Goal: Task Accomplishment & Management: Use online tool/utility

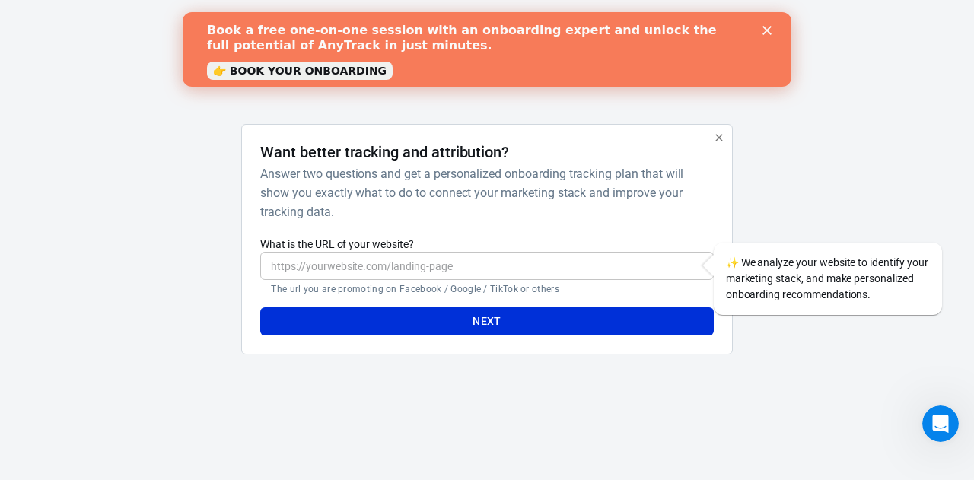
click at [328, 66] on link "👉 BOOK YOUR ONBOARDING" at bounding box center [300, 71] width 186 height 18
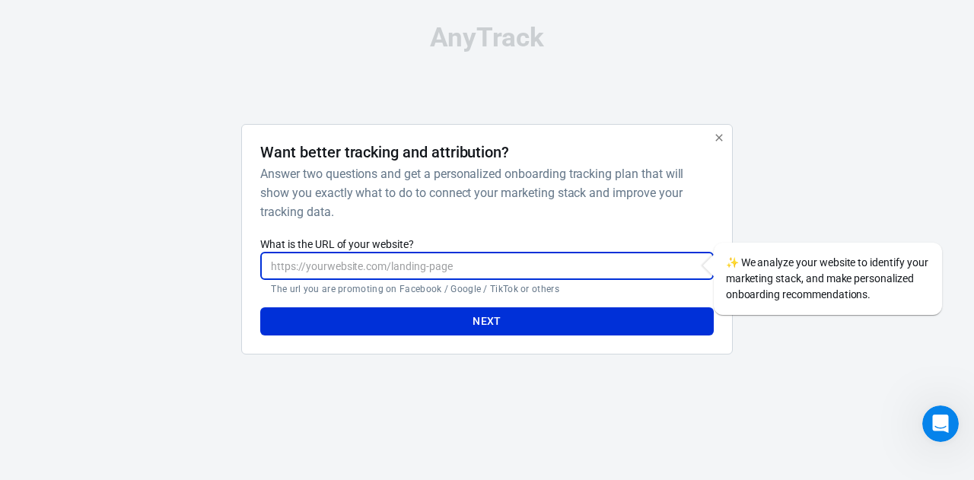
click at [353, 271] on input "What is the URL of your website?" at bounding box center [486, 266] width 453 height 28
paste input "https://www.amazon.fr/Anti-Acariens-dutilisation-Pr%C3%A9vention-traitement-ess…"
type input "https://www.amazon.fr/Anti-Acariens-dutilisation-Pr%C3%A9vention-traitement-ess…"
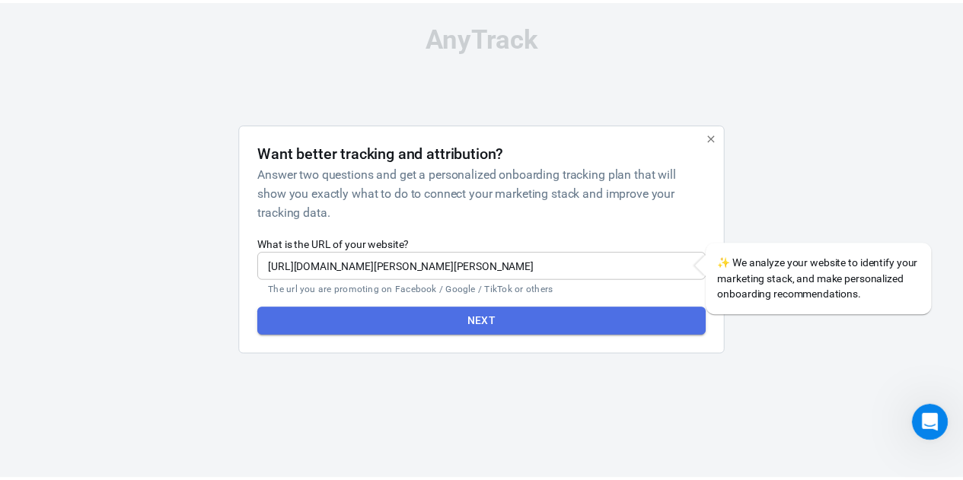
scroll to position [0, 0]
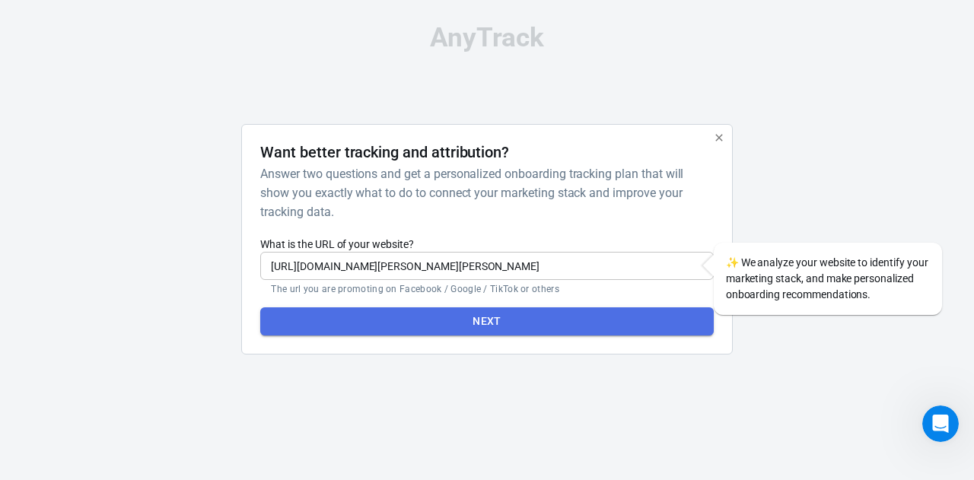
click at [447, 312] on button "Next" at bounding box center [486, 321] width 453 height 28
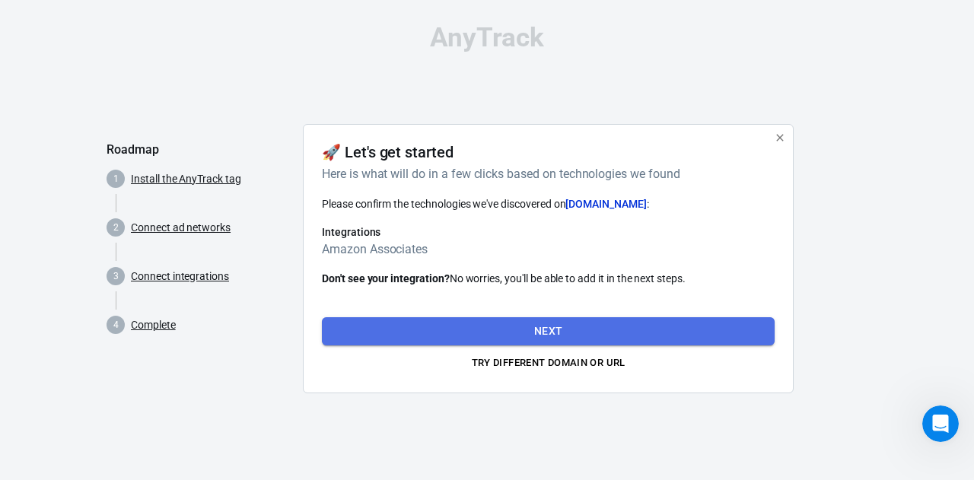
click at [518, 328] on button "Next" at bounding box center [548, 331] width 453 height 28
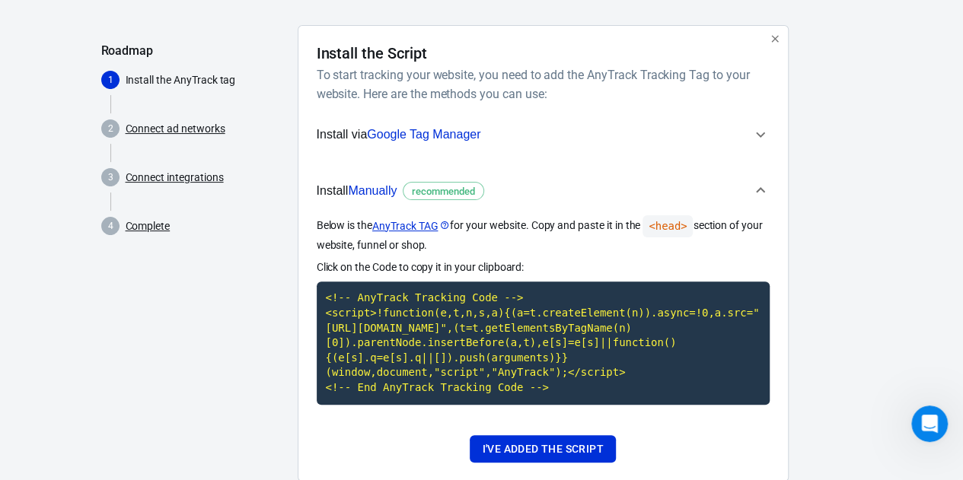
scroll to position [98, 0]
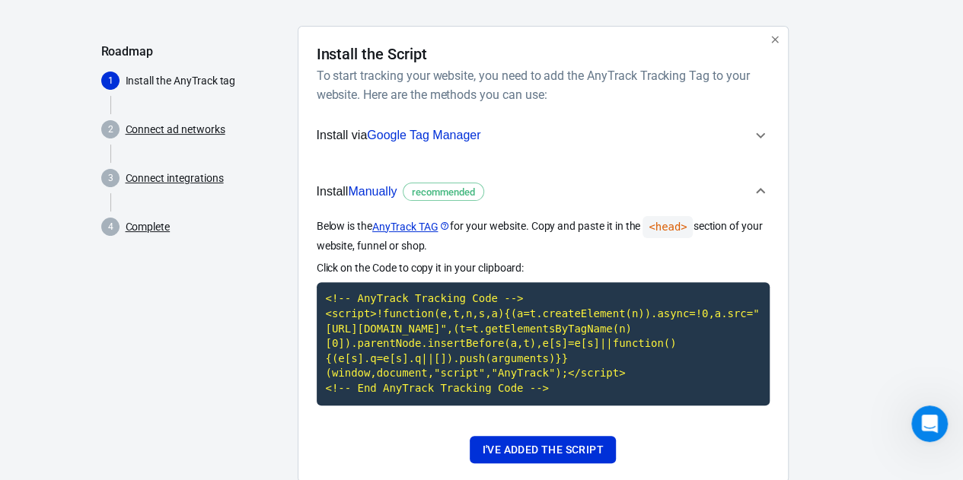
click at [443, 194] on span "recommended" at bounding box center [443, 192] width 74 height 15
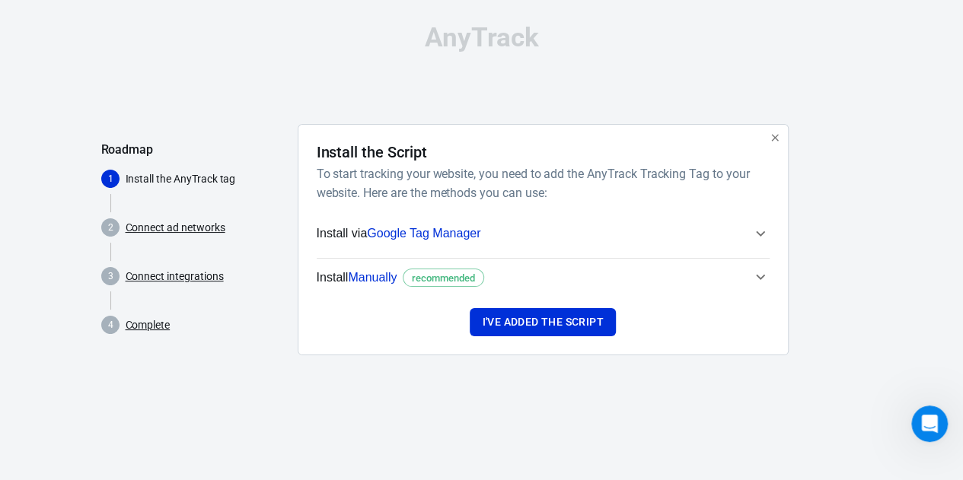
scroll to position [0, 0]
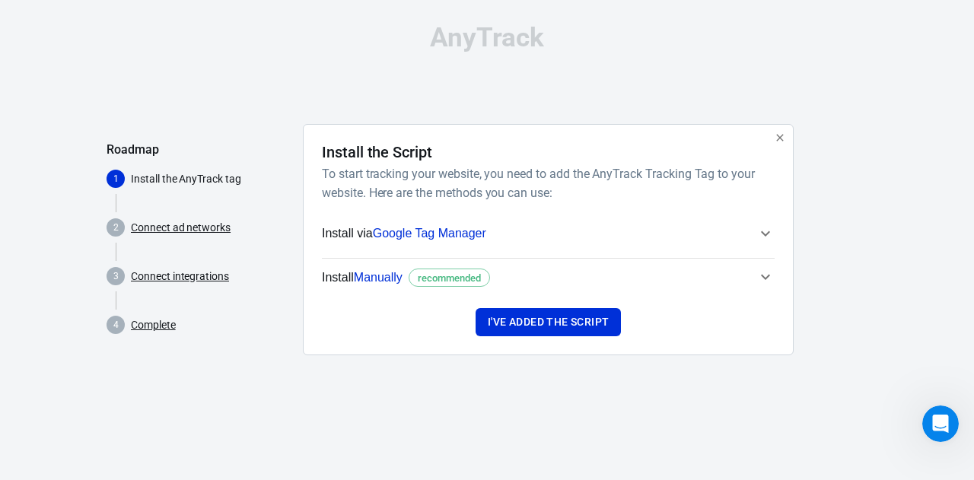
click at [425, 268] on span "Install Manually recommended" at bounding box center [406, 278] width 168 height 20
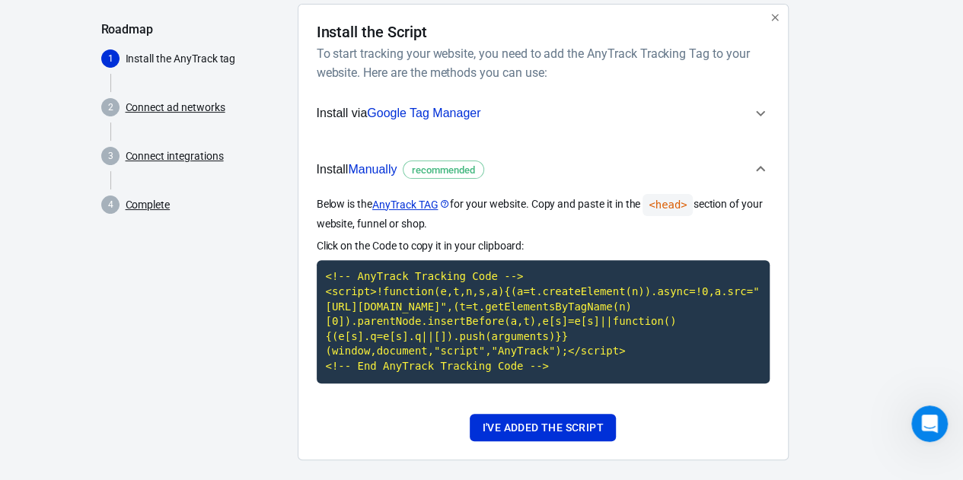
scroll to position [136, 0]
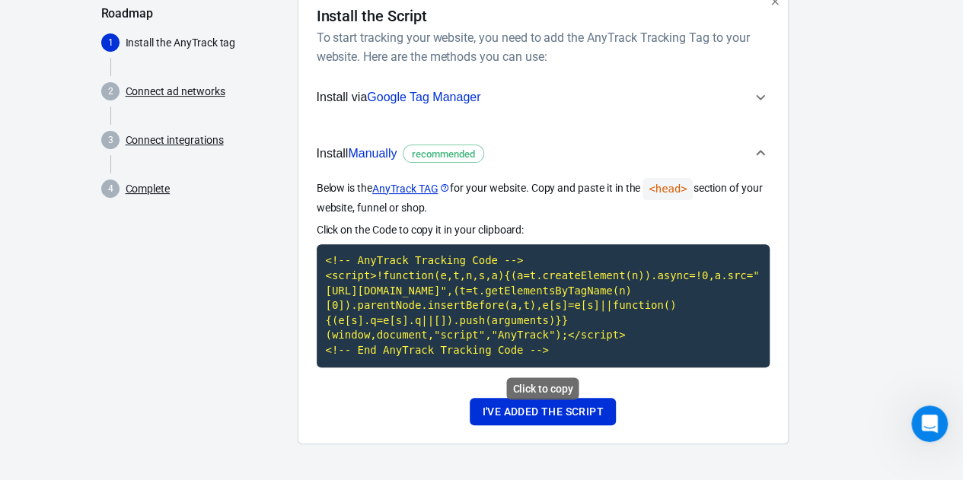
click at [527, 343] on code "<!-- AnyTrack Tracking Code --> <script>!function(e,t,n,s,a){(a=t.createElement…" at bounding box center [543, 305] width 453 height 123
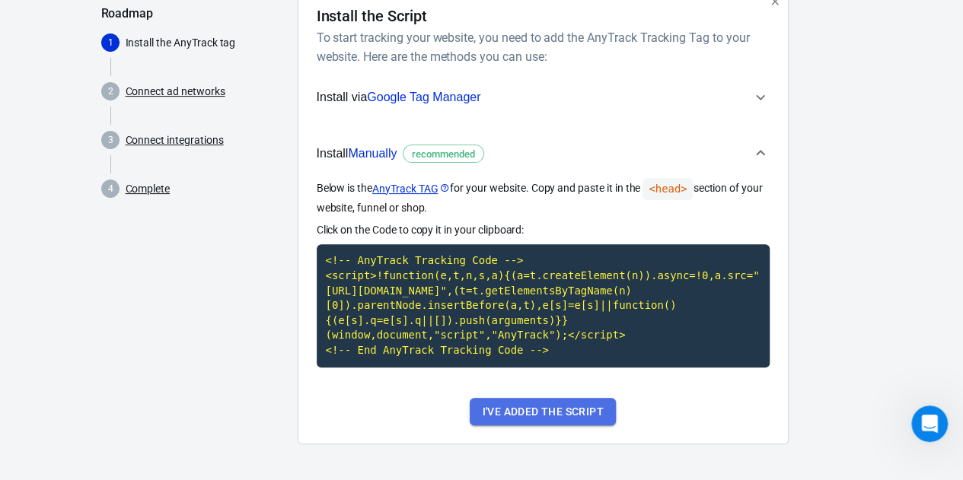
click at [522, 419] on button "I've added the script" at bounding box center [542, 412] width 145 height 28
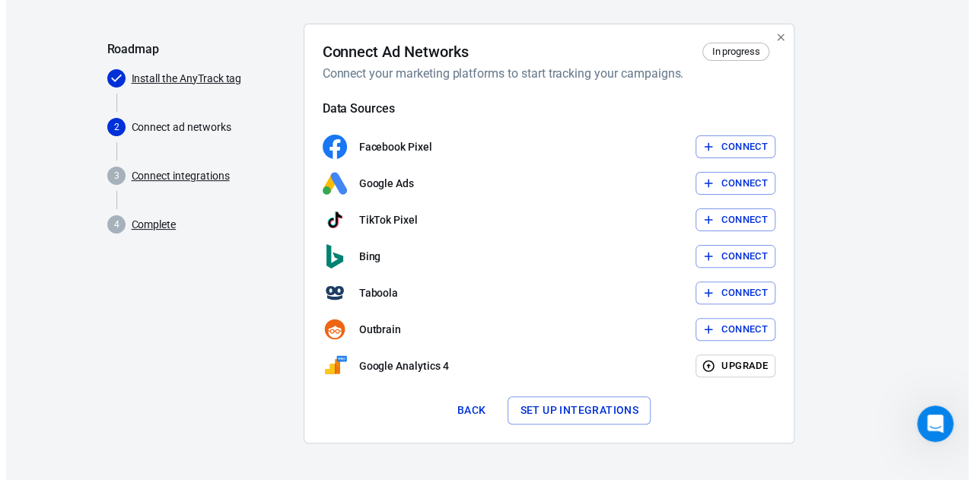
scroll to position [99, 0]
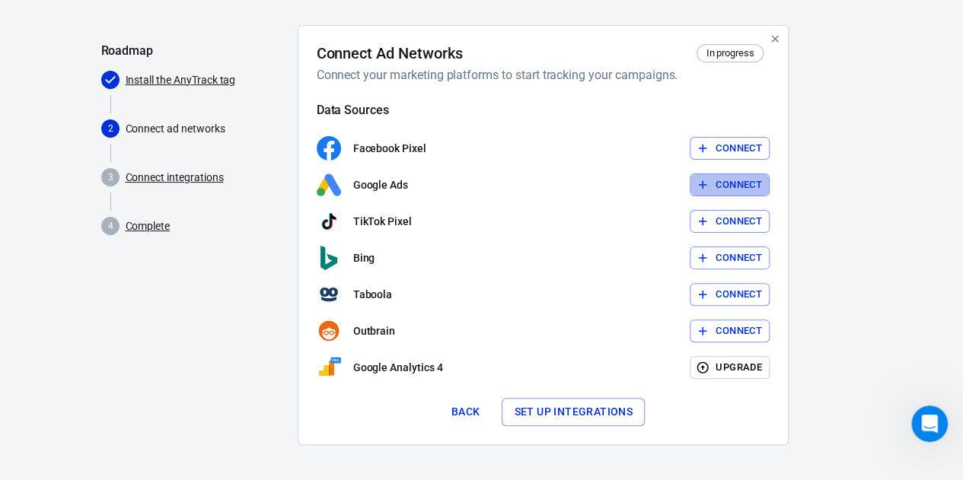
click at [731, 182] on button "Connect" at bounding box center [730, 186] width 80 height 24
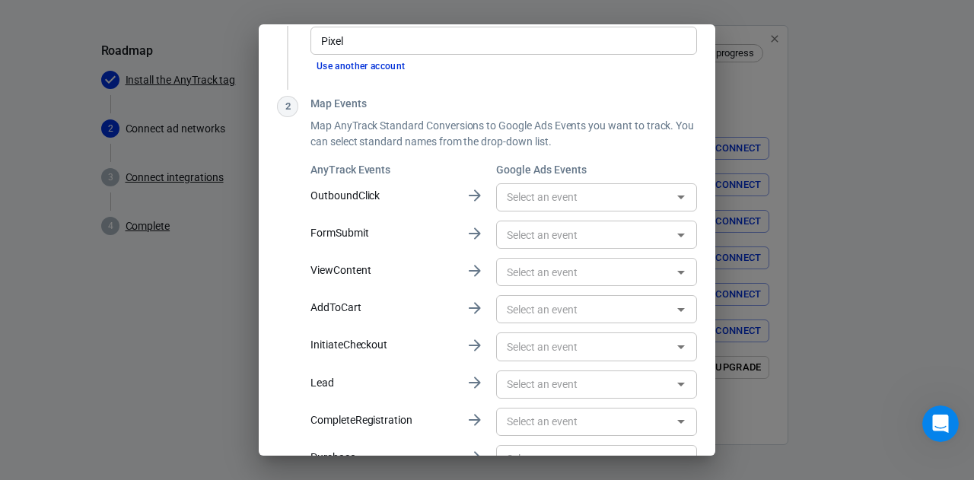
scroll to position [85, 0]
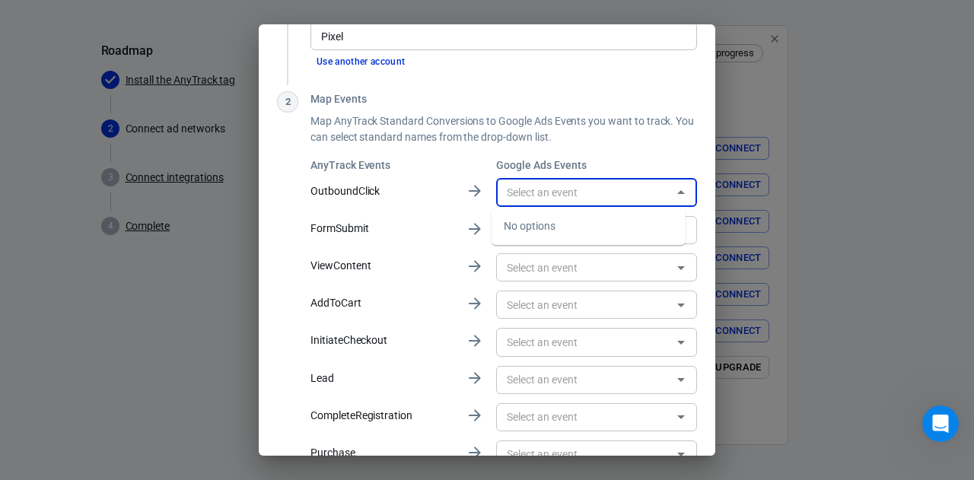
click at [557, 189] on input "text" at bounding box center [584, 192] width 167 height 19
click at [543, 220] on div "​" at bounding box center [596, 230] width 201 height 28
click at [524, 190] on input "text" at bounding box center [584, 192] width 167 height 19
click at [510, 171] on h6 "Google Ads Events" at bounding box center [596, 165] width 201 height 15
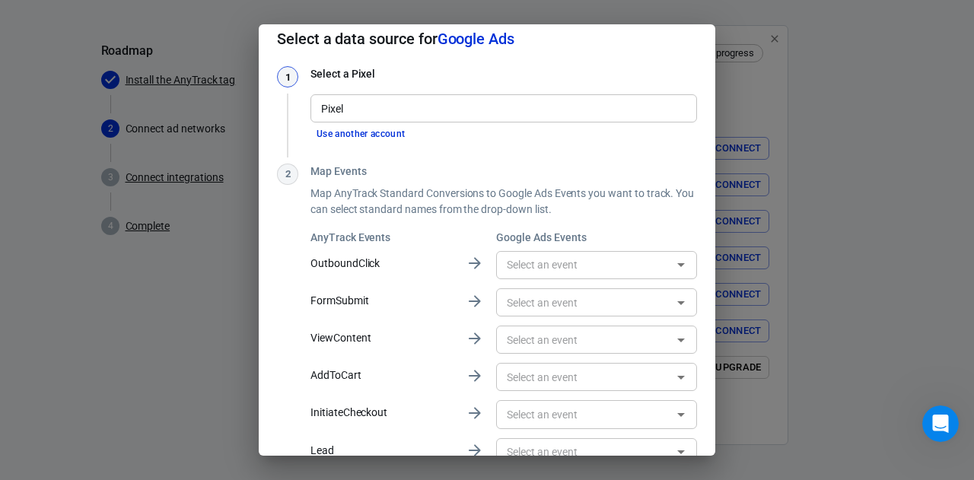
scroll to position [0, 0]
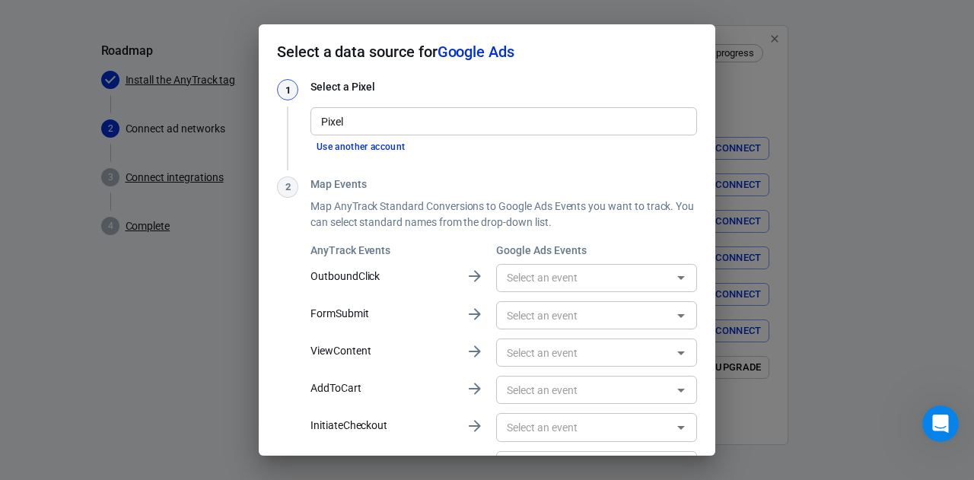
click at [371, 150] on button "Use another account" at bounding box center [361, 147] width 101 height 16
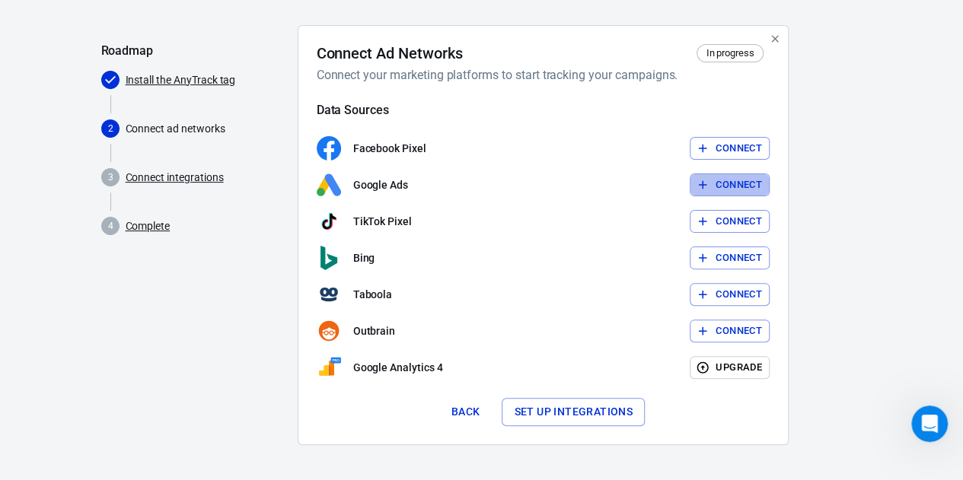
click at [729, 183] on button "Connect" at bounding box center [730, 186] width 80 height 24
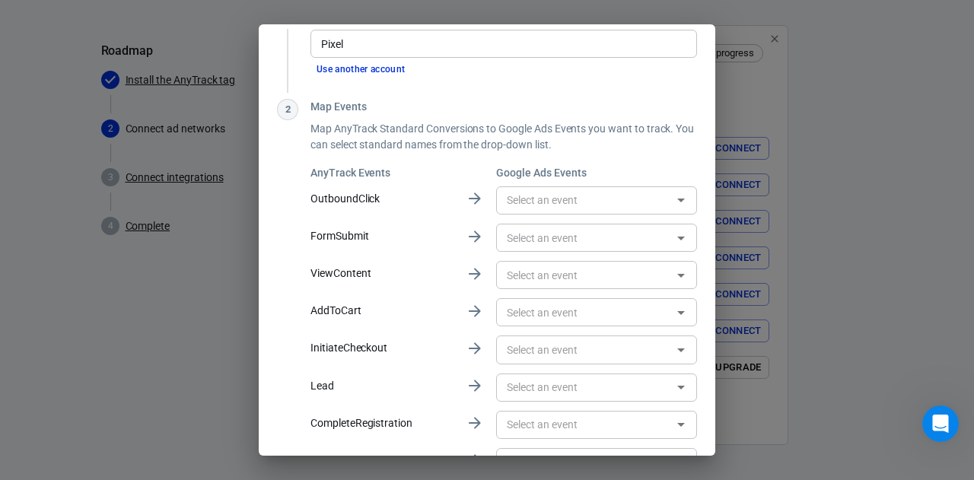
scroll to position [79, 0]
click at [466, 199] on icon at bounding box center [475, 197] width 18 height 18
click at [525, 226] on div "​" at bounding box center [596, 236] width 201 height 28
click at [525, 226] on div "d ​" at bounding box center [596, 236] width 201 height 28
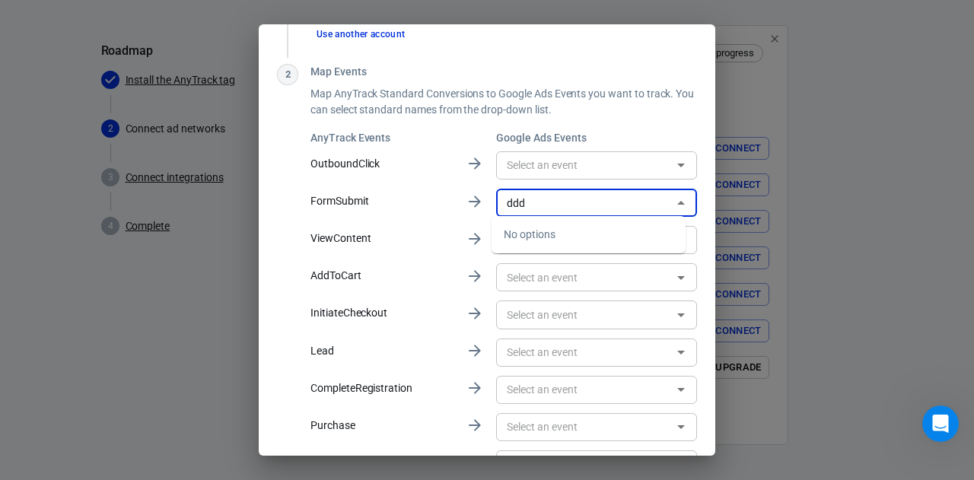
scroll to position [114, 0]
click at [531, 203] on input "ddd" at bounding box center [584, 201] width 167 height 19
type input "d"
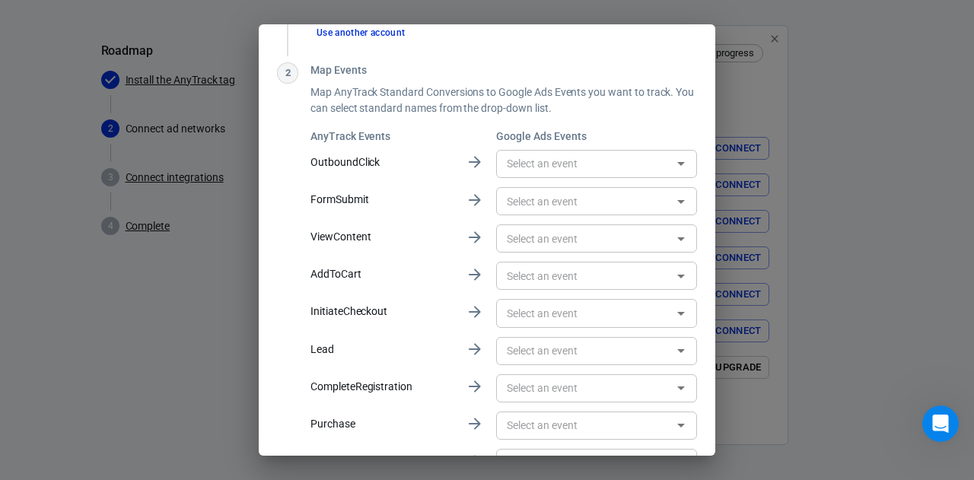
click at [444, 205] on p "FormSubmit" at bounding box center [382, 200] width 143 height 16
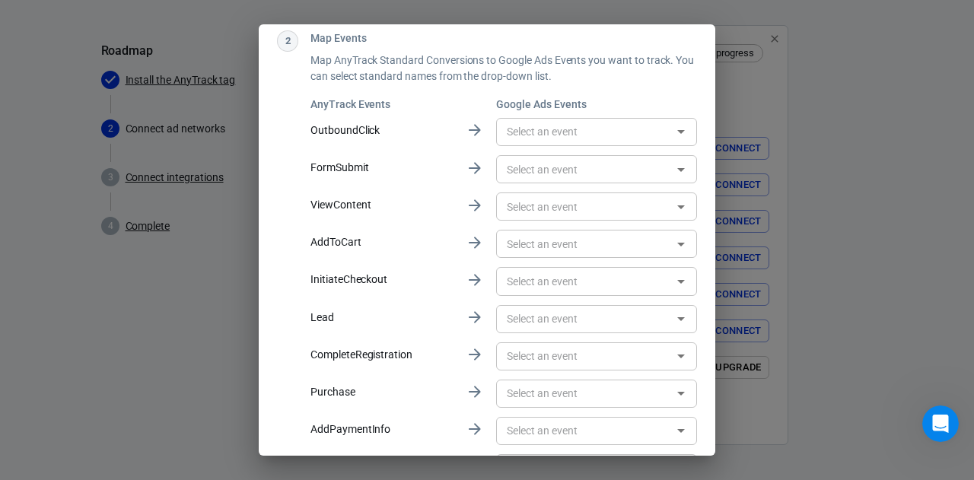
scroll to position [139, 0]
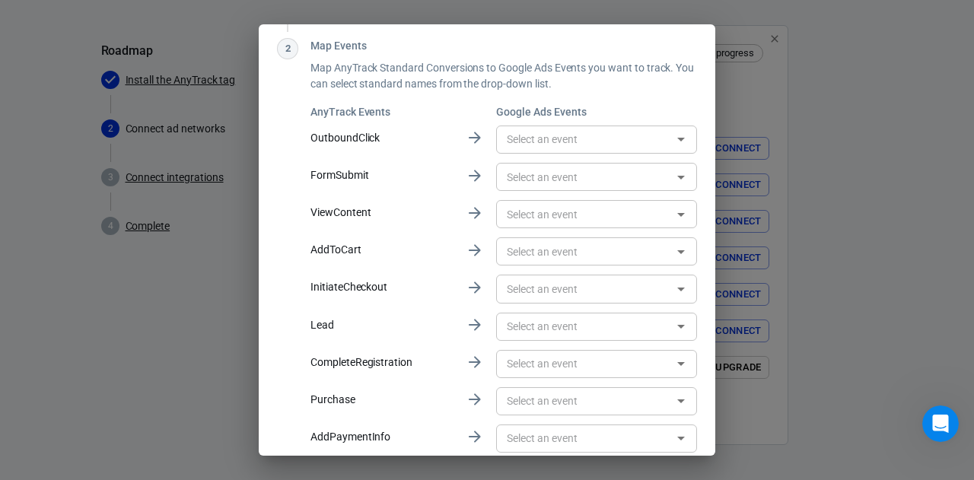
click at [349, 213] on p "ViewContent" at bounding box center [382, 213] width 143 height 16
copy div "ViewContent"
click at [537, 203] on div "​" at bounding box center [596, 214] width 201 height 28
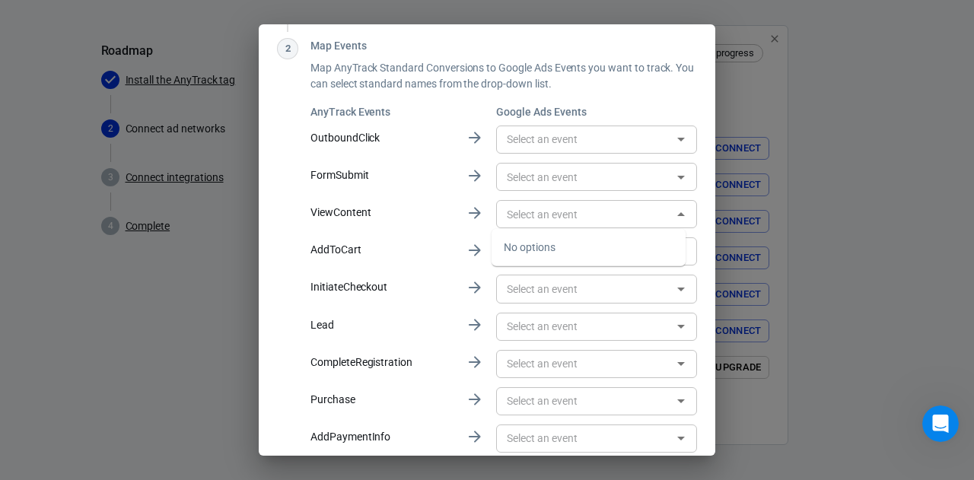
paste input "ViewContent"
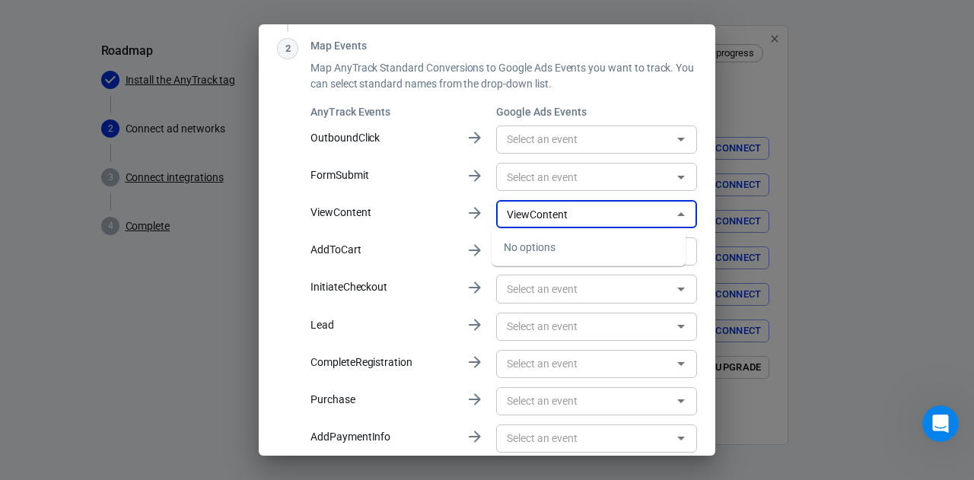
type input "ViewContent"
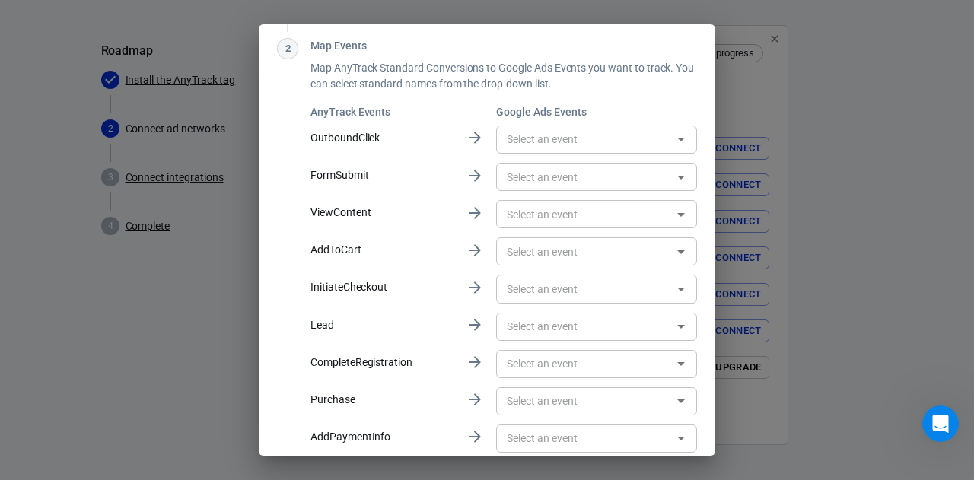
click at [335, 249] on p "AddToCart" at bounding box center [382, 250] width 143 height 16
copy div "AddToCart"
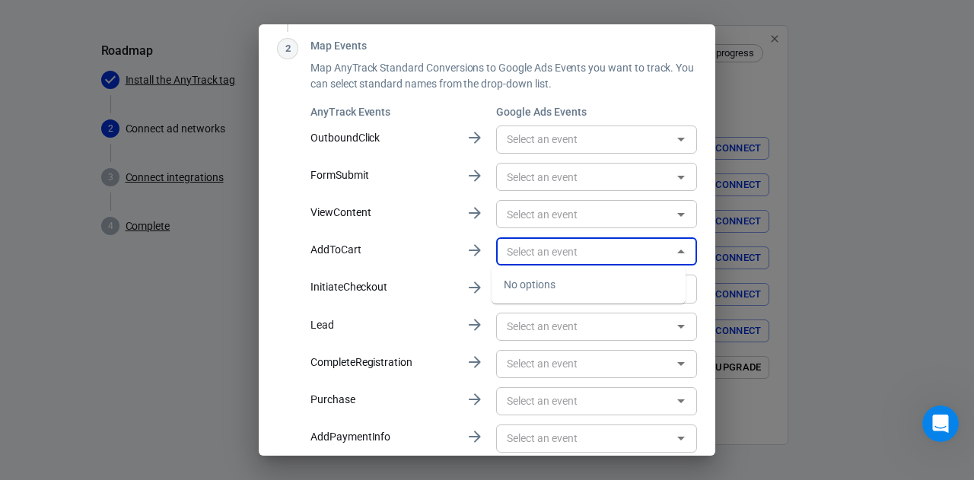
click at [537, 251] on input "text" at bounding box center [584, 251] width 167 height 19
paste input "AddToCart"
type input "AddToCart"
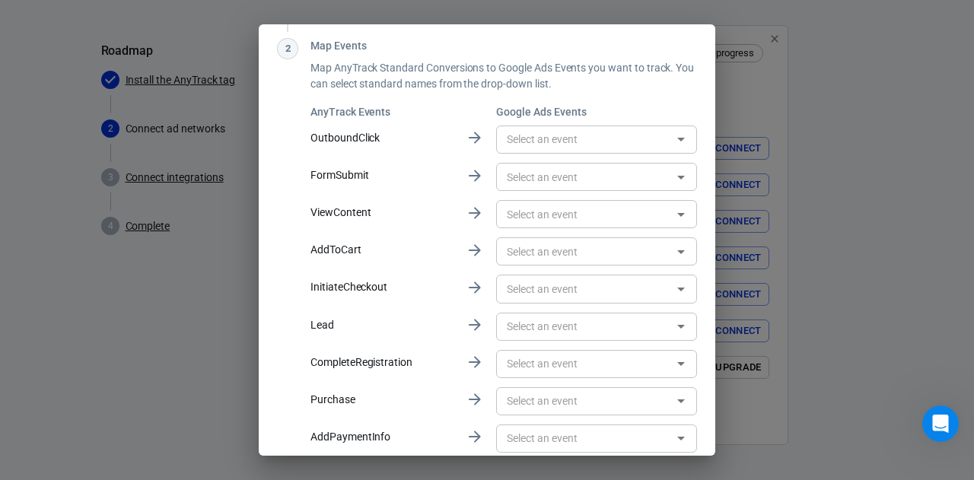
click at [445, 247] on p "AddToCart" at bounding box center [382, 250] width 143 height 16
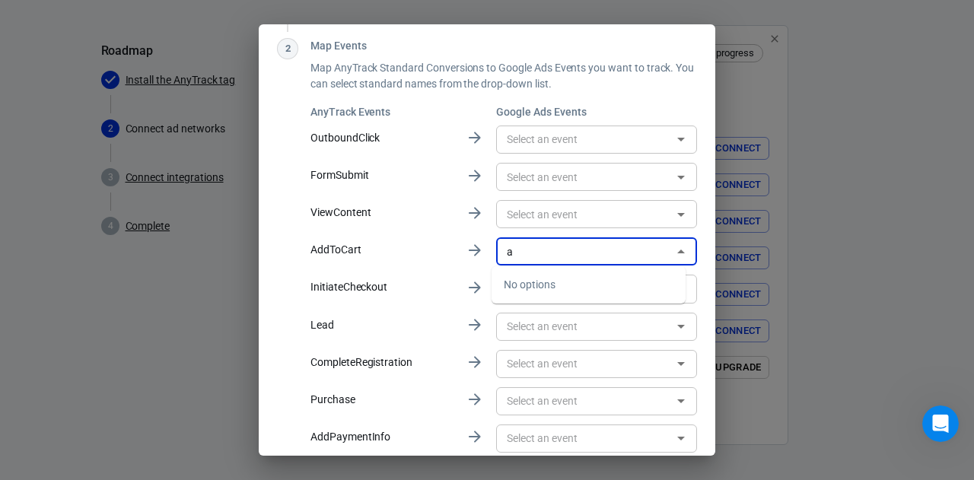
click at [529, 252] on input "a" at bounding box center [584, 251] width 167 height 19
type input "d"
type input "add to cart"
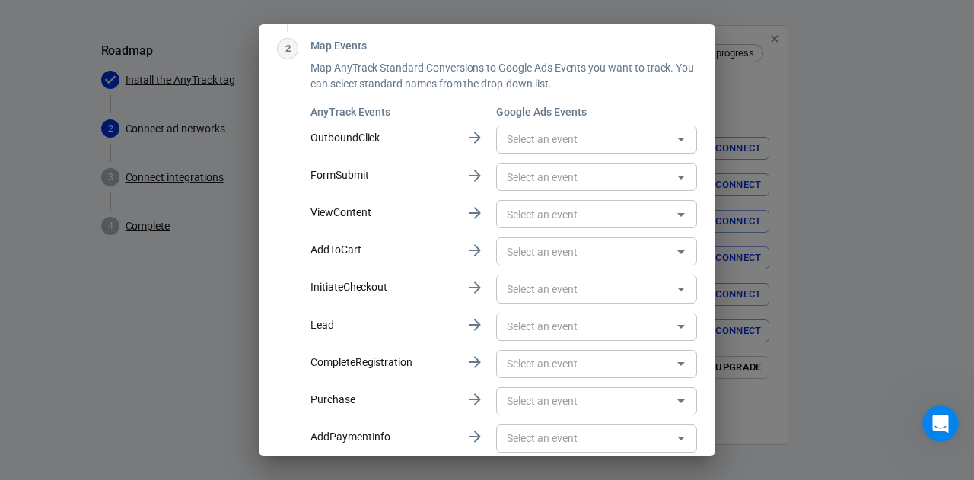
click at [455, 234] on div "AnyTrack Events Google Ads Events OutboundClick ​ FormSubmit ​ ViewContent ​ Ad…" at bounding box center [504, 317] width 387 height 426
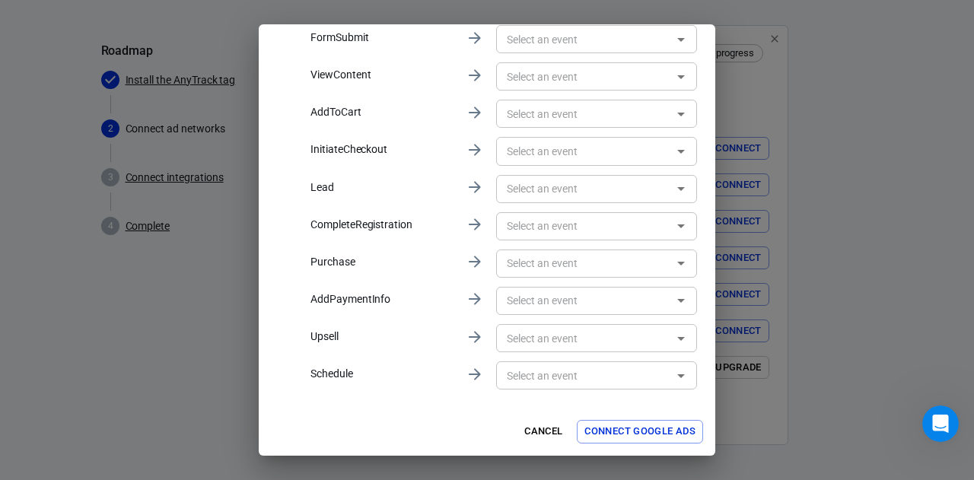
click at [629, 427] on button "Connect Google Ads" at bounding box center [640, 432] width 126 height 24
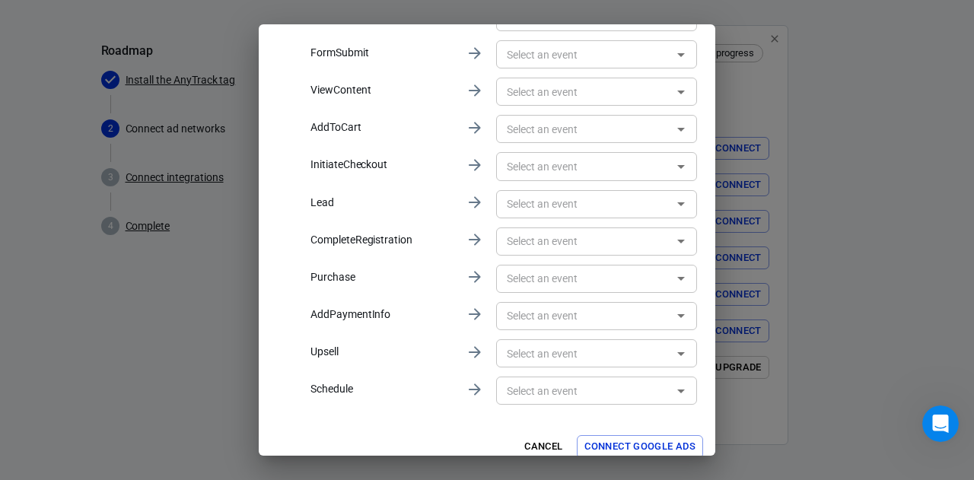
scroll to position [291, 0]
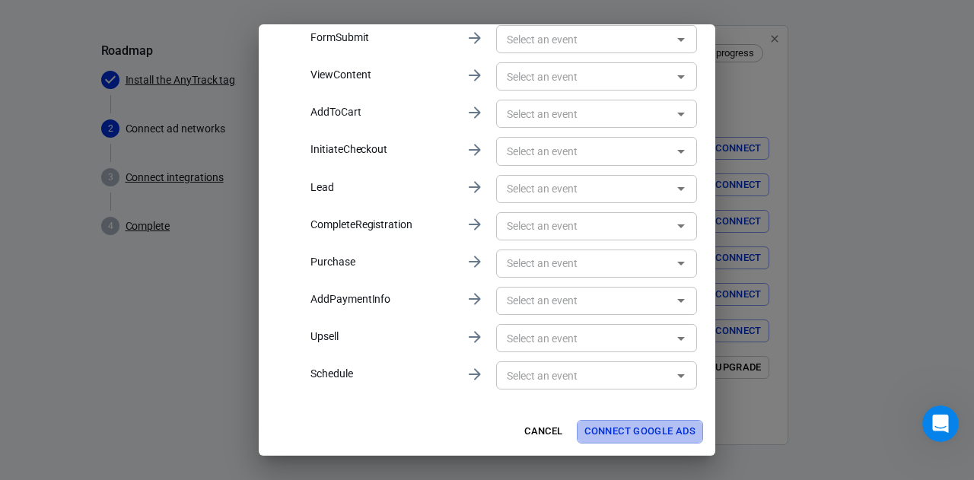
click at [600, 425] on button "Connect Google Ads" at bounding box center [640, 432] width 126 height 24
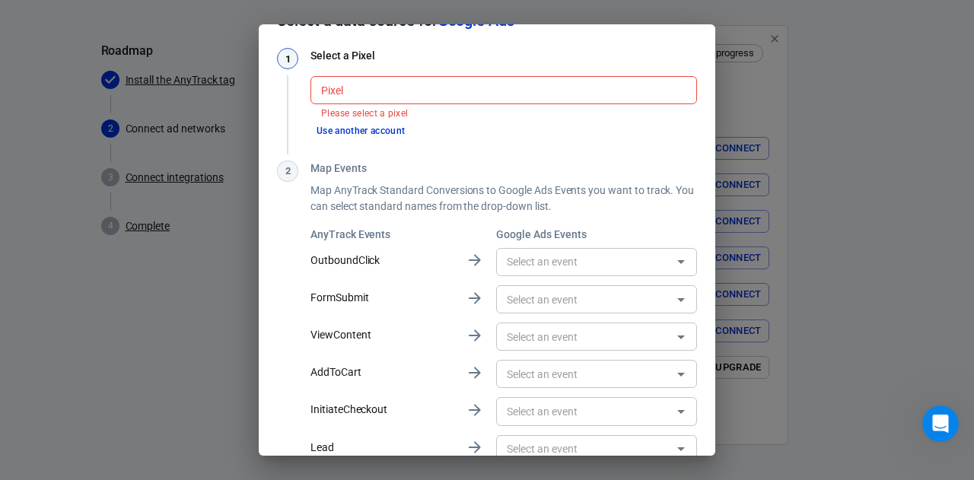
scroll to position [0, 0]
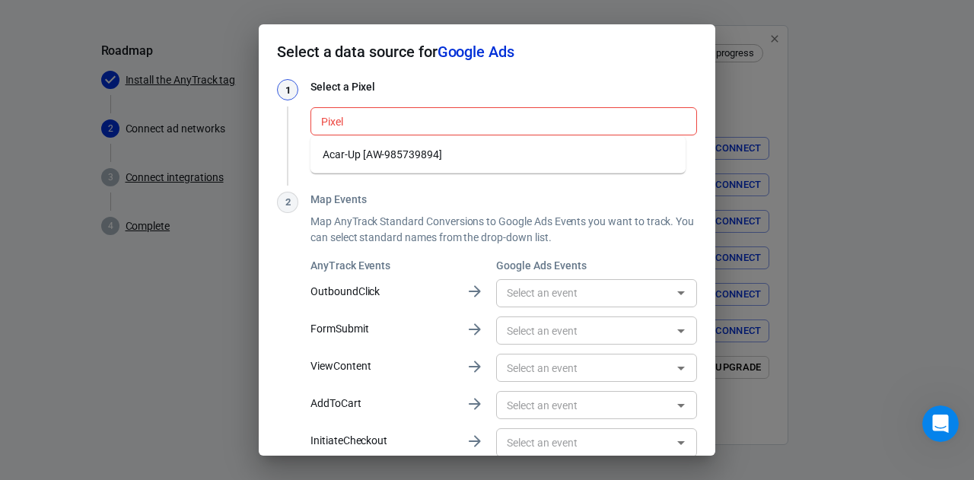
click at [356, 111] on div "Pixel" at bounding box center [504, 121] width 387 height 28
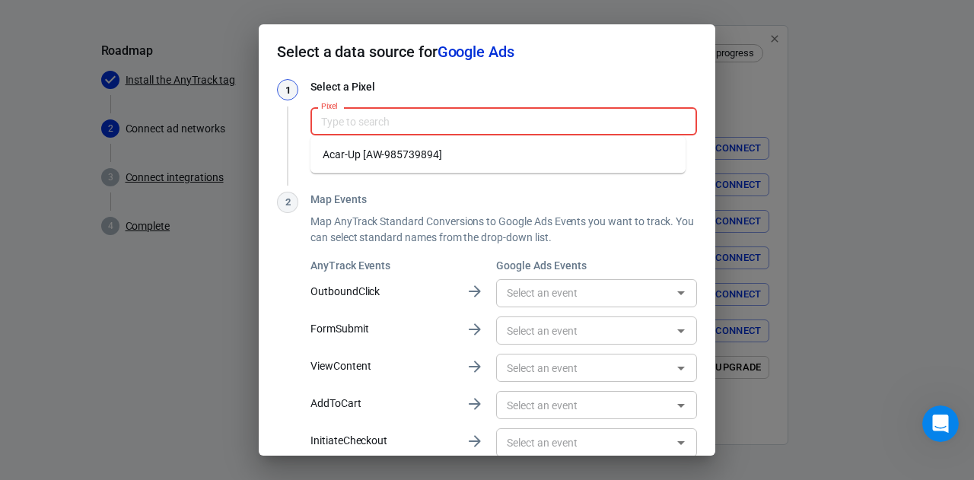
click at [363, 151] on li "Acar-Up [AW-985739894]" at bounding box center [498, 154] width 375 height 25
type input "Acar-Up [AW-985739894]"
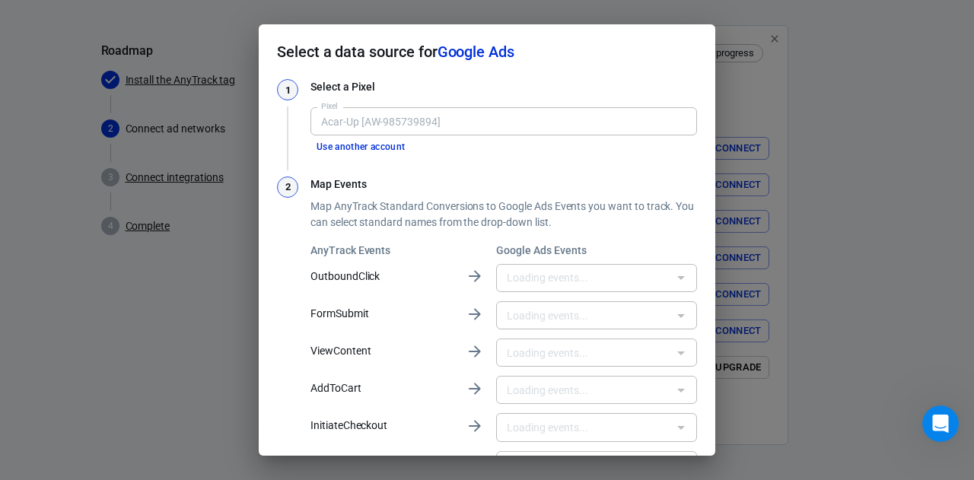
type input "Click BuyNow [xIvECKXr9eEDEPbkhNYD]"
type input "Demande de rapport complet [TPjECJ2lltoBEPbkhNYD]"
type input "Achats ancien Eshop [wWrjCJOUsboDEPbkhNYD]"
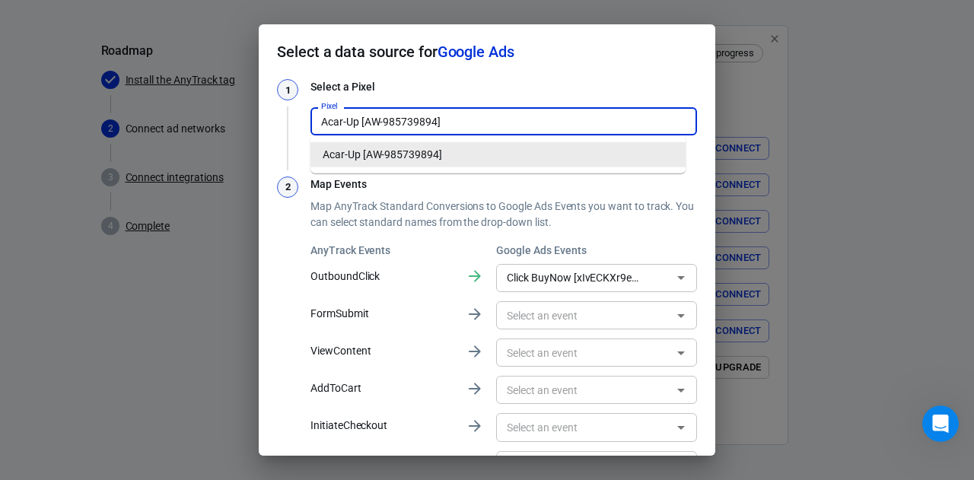
click at [367, 123] on input "Acar-Up [AW-985739894]" at bounding box center [502, 121] width 375 height 19
click at [437, 123] on input "Acar-Up [AW-985739894]" at bounding box center [502, 121] width 375 height 19
drag, startPoint x: 435, startPoint y: 119, endPoint x: 367, endPoint y: 130, distance: 68.6
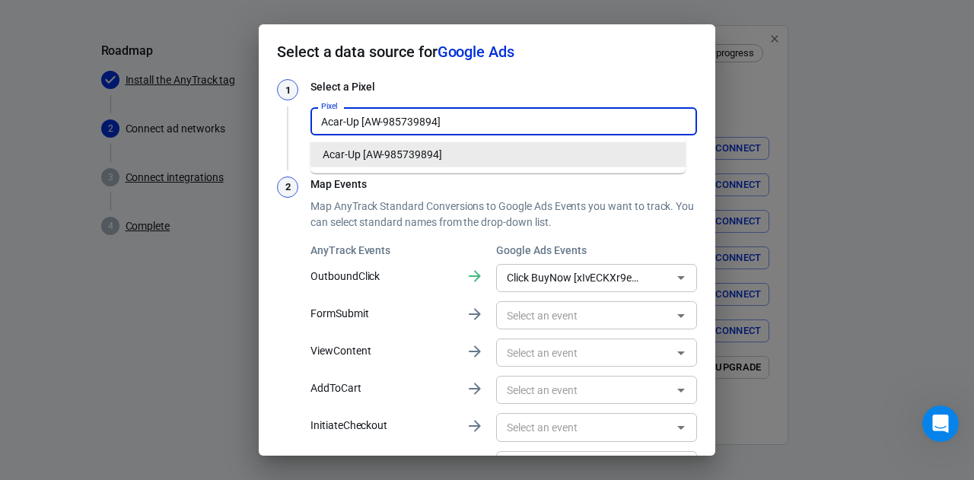
click at [367, 130] on input "Acar-Up [AW-985739894]" at bounding box center [502, 121] width 375 height 19
click at [406, 151] on li "Acar-Up [AW-985739894]" at bounding box center [498, 154] width 375 height 25
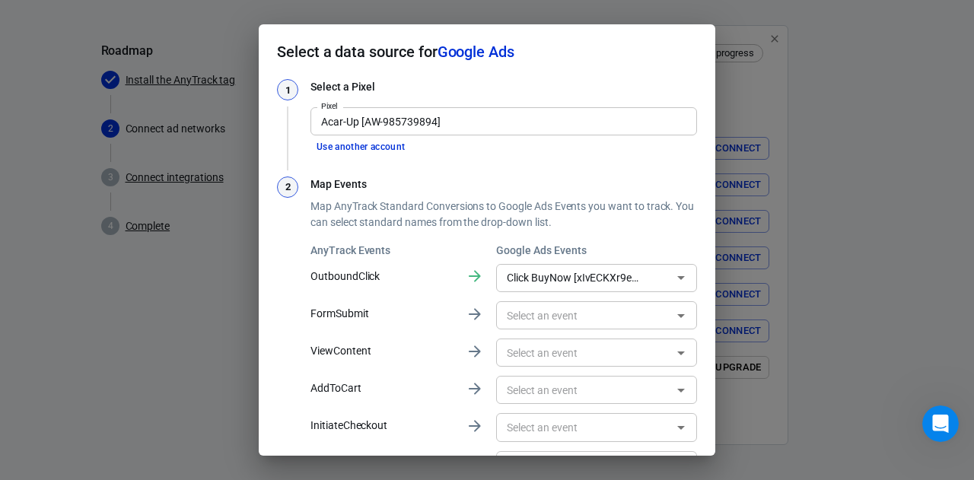
click at [460, 148] on div "Select a Pixel Pixel Acar-Up [AW-985739894] Pixel Use another account" at bounding box center [504, 117] width 387 height 76
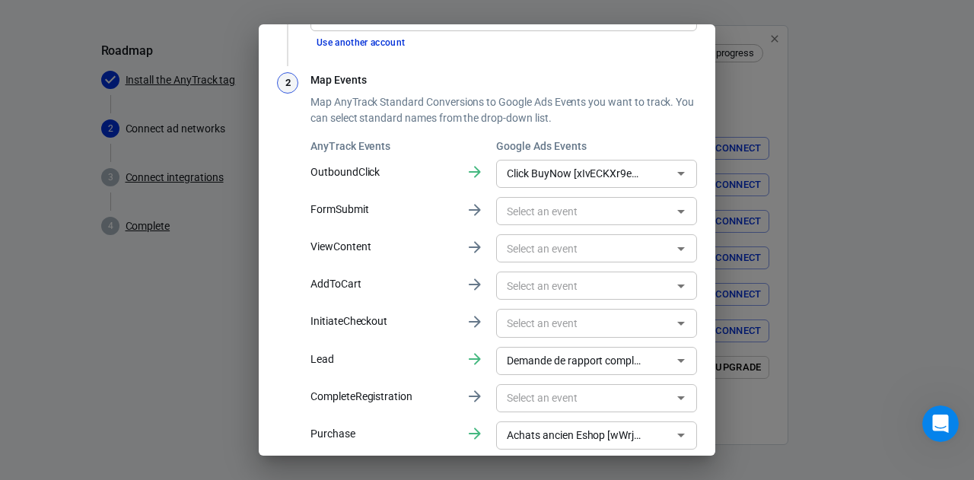
scroll to position [105, 0]
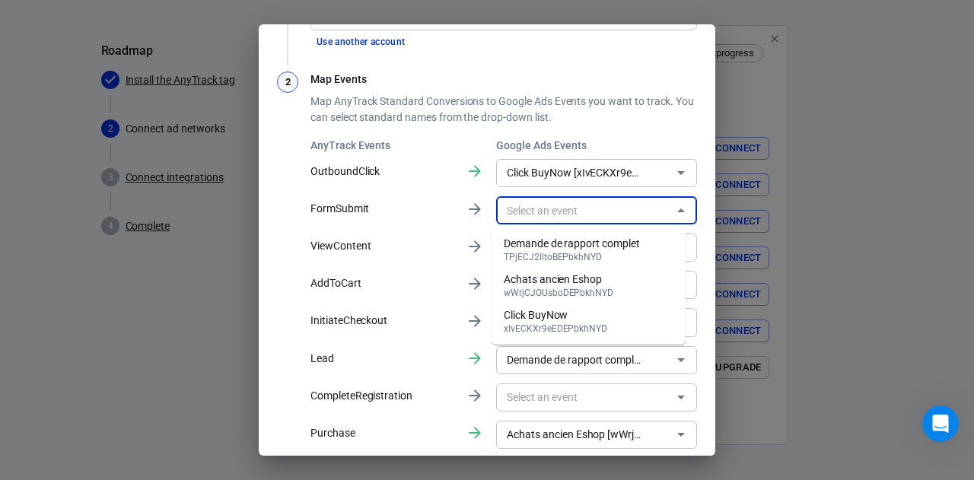
click at [543, 216] on input "text" at bounding box center [584, 210] width 167 height 19
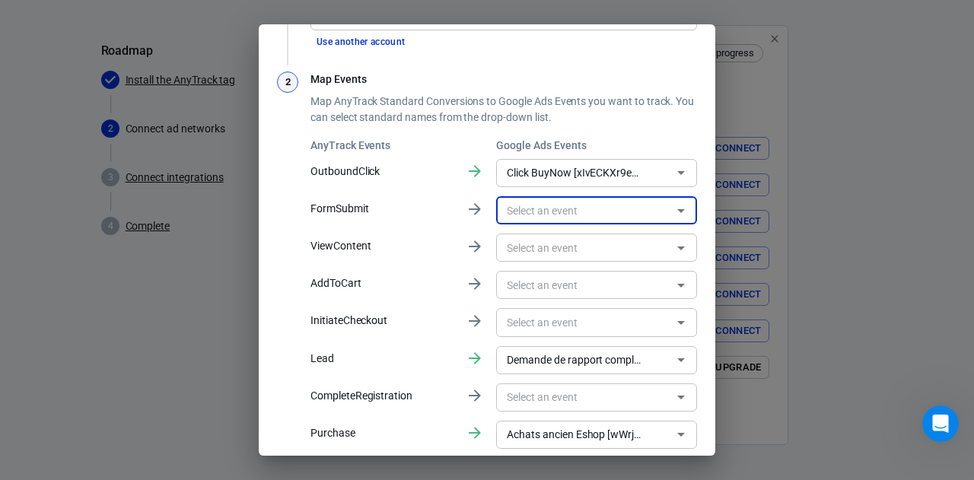
click at [543, 216] on input "text" at bounding box center [584, 210] width 167 height 19
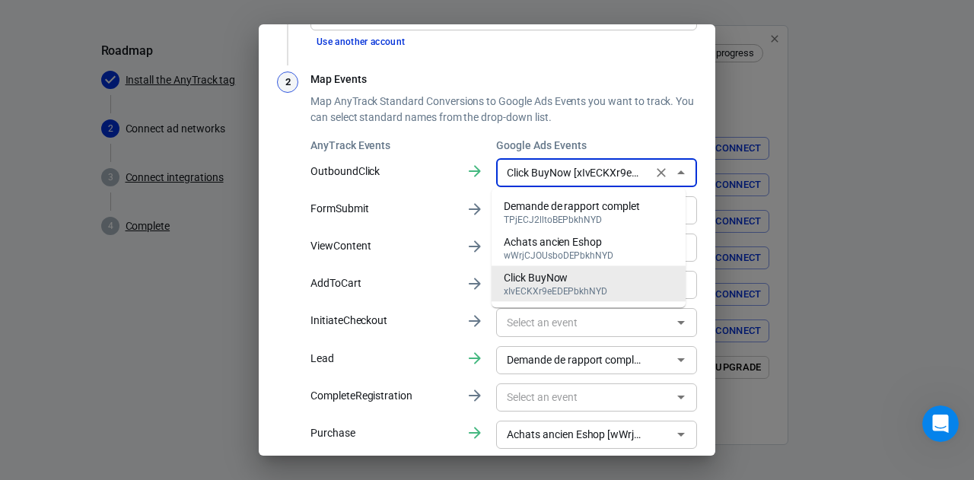
click at [557, 173] on input "Click BuyNow [xIvECKXr9eEDEPbkhNYD]" at bounding box center [574, 173] width 147 height 19
click at [518, 287] on div "xIvECKXr9eEDEPbkhNYD" at bounding box center [556, 291] width 104 height 11
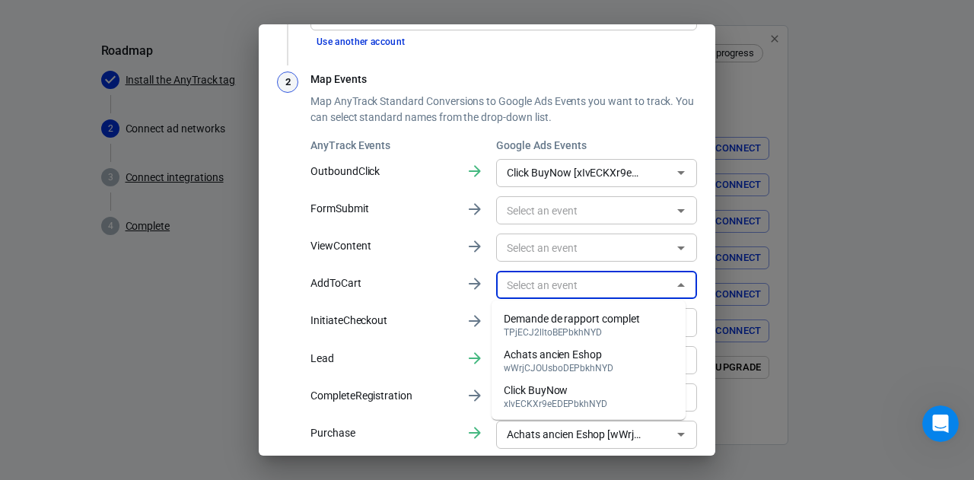
click at [527, 283] on input "text" at bounding box center [584, 285] width 167 height 19
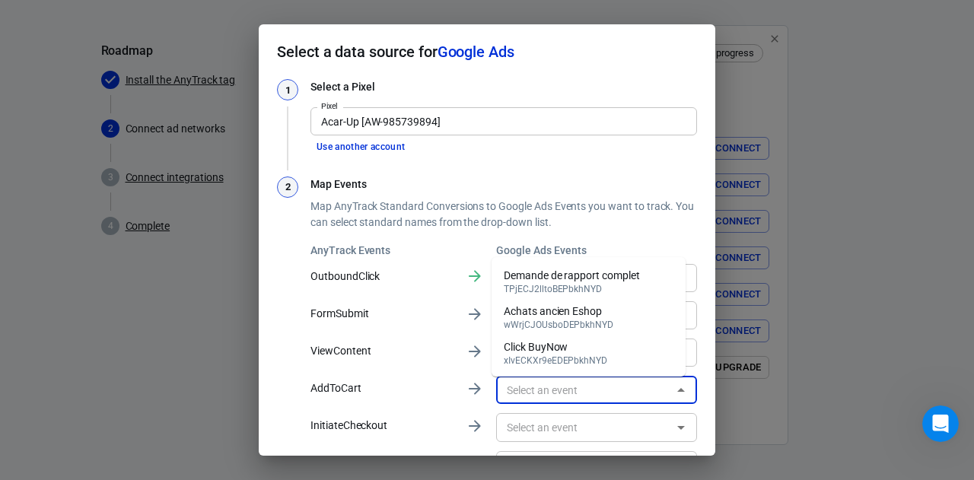
scroll to position [9, 0]
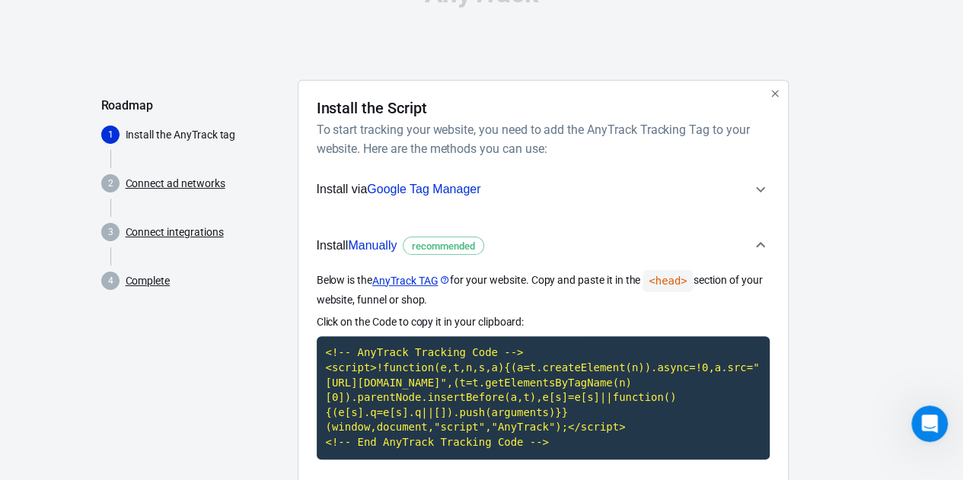
scroll to position [43, 0]
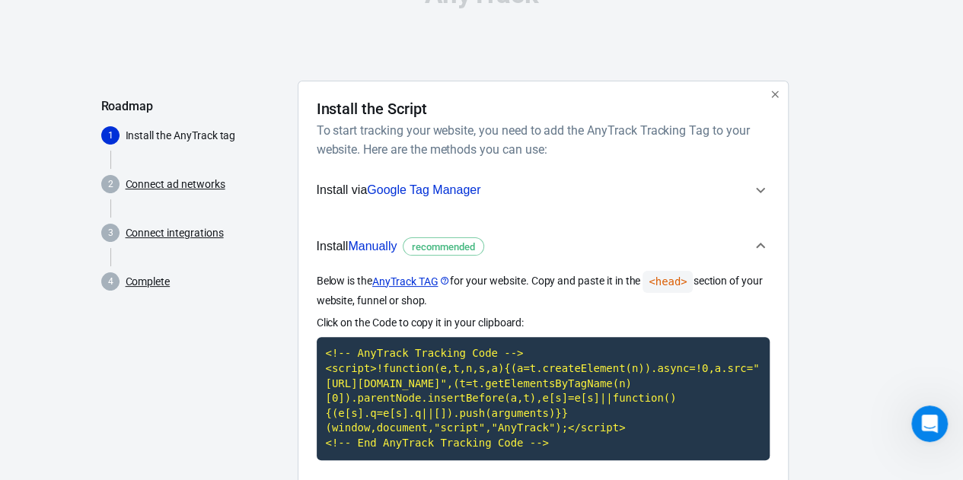
click at [763, 188] on icon "button" at bounding box center [760, 189] width 9 height 5
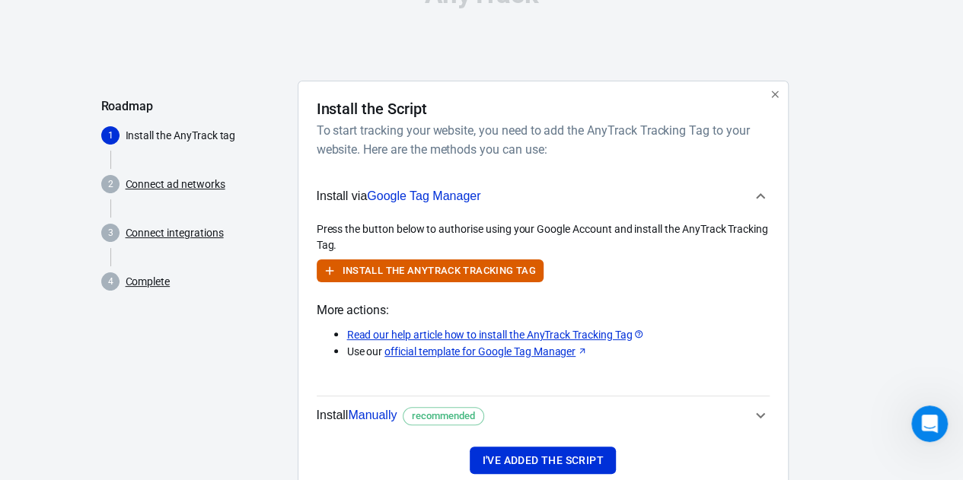
scroll to position [91, 0]
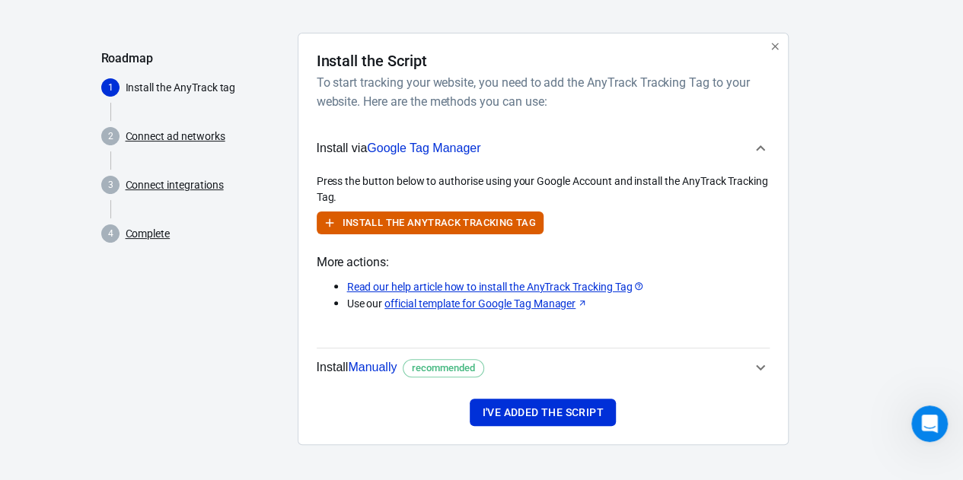
click at [763, 379] on button "Install Manually recommended" at bounding box center [543, 368] width 453 height 38
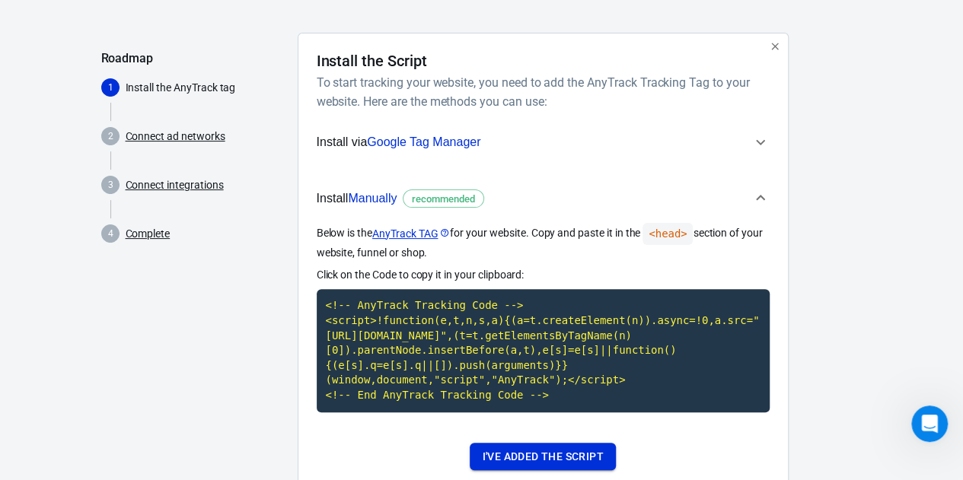
click at [542, 456] on button "I've added the script" at bounding box center [542, 457] width 145 height 28
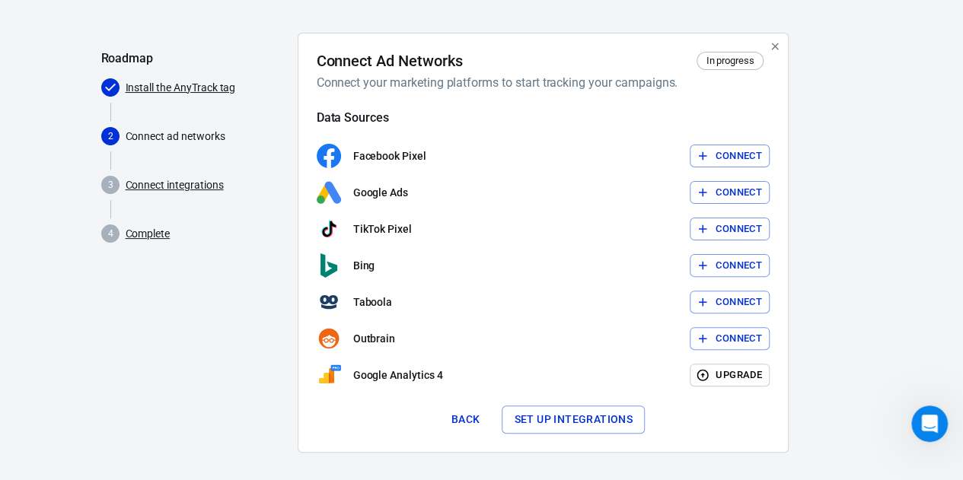
scroll to position [99, 0]
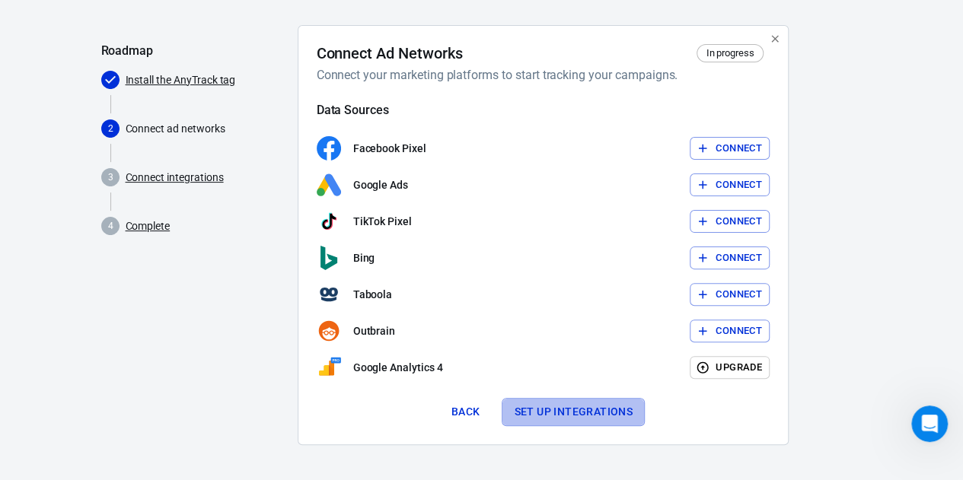
click at [548, 413] on button "Set up integrations" at bounding box center [573, 412] width 143 height 28
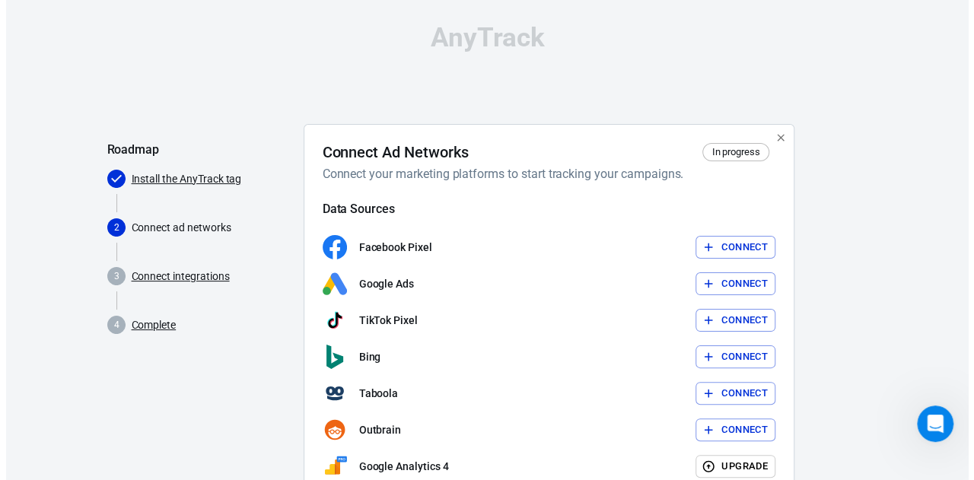
scroll to position [99, 0]
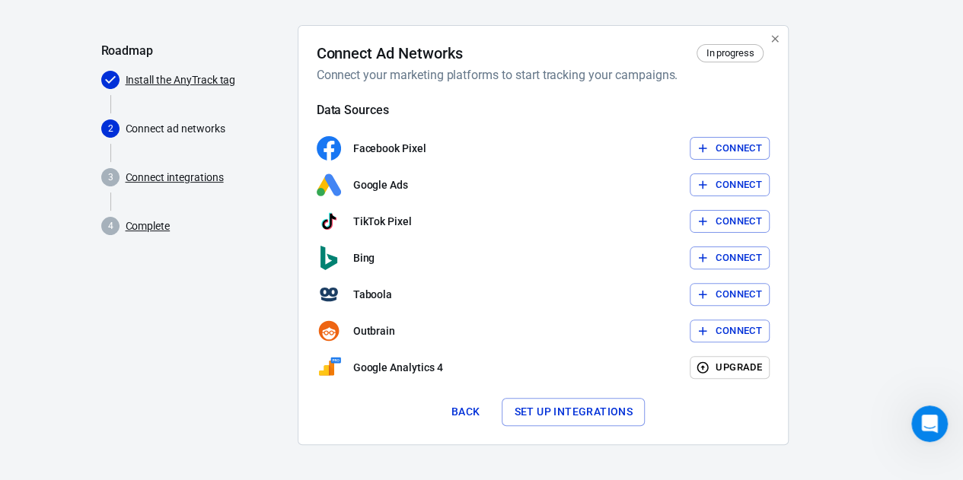
click at [729, 185] on button "Connect" at bounding box center [730, 186] width 80 height 24
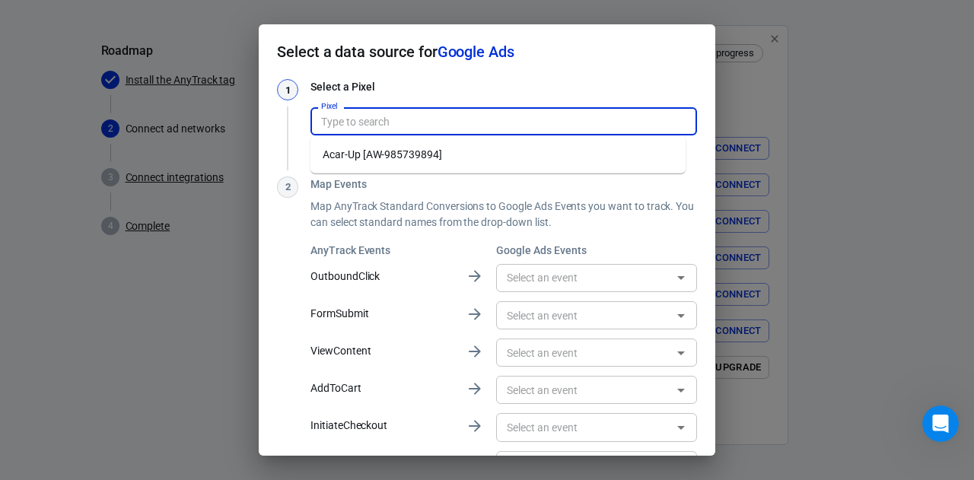
click at [393, 126] on input "Pixel" at bounding box center [502, 121] width 375 height 19
click at [375, 160] on li "Acar-Up [AW-985739894]" at bounding box center [498, 154] width 375 height 25
type input "Acar-Up [AW-985739894]"
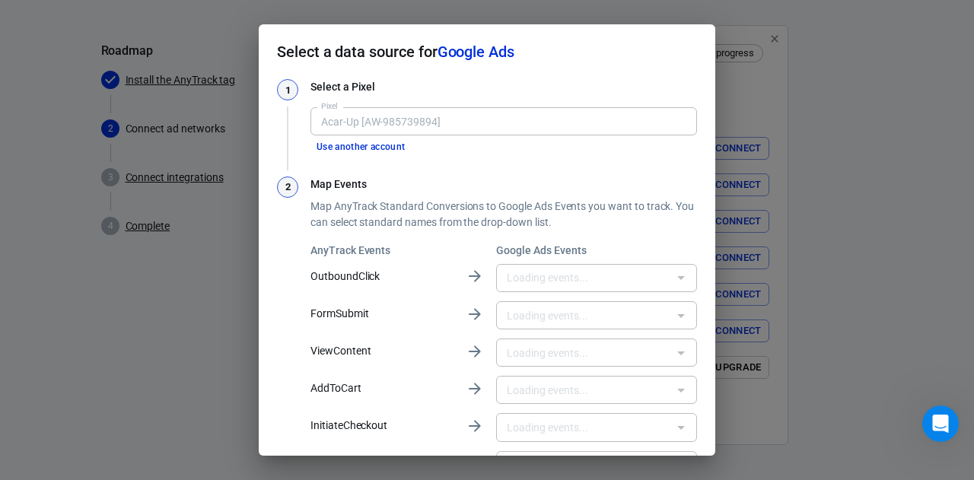
type input "Click BuyNow [xIvECKXr9eEDEPbkhNYD]"
type input "Demande de rapport complet [TPjECJ2lltoBEPbkhNYD]"
type input "Achats ancien Eshop [wWrjCJOUsboDEPbkhNYD]"
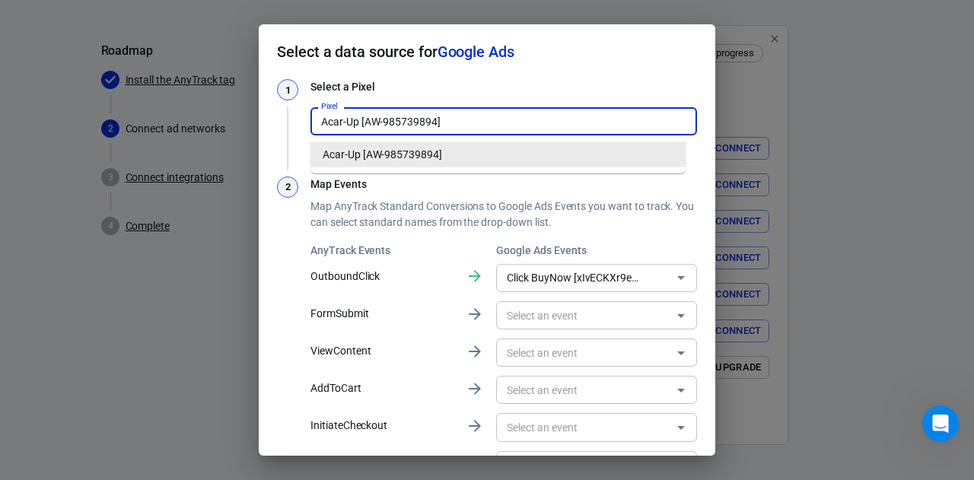
click at [361, 113] on input "Acar-Up [AW-985739894]" at bounding box center [502, 121] width 375 height 19
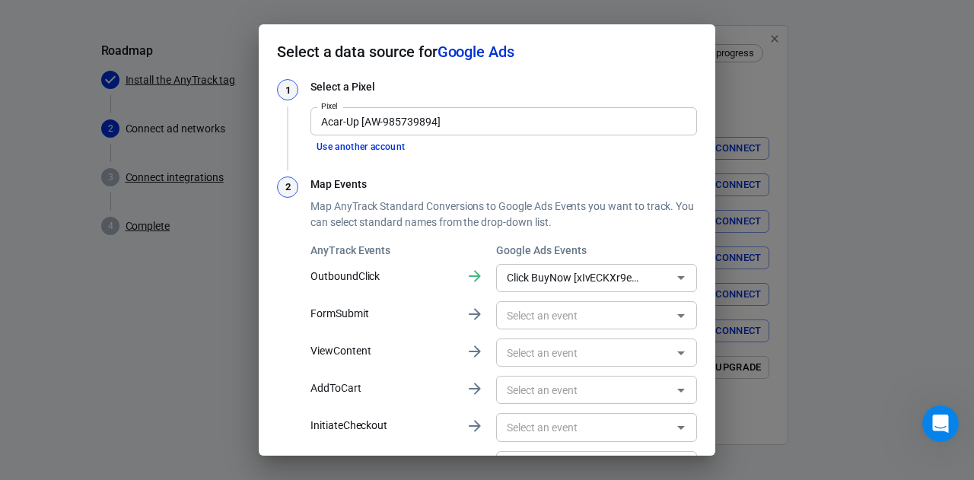
click at [400, 87] on h3 "Select a Pixel" at bounding box center [504, 87] width 387 height 16
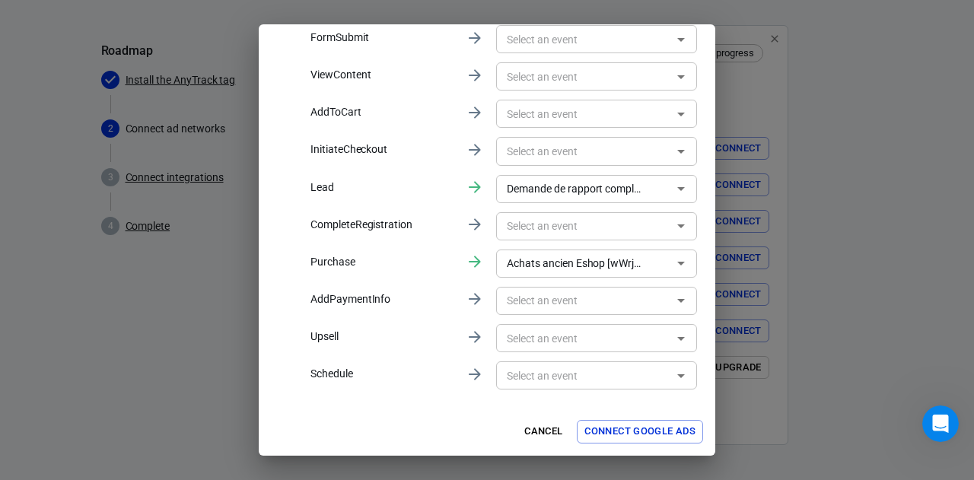
scroll to position [145, 0]
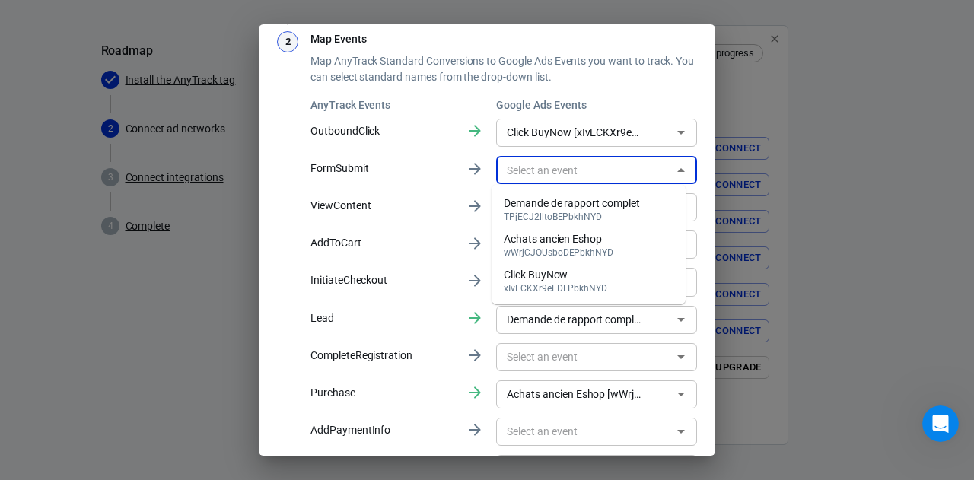
click at [572, 176] on input "text" at bounding box center [584, 170] width 167 height 19
click at [558, 196] on div "Demande de rapport complet" at bounding box center [572, 204] width 136 height 16
type input "Demande de rapport complet [TPjECJ2lltoBEPbkhNYD]"
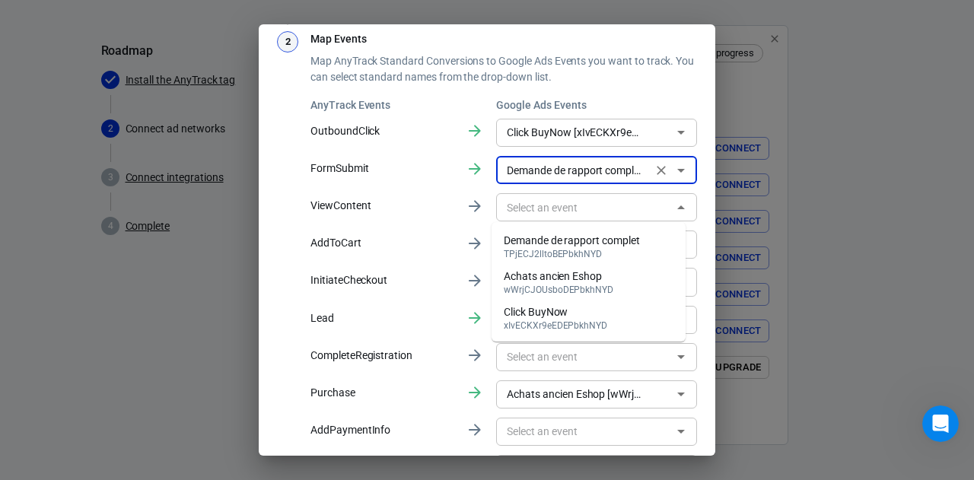
click at [546, 195] on div "​" at bounding box center [596, 207] width 201 height 28
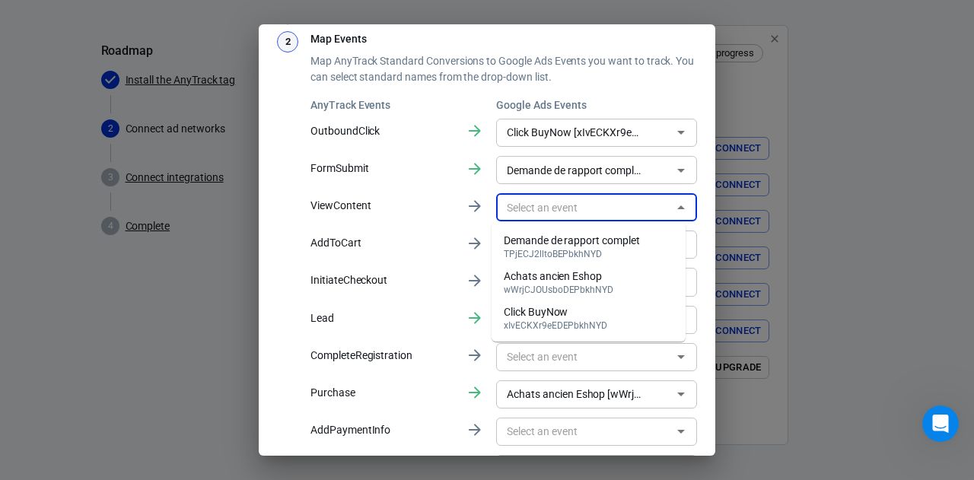
click at [543, 238] on div "Demande de rapport complet" at bounding box center [572, 241] width 136 height 16
type input "Demande de rapport complet [TPjECJ2lltoBEPbkhNYD]"
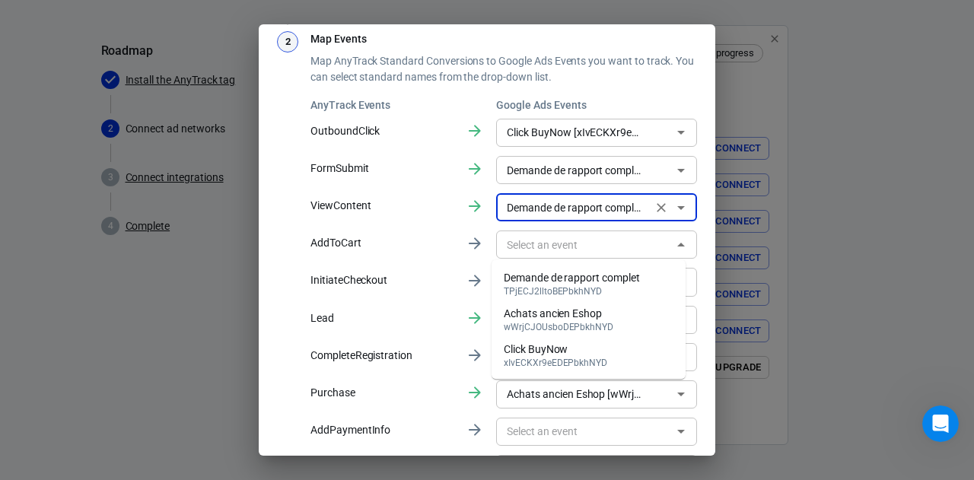
click at [543, 256] on div "​" at bounding box center [596, 245] width 201 height 28
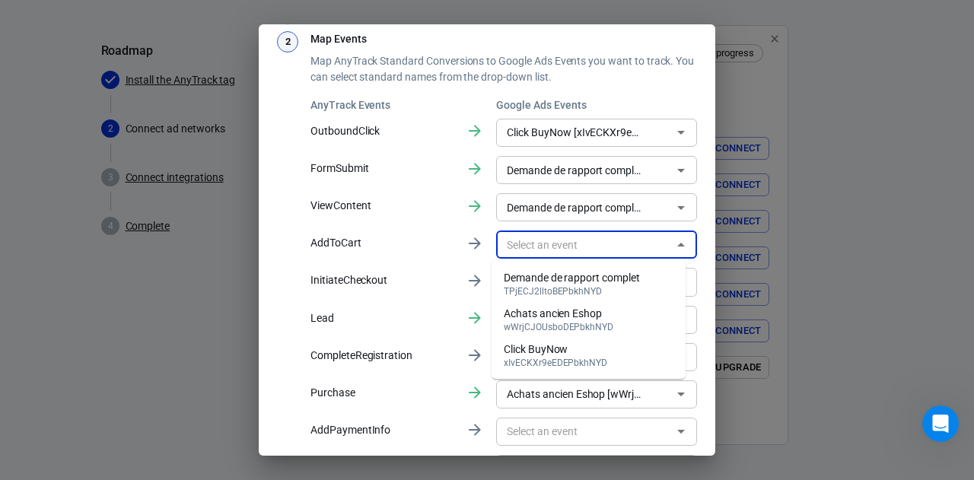
click at [540, 345] on div "Click BuyNow" at bounding box center [556, 350] width 104 height 16
type input "Click BuyNow [xIvECKXr9eEDEPbkhNYD]"
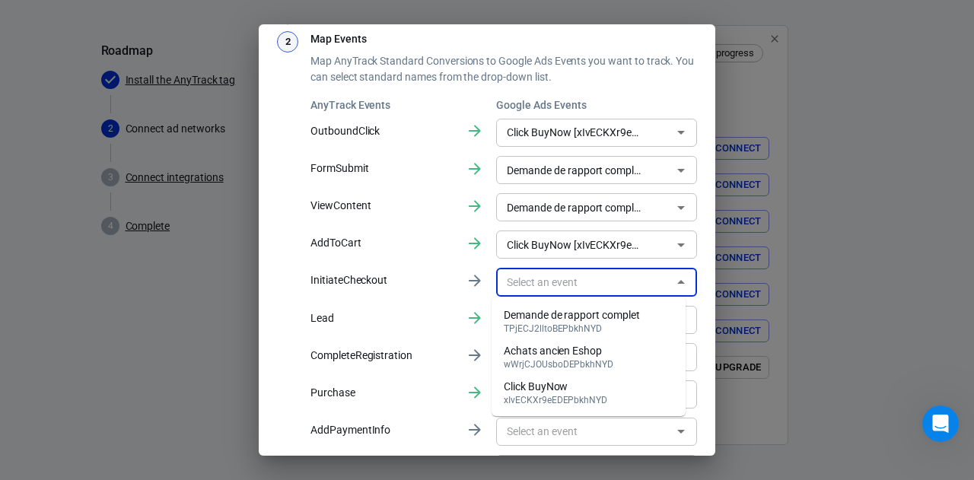
click at [540, 288] on input "text" at bounding box center [584, 281] width 167 height 19
click at [533, 377] on li "Click BuyNow xIvECKXr9eEDEPbkhNYD" at bounding box center [589, 392] width 194 height 36
type input "Click BuyNow [xIvECKXr9eEDEPbkhNYD]"
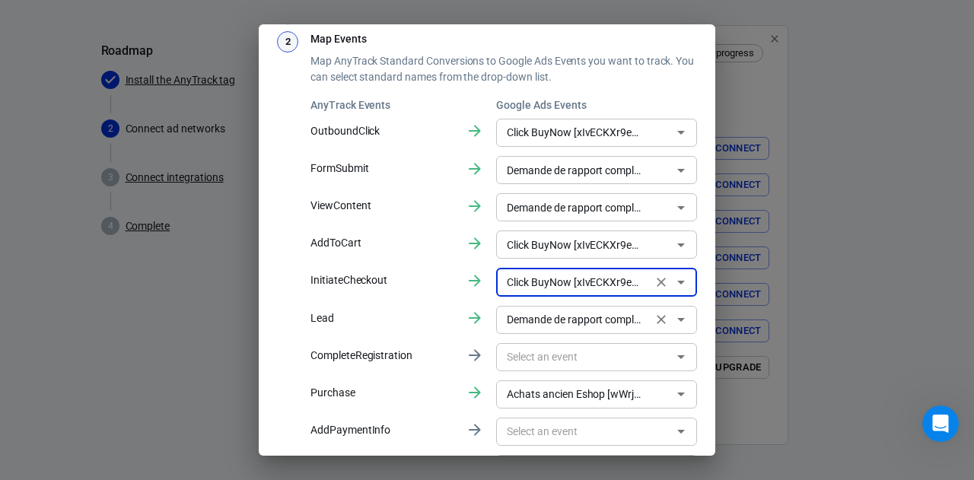
scroll to position [193, 0]
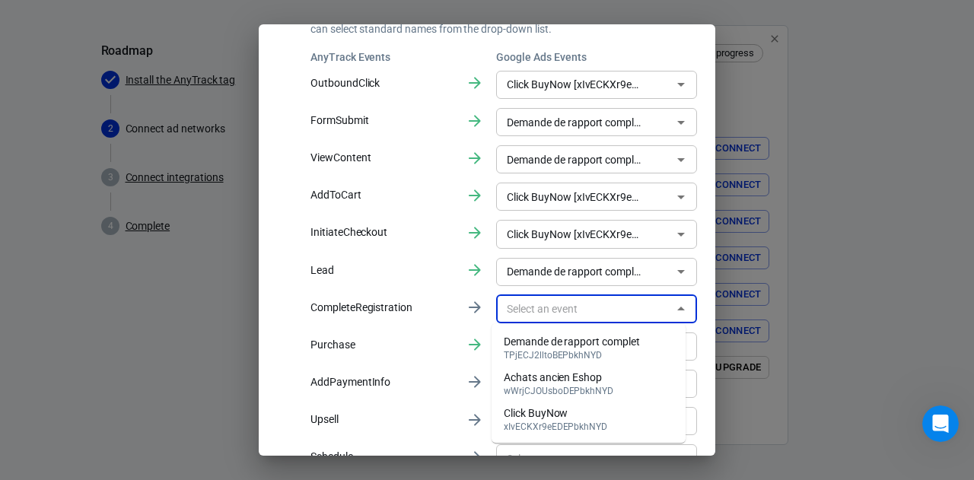
click at [534, 311] on input "text" at bounding box center [584, 309] width 167 height 19
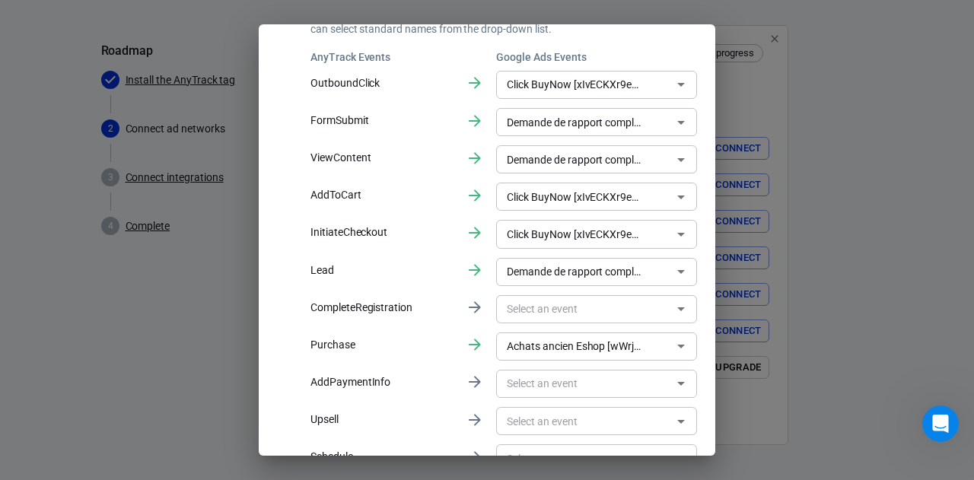
click at [418, 307] on p "CompleteRegistration" at bounding box center [382, 308] width 143 height 16
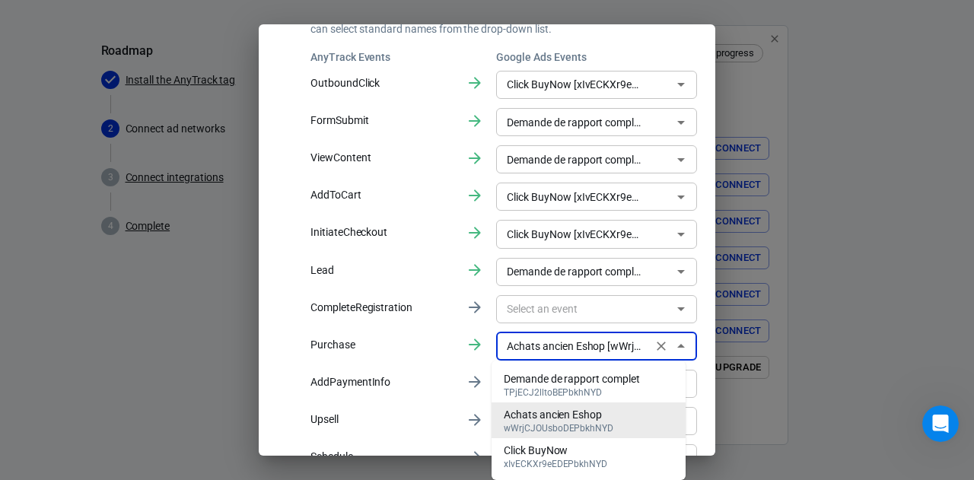
click at [554, 344] on input "Achats ancien Eshop [wWrjCJOUsboDEPbkhNYD]" at bounding box center [574, 346] width 147 height 19
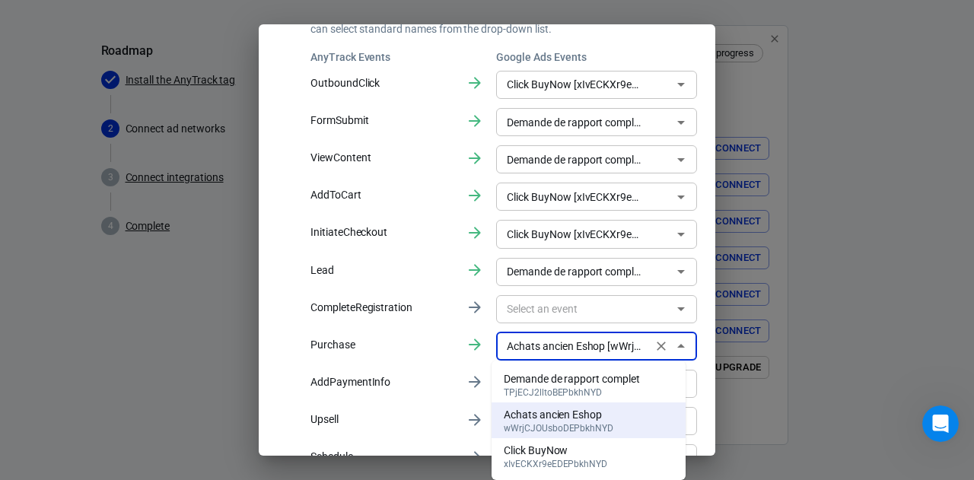
click at [527, 453] on div "Click BuyNow" at bounding box center [556, 451] width 104 height 16
type input "Click BuyNow [xIvECKXr9eEDEPbkhNYD]"
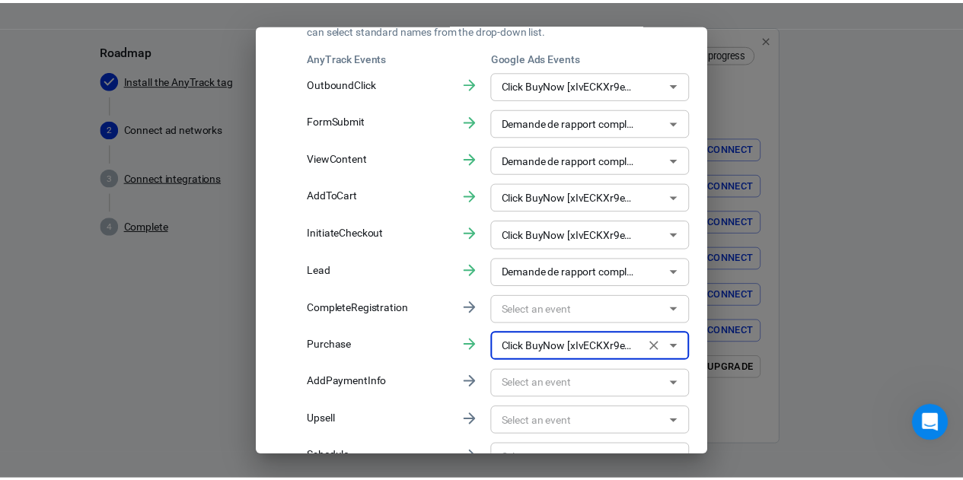
scroll to position [276, 0]
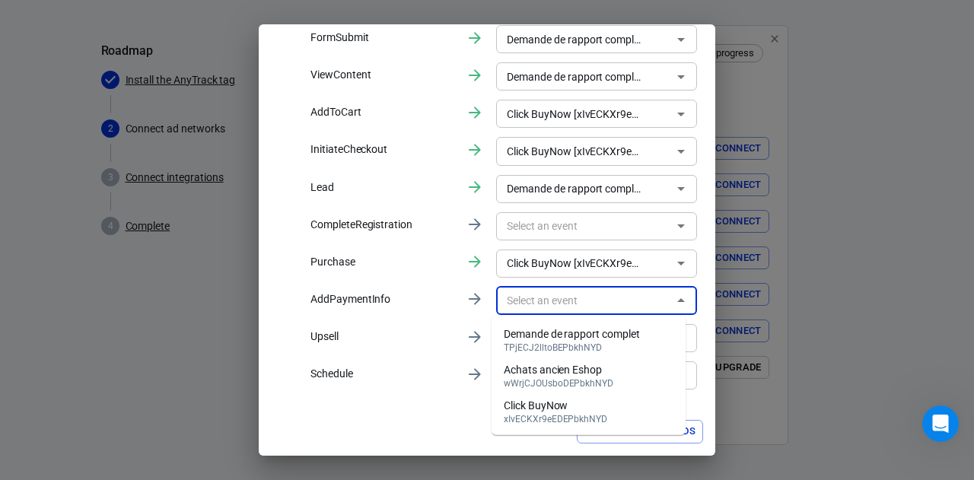
click at [544, 297] on input "text" at bounding box center [584, 300] width 167 height 19
click at [561, 352] on li "Demande de rapport complet TPjECJ2lltoBEPbkhNYD" at bounding box center [589, 340] width 194 height 36
type input "Demande de rapport complet [TPjECJ2lltoBEPbkhNYD]"
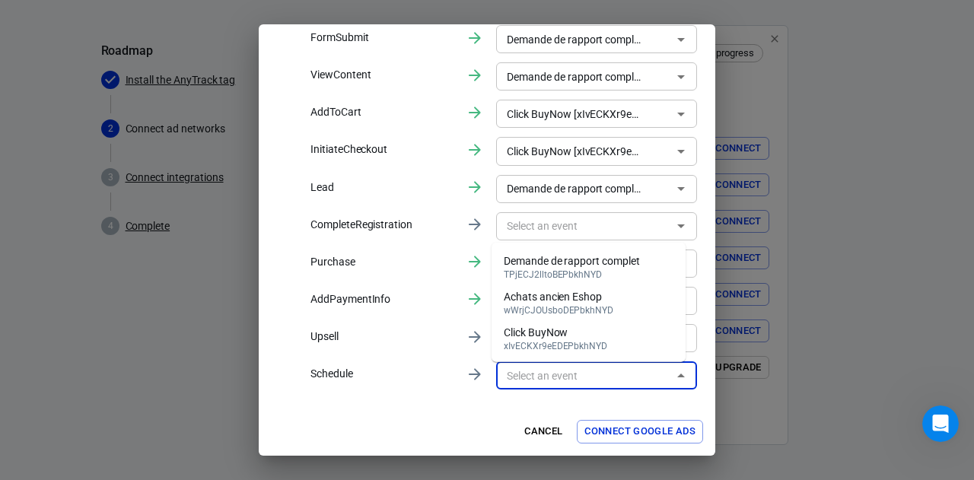
click at [555, 371] on input "text" at bounding box center [584, 375] width 167 height 19
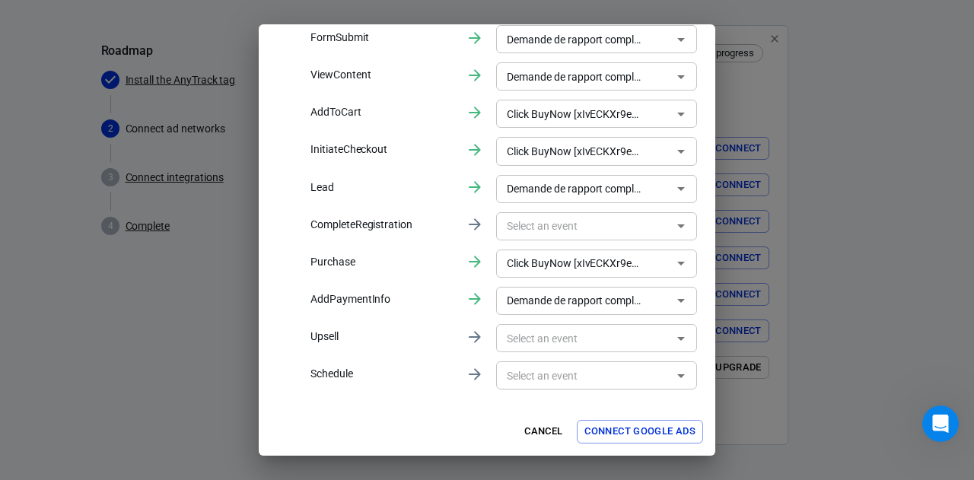
click at [414, 336] on p "Upsell" at bounding box center [382, 337] width 143 height 16
click at [641, 441] on button "Connect Google Ads" at bounding box center [640, 432] width 126 height 24
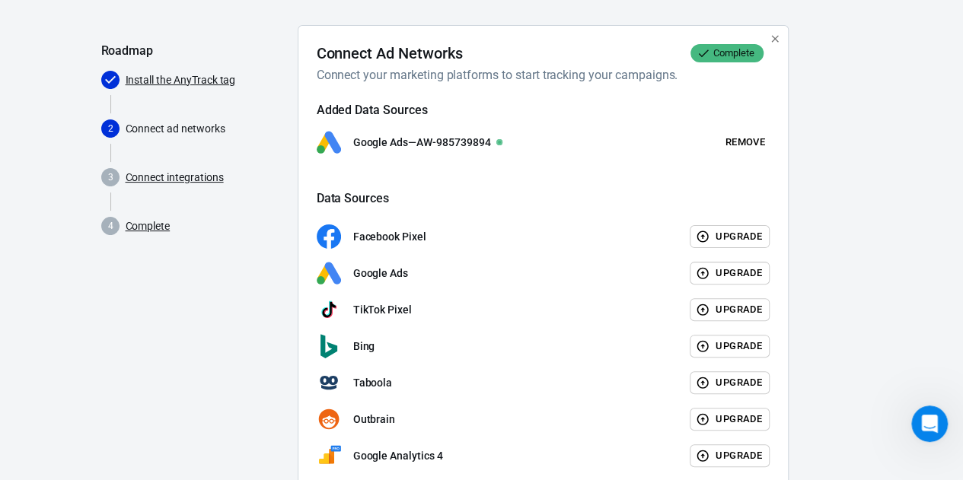
scroll to position [187, 0]
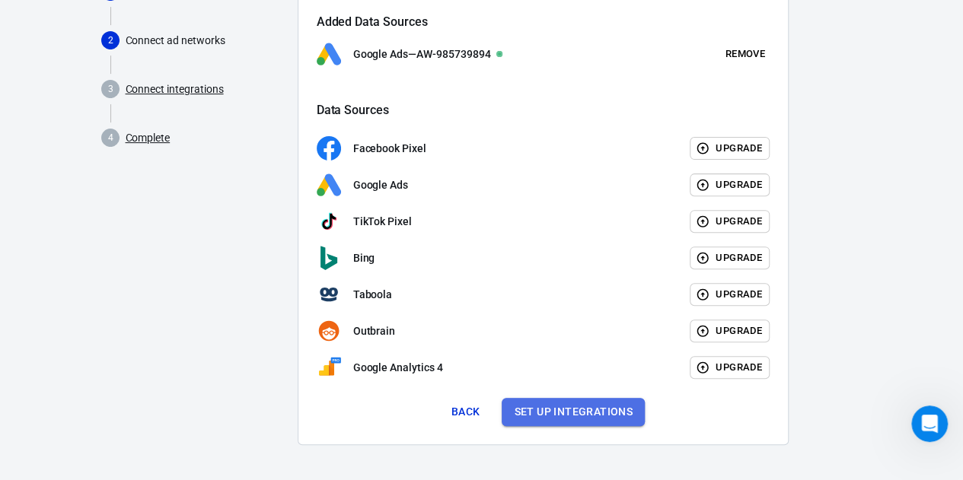
click at [538, 418] on button "Set up integrations" at bounding box center [573, 412] width 143 height 28
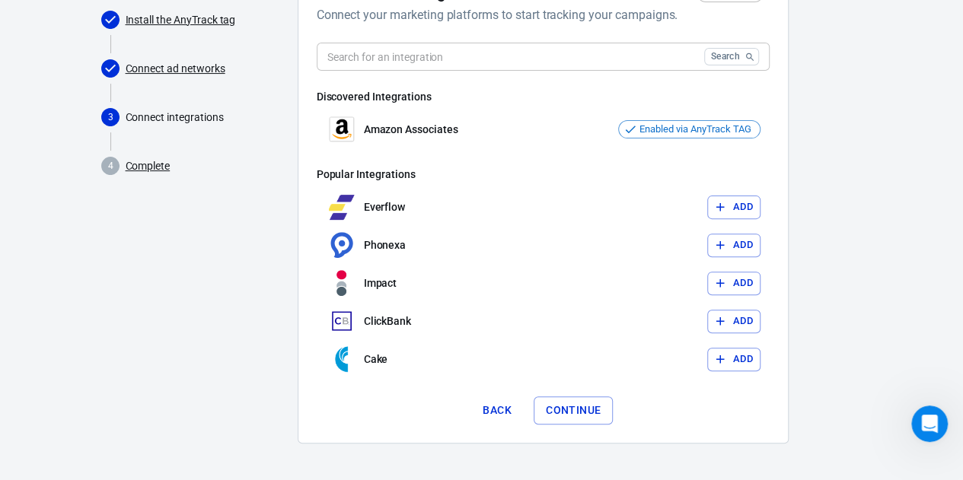
scroll to position [158, 0]
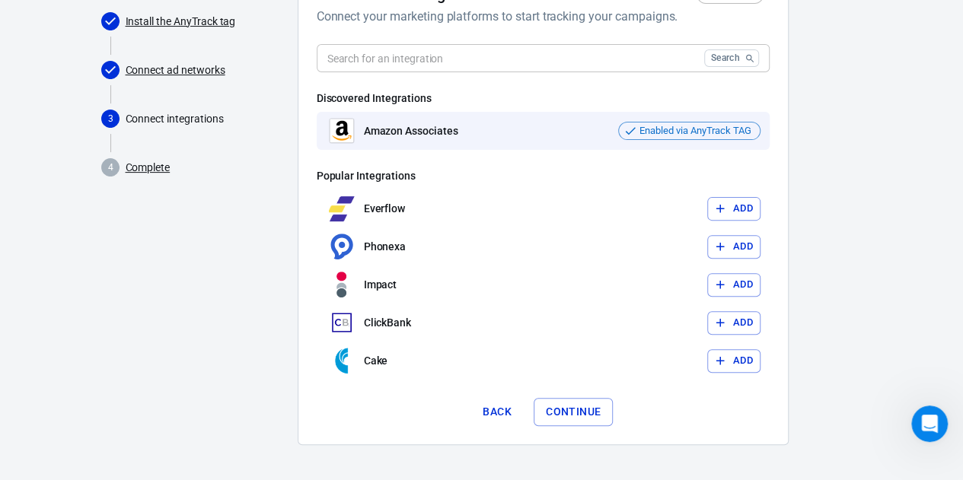
click at [412, 126] on p "Amazon Associates" at bounding box center [411, 131] width 94 height 16
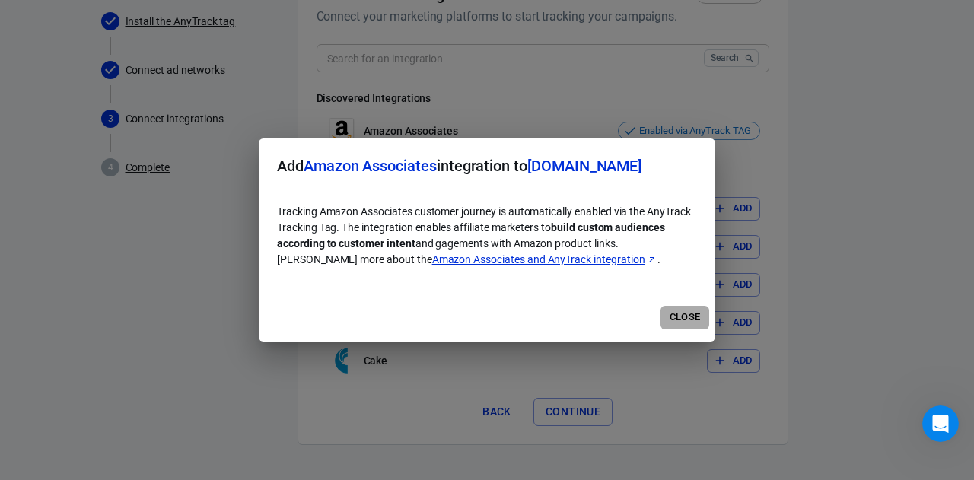
click at [689, 322] on button "Close" at bounding box center [685, 318] width 49 height 24
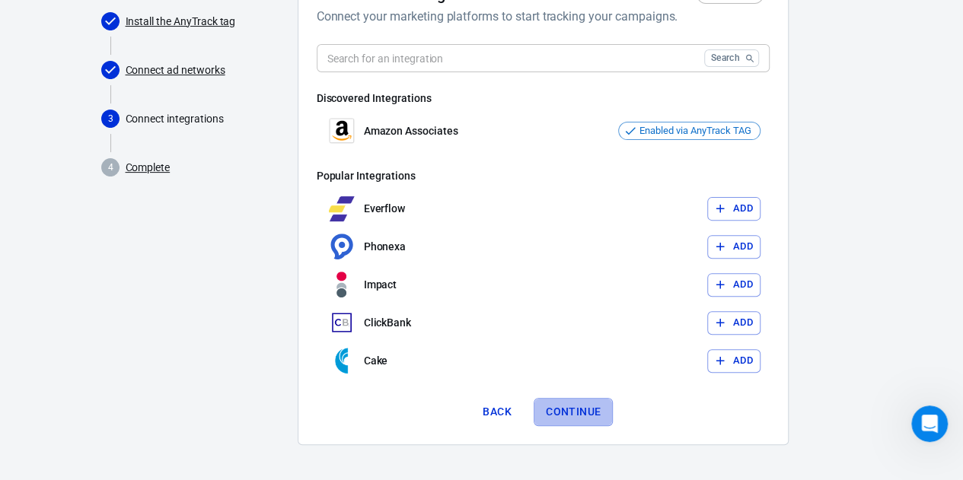
click at [578, 407] on button "Continue" at bounding box center [572, 412] width 79 height 28
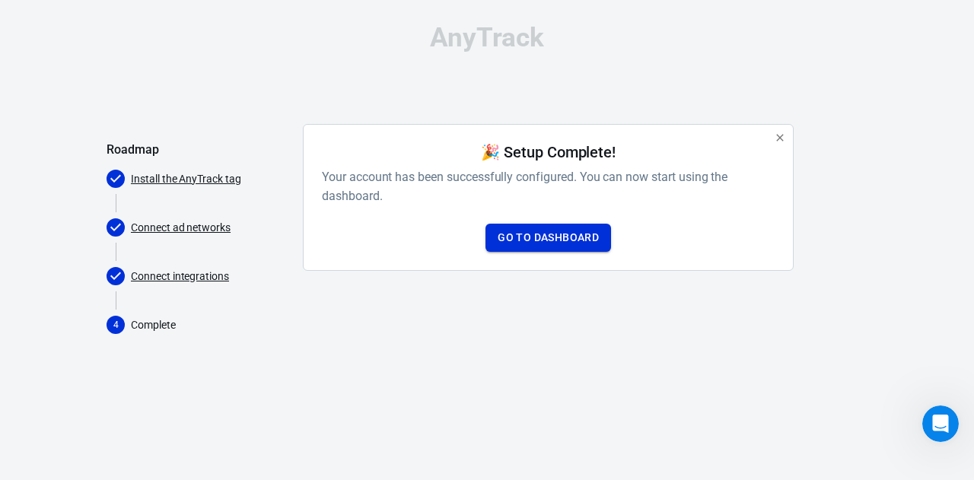
click at [571, 231] on link "Go to Dashboard" at bounding box center [549, 238] width 126 height 28
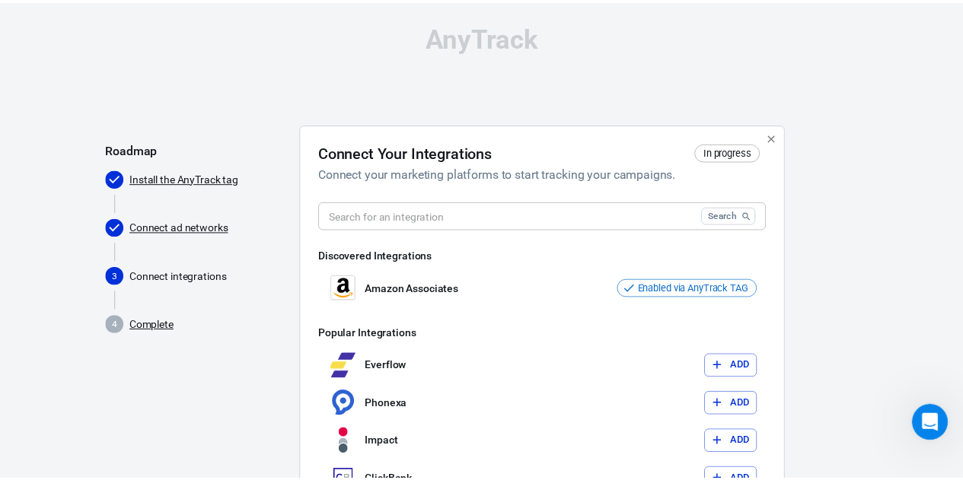
scroll to position [158, 0]
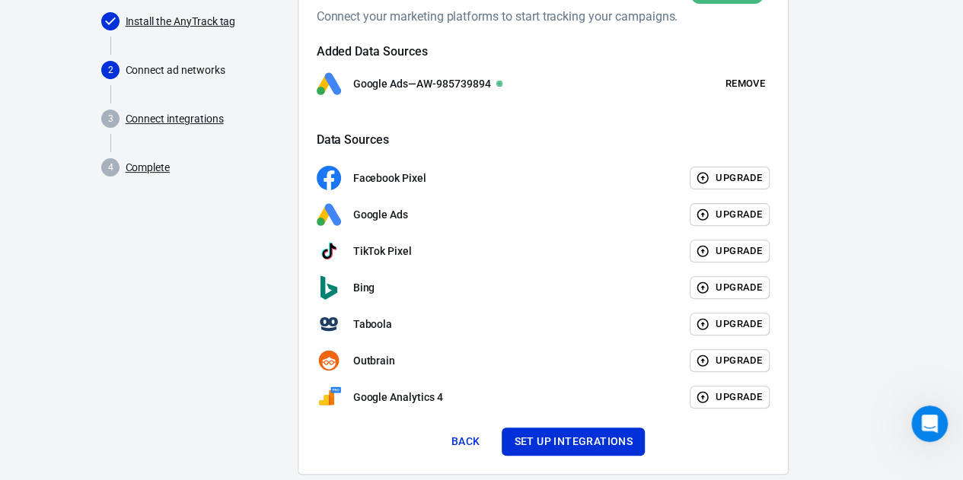
scroll to position [187, 0]
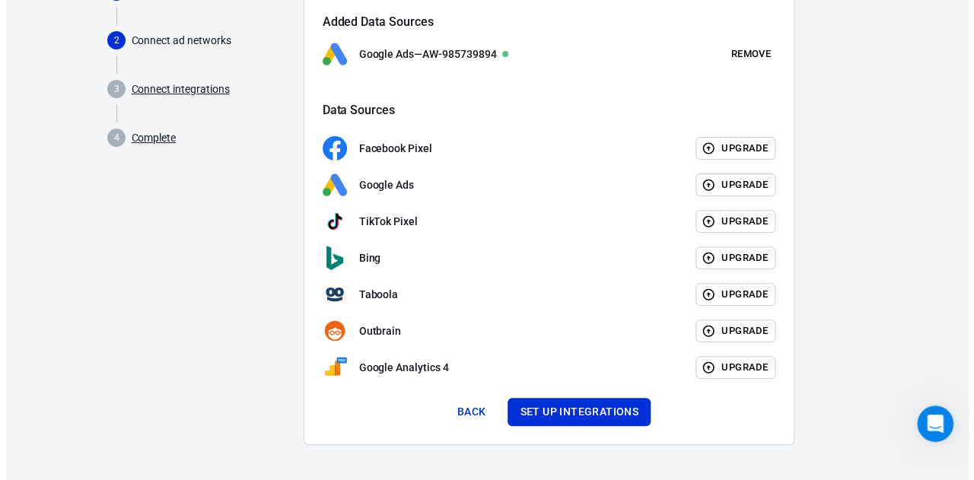
scroll to position [91, 0]
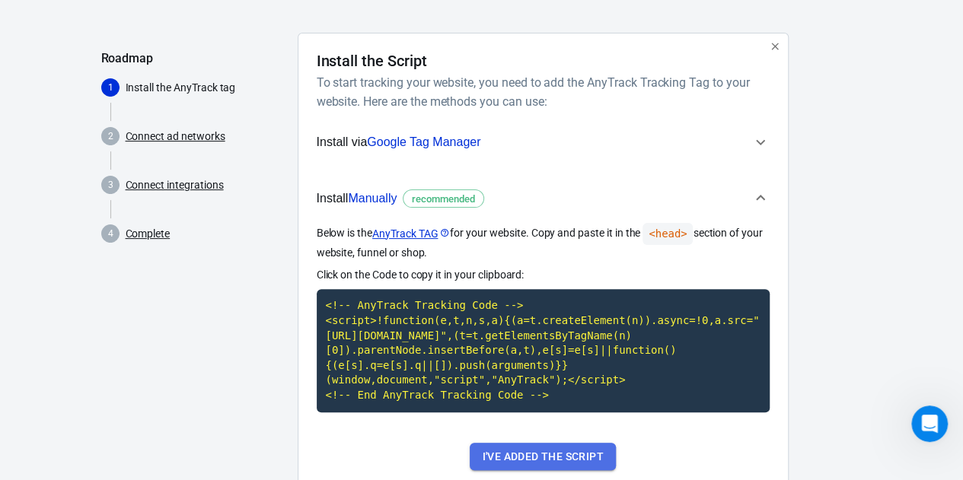
click at [519, 455] on button "I've added the script" at bounding box center [542, 457] width 145 height 28
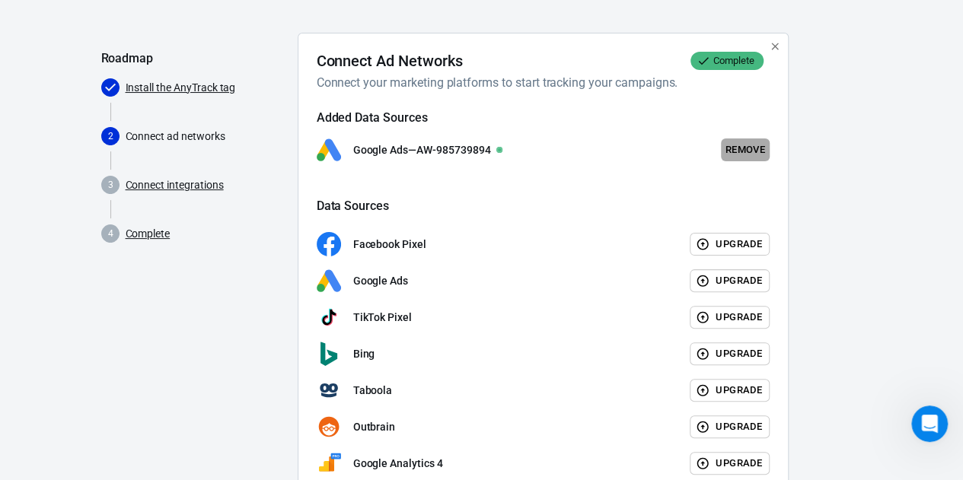
click at [744, 148] on button "Remove" at bounding box center [745, 151] width 49 height 24
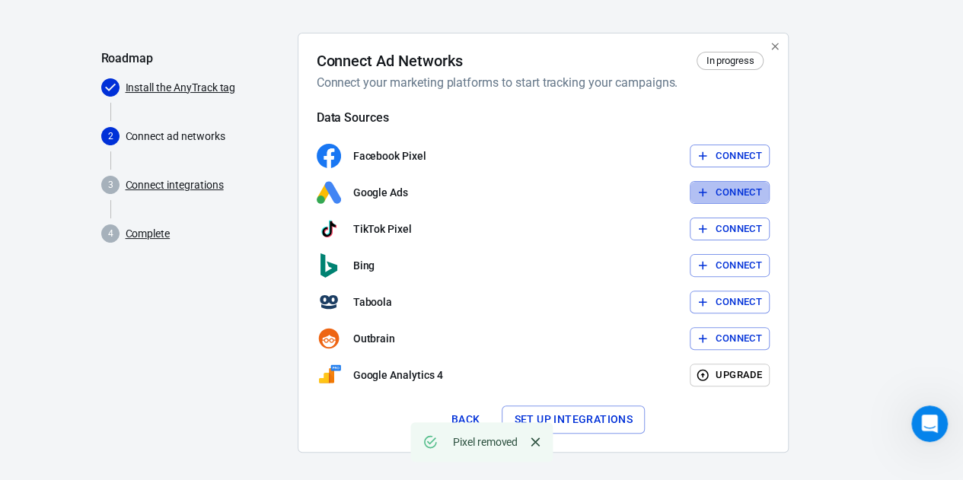
click at [741, 191] on button "Connect" at bounding box center [730, 193] width 80 height 24
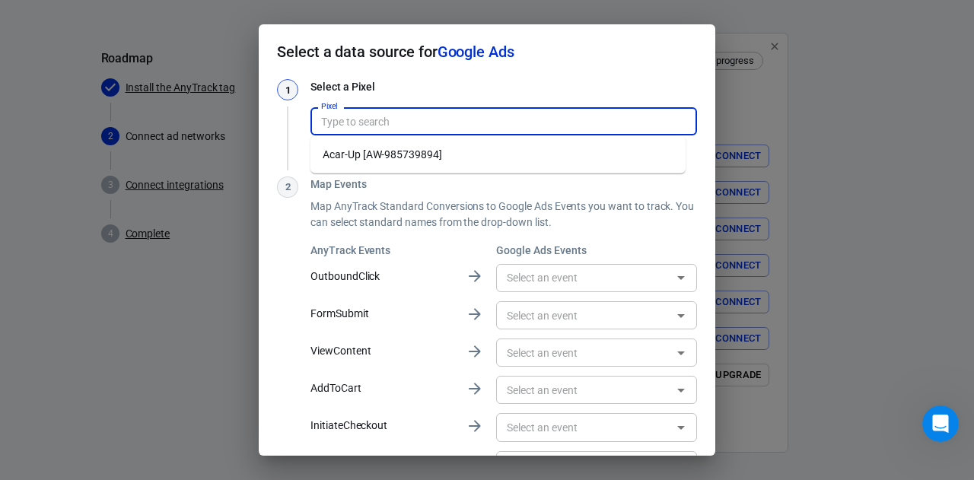
click at [400, 121] on input "Pixel" at bounding box center [502, 121] width 375 height 19
click at [385, 151] on li "Acar-Up [AW-985739894]" at bounding box center [498, 154] width 375 height 25
type input "Acar-Up [AW-985739894]"
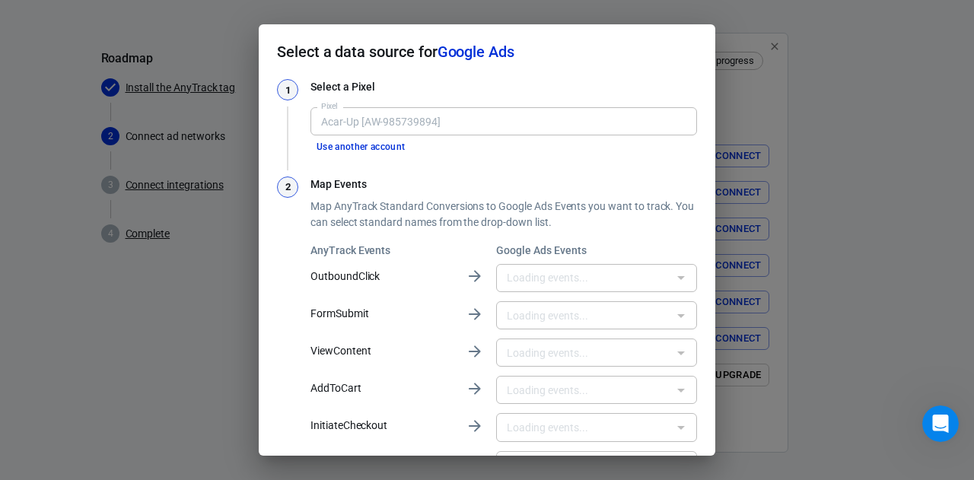
type input "Click BuyNow [xIvECKXr9eEDEPbkhNYD]"
type input "Demande de rapport complet [TPjECJ2lltoBEPbkhNYD]"
type input "Achats ancien Eshop [wWrjCJOUsboDEPbkhNYD]"
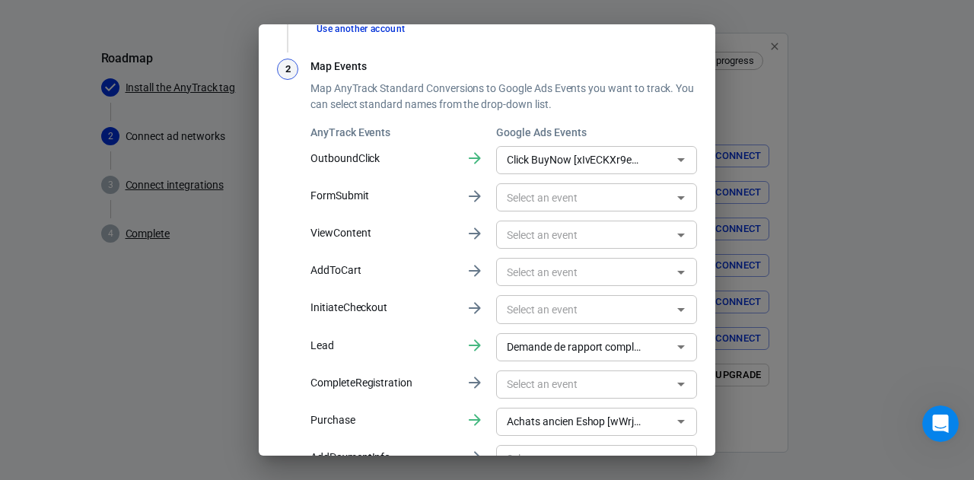
scroll to position [119, 0]
click at [391, 180] on div "AnyTrack Events Google Ads Events OutboundClick Click BuyNow [xIvECKXr9eEDEPbkh…" at bounding box center [504, 337] width 387 height 426
click at [518, 179] on div "​" at bounding box center [596, 195] width 201 height 37
click at [498, 120] on div "Map Events Map AnyTrack Standard Conversions to Google Ads Events you want to t…" at bounding box center [504, 304] width 387 height 492
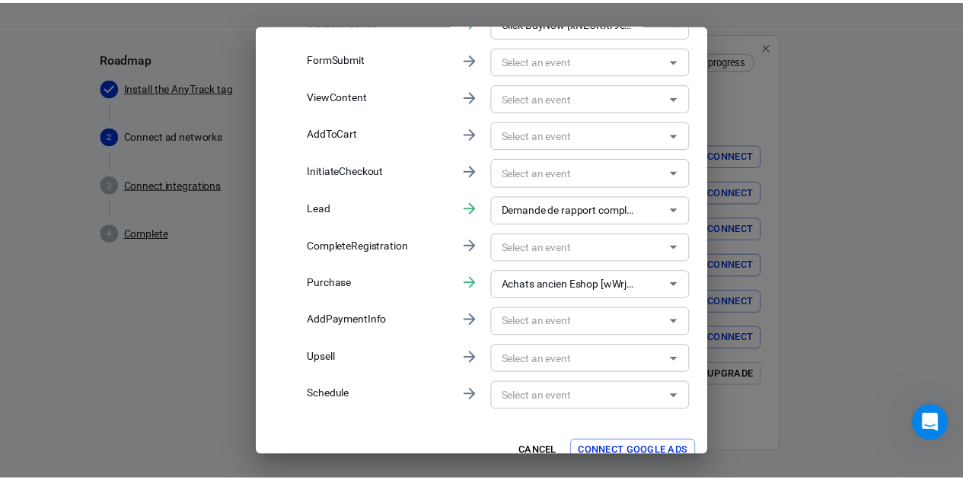
scroll to position [276, 0]
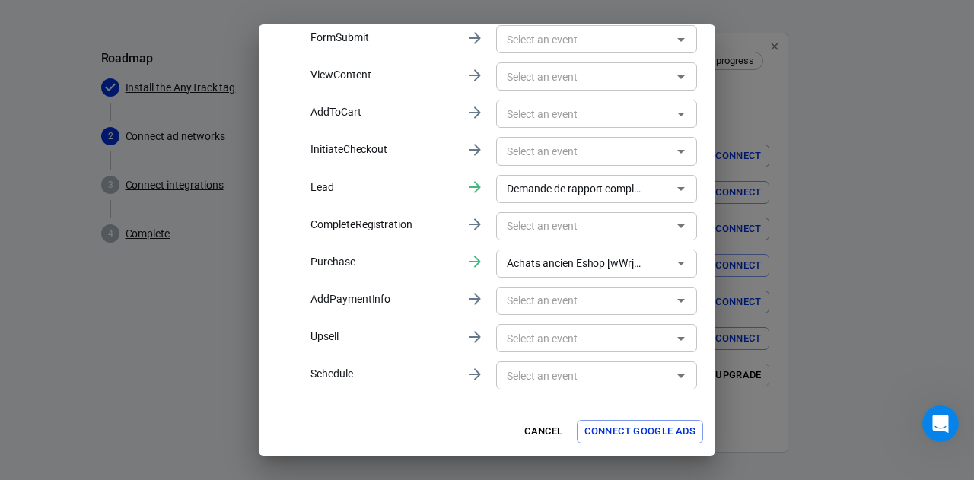
click at [610, 432] on button "Connect Google Ads" at bounding box center [640, 432] width 126 height 24
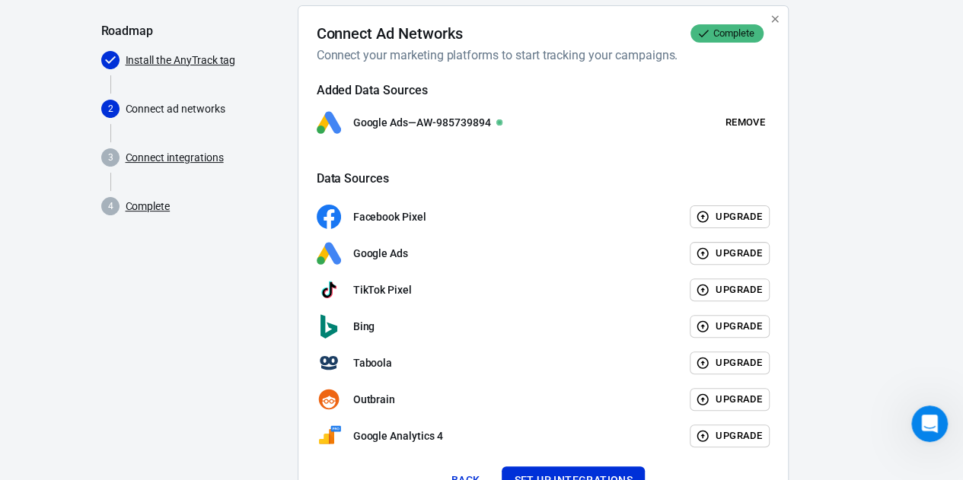
scroll to position [120, 0]
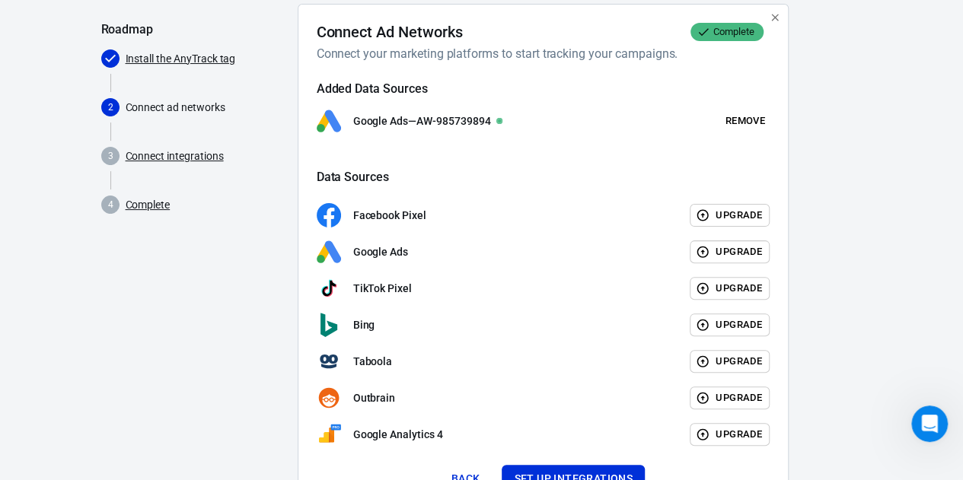
click at [202, 153] on link "Connect integrations" at bounding box center [175, 156] width 98 height 16
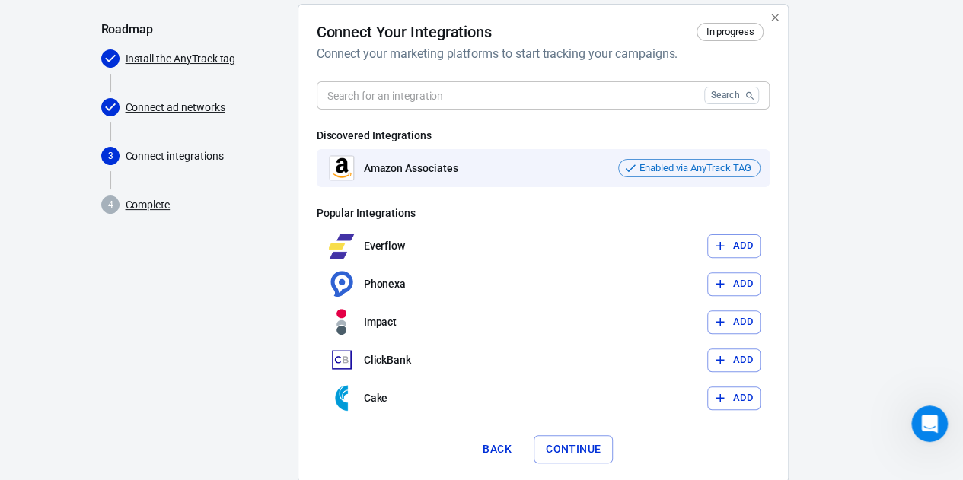
click at [424, 171] on p "Amazon Associates" at bounding box center [411, 169] width 94 height 16
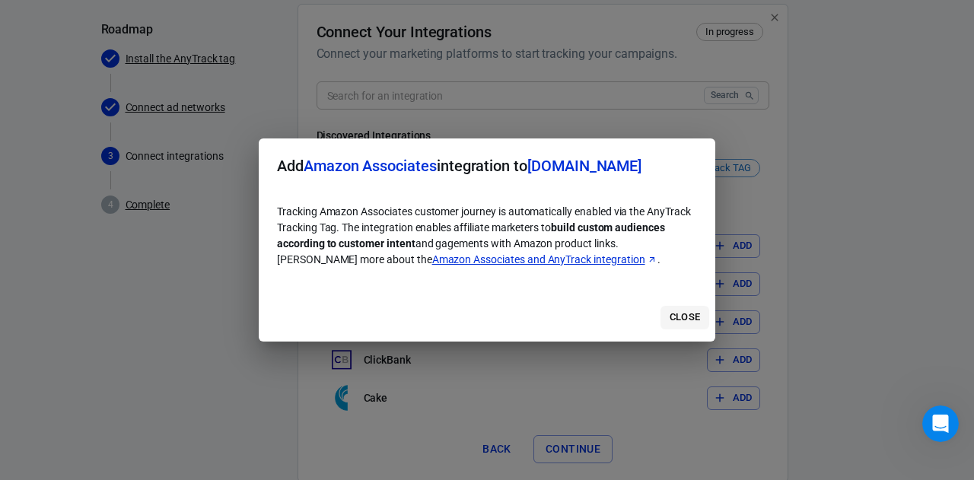
click at [680, 317] on button "Close" at bounding box center [685, 318] width 49 height 24
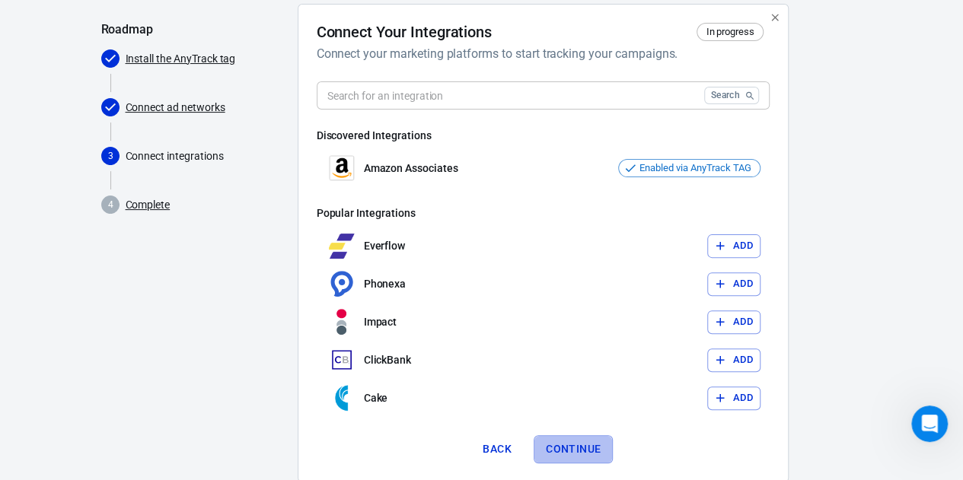
click at [587, 447] on button "Continue" at bounding box center [572, 449] width 79 height 28
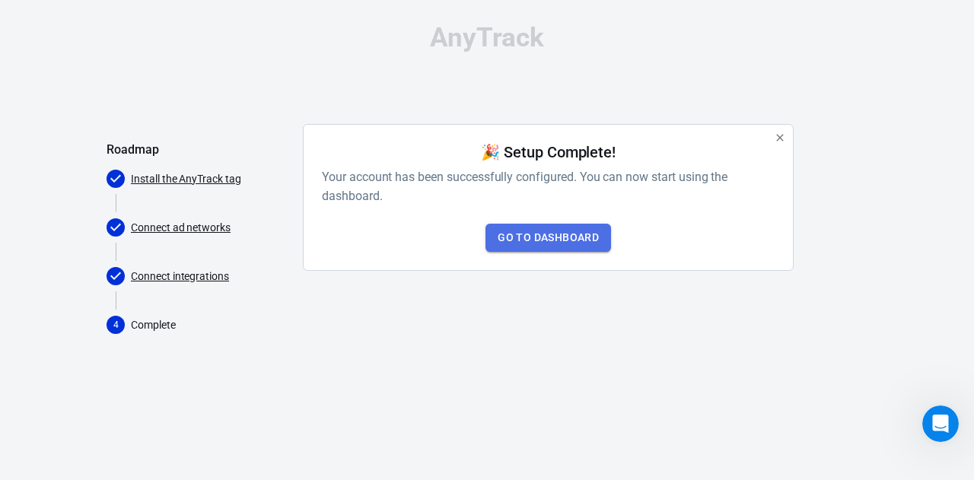
click at [562, 241] on link "Go to Dashboard" at bounding box center [549, 238] width 126 height 28
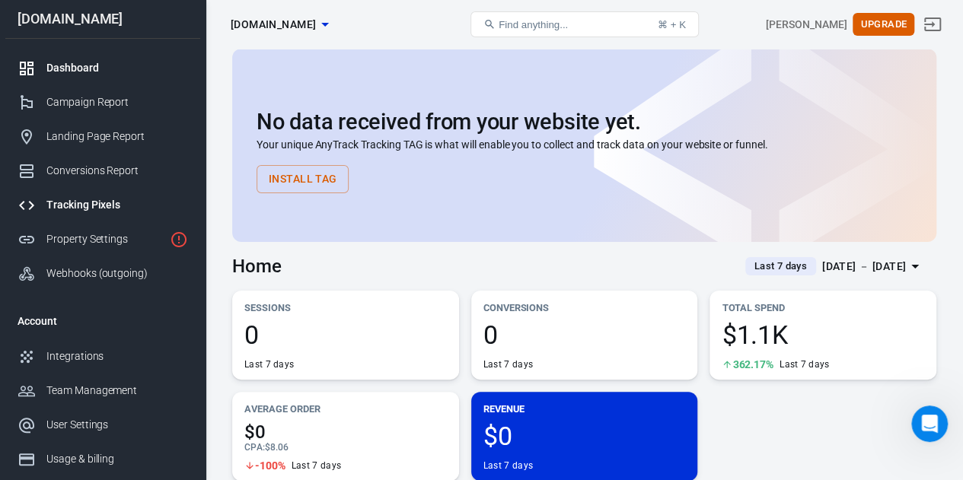
click at [91, 199] on div "Tracking Pixels" at bounding box center [117, 205] width 142 height 16
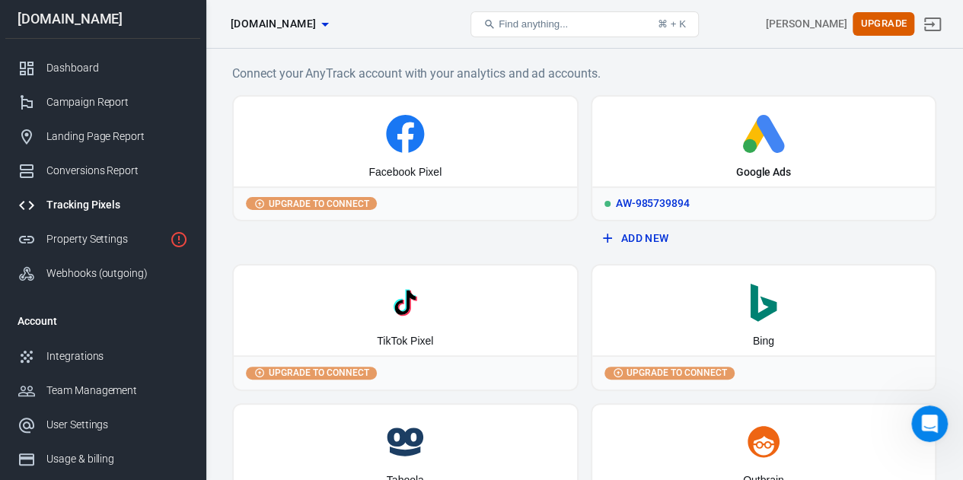
click at [756, 141] on icon at bounding box center [757, 134] width 26 height 31
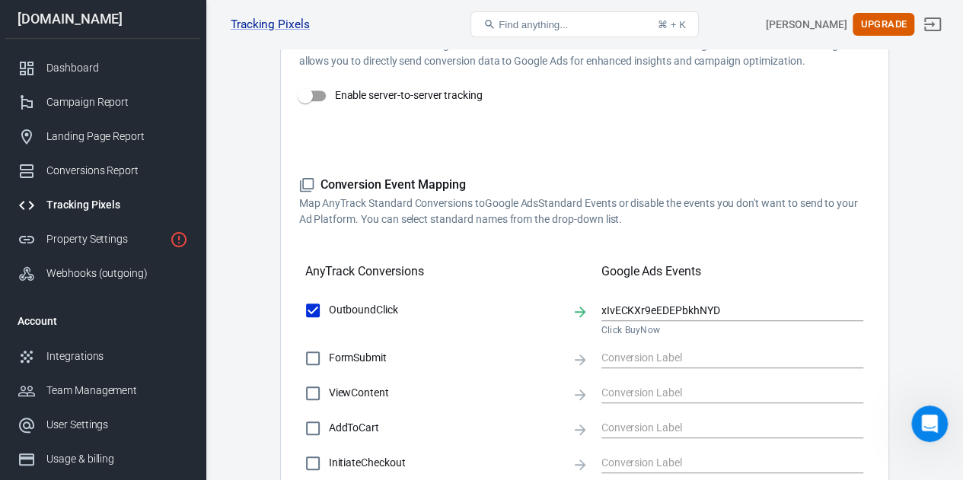
scroll to position [316, 0]
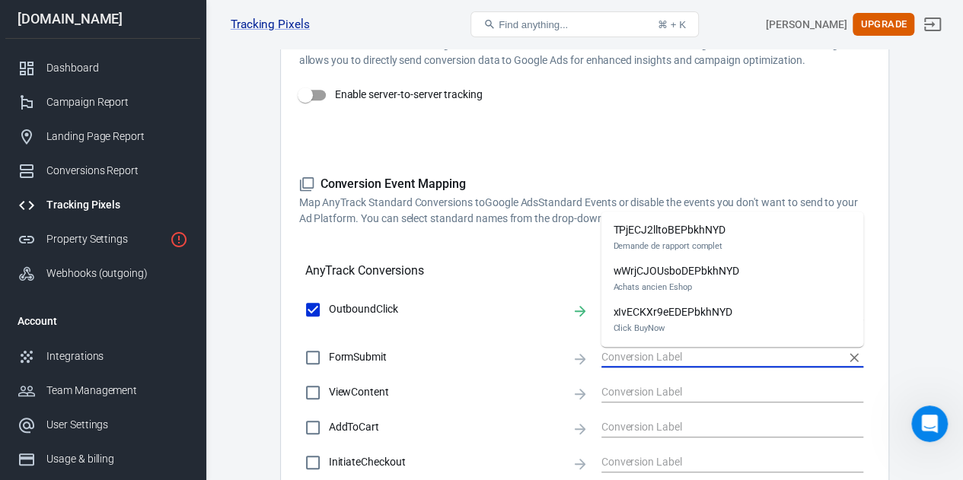
click at [646, 354] on input "text" at bounding box center [721, 357] width 240 height 19
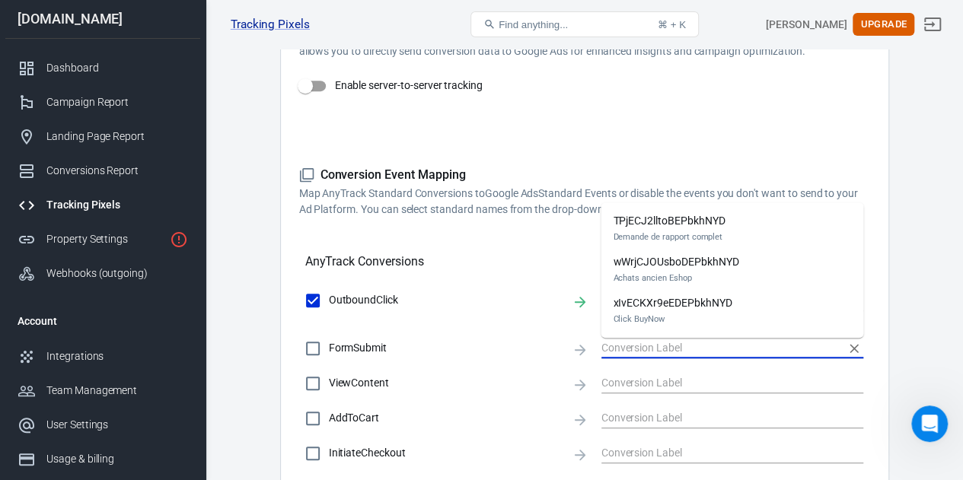
scroll to position [330, 0]
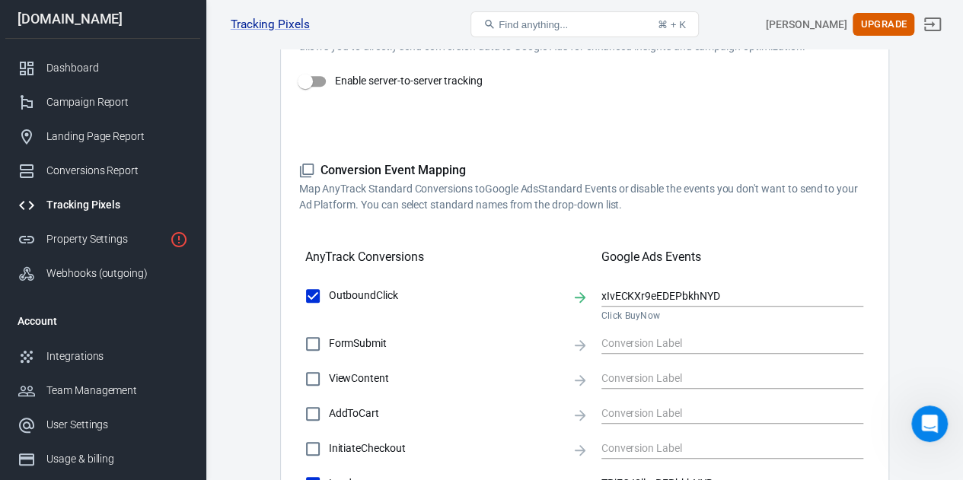
click at [467, 229] on div "AnyTrack Conversions Google Ads Events" at bounding box center [584, 251] width 559 height 52
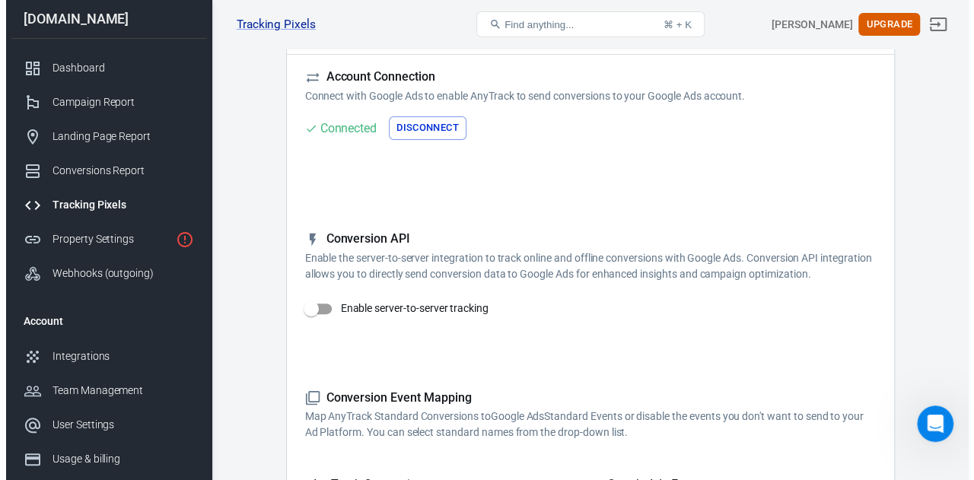
scroll to position [41, 0]
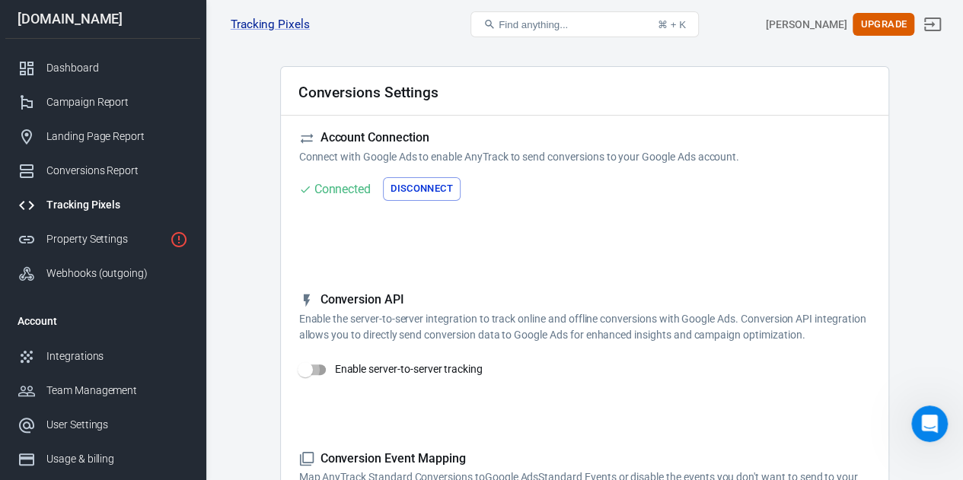
click at [327, 369] on input "Enable server-to-server tracking" at bounding box center [305, 369] width 87 height 29
checkbox input "false"
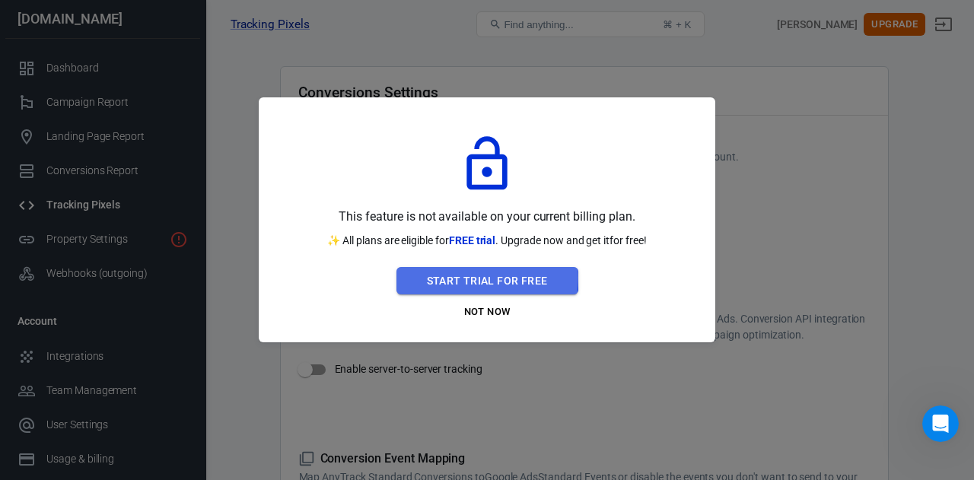
click at [456, 278] on button "Start Trial For Free" at bounding box center [488, 281] width 182 height 28
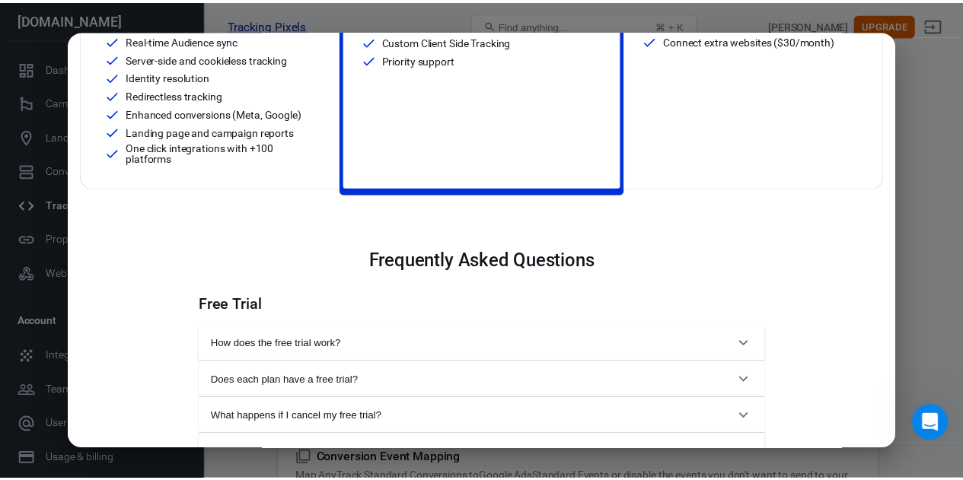
scroll to position [0, 0]
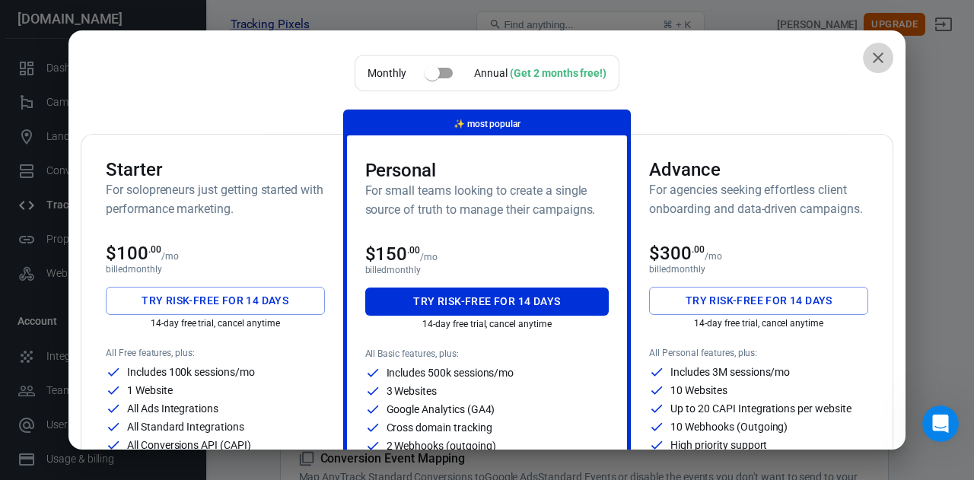
click at [873, 59] on icon "close" at bounding box center [878, 58] width 18 height 18
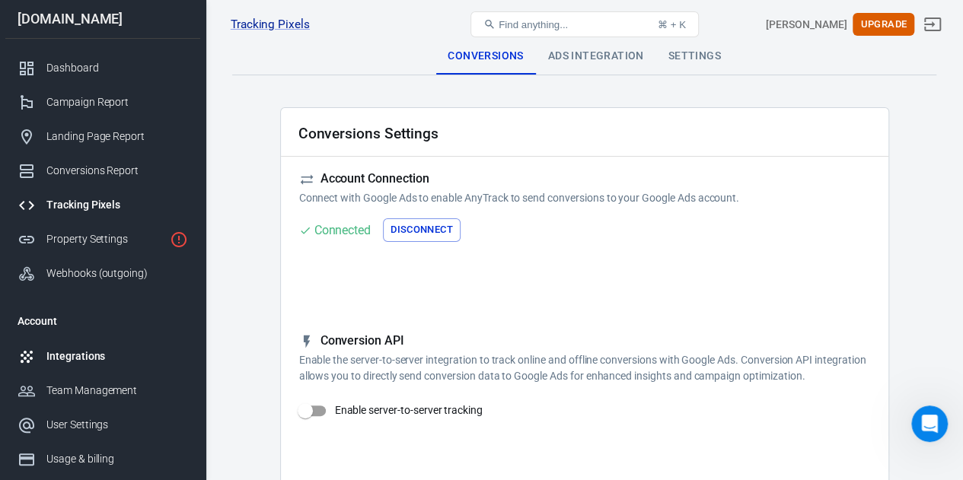
click at [88, 345] on link "Integrations" at bounding box center [102, 356] width 195 height 34
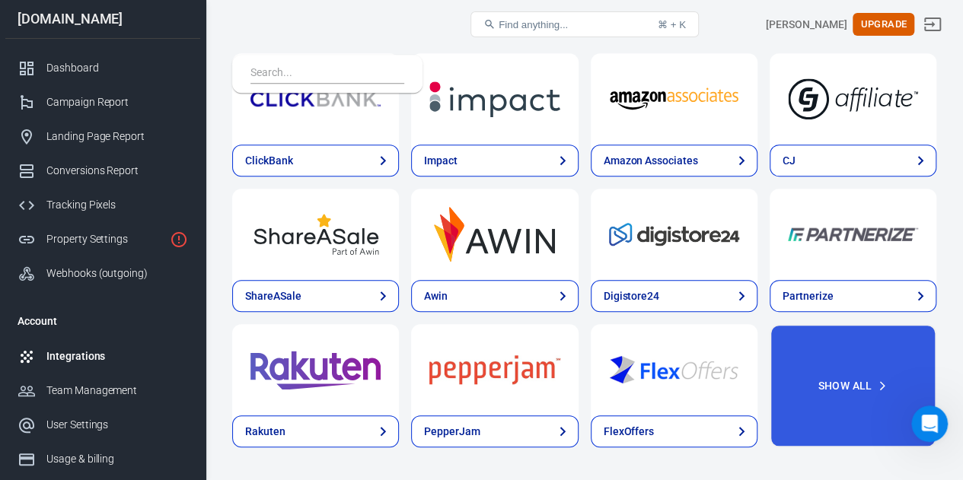
scroll to position [529, 0]
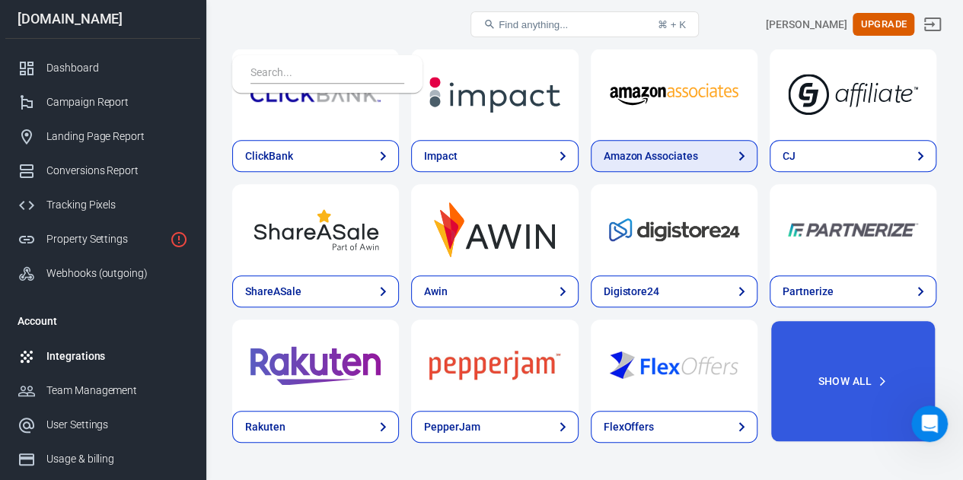
click at [651, 145] on link "Amazon Associates" at bounding box center [674, 156] width 167 height 32
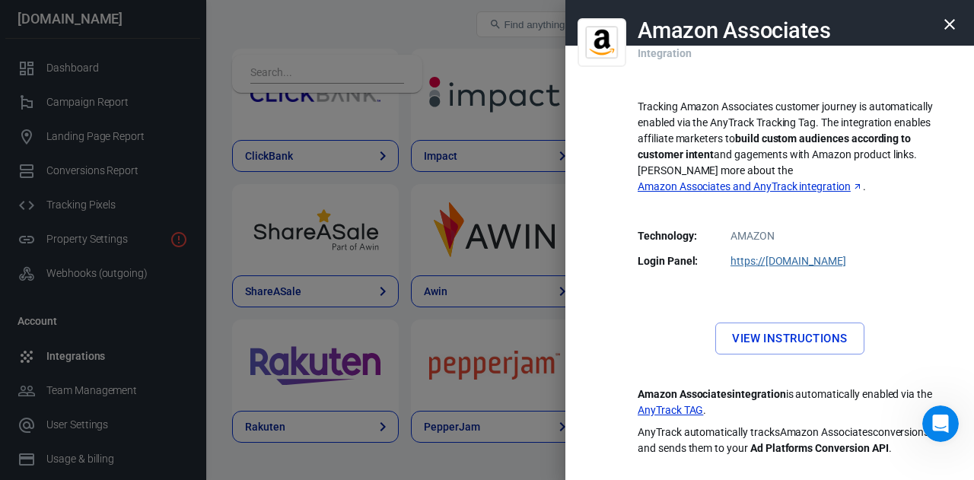
click at [782, 179] on link "Amazon Associates and AnyTrack integration" at bounding box center [750, 187] width 225 height 16
click at [767, 328] on link "View Instructions" at bounding box center [789, 339] width 148 height 32
click at [808, 255] on link "https:// affiliate-program.amazon.com" at bounding box center [789, 261] width 116 height 12
click at [954, 27] on icon "button" at bounding box center [950, 24] width 18 height 18
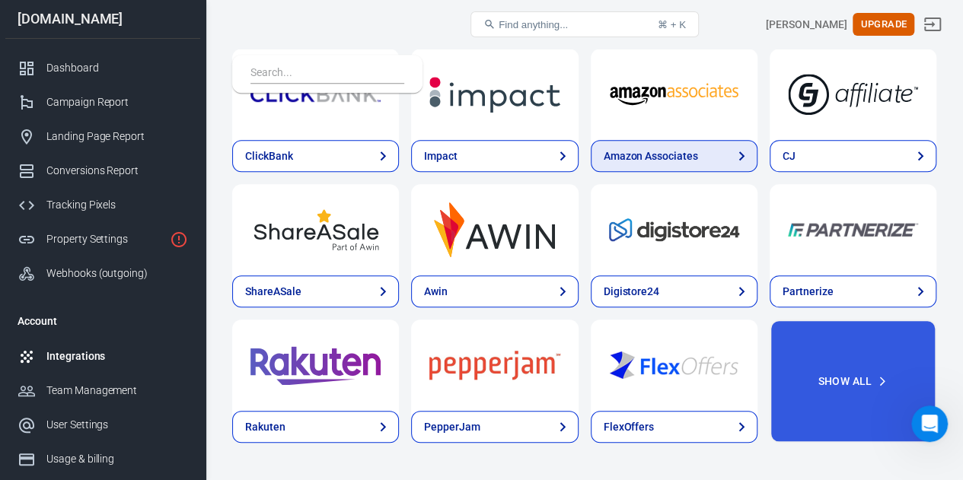
click at [642, 142] on link "Amazon Associates" at bounding box center [674, 156] width 167 height 32
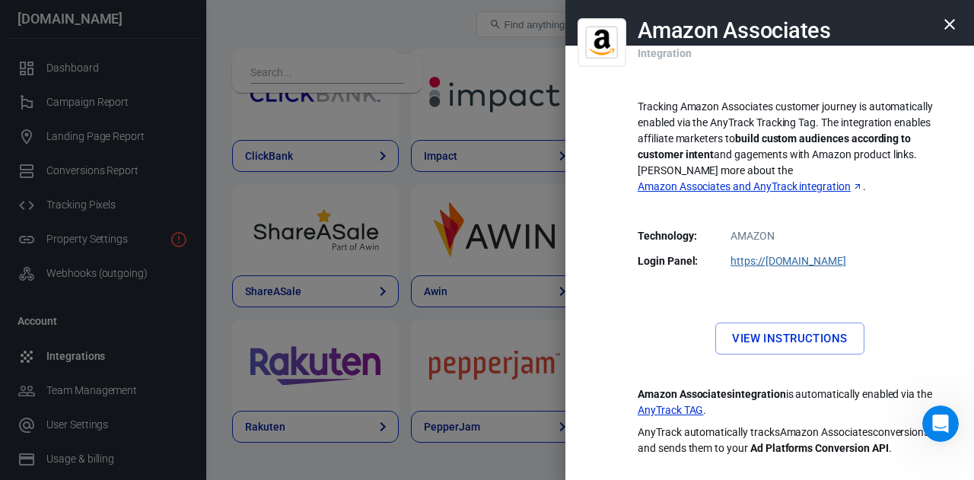
click at [326, 32] on div at bounding box center [487, 240] width 974 height 480
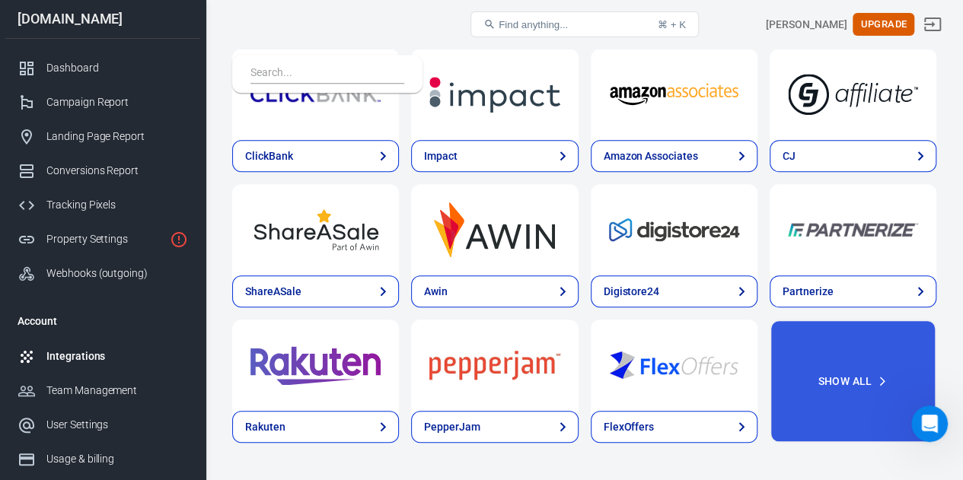
click at [70, 354] on div "Integrations" at bounding box center [117, 357] width 142 height 16
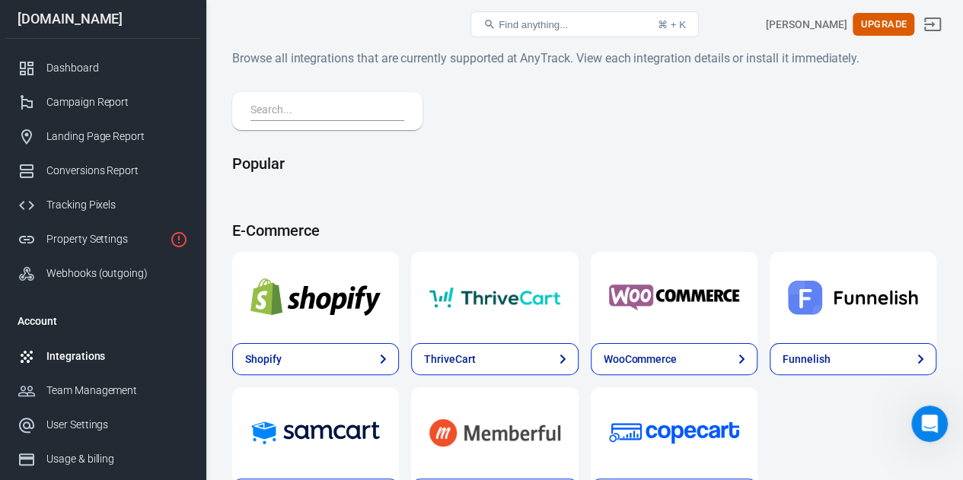
click at [265, 99] on div at bounding box center [327, 111] width 190 height 38
click at [265, 100] on div at bounding box center [327, 111] width 190 height 38
click at [284, 113] on input "text" at bounding box center [324, 111] width 148 height 20
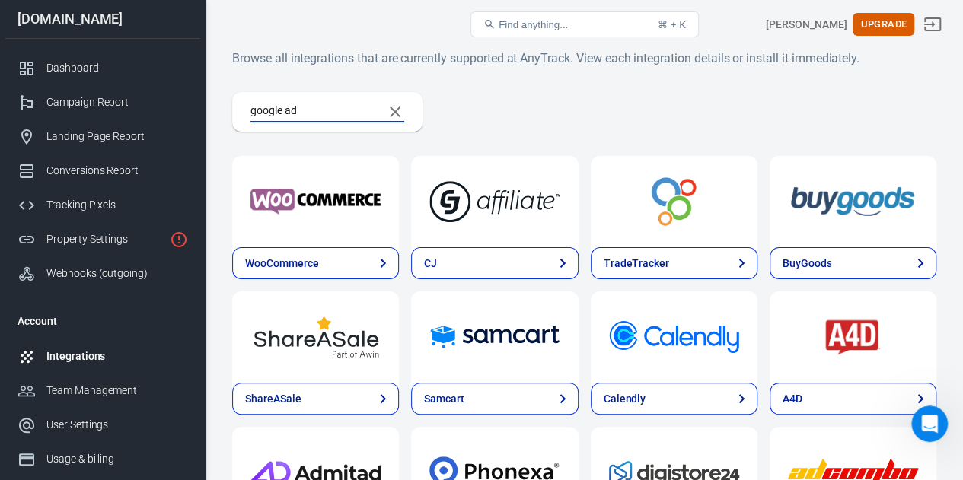
type input "google ad"
click at [91, 203] on div "Tracking Pixels" at bounding box center [117, 205] width 142 height 16
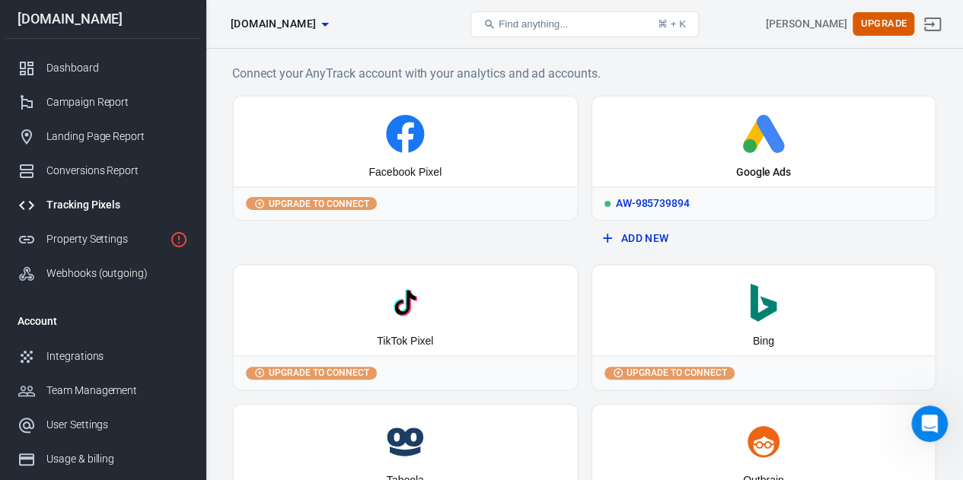
click at [749, 133] on icon at bounding box center [757, 134] width 26 height 31
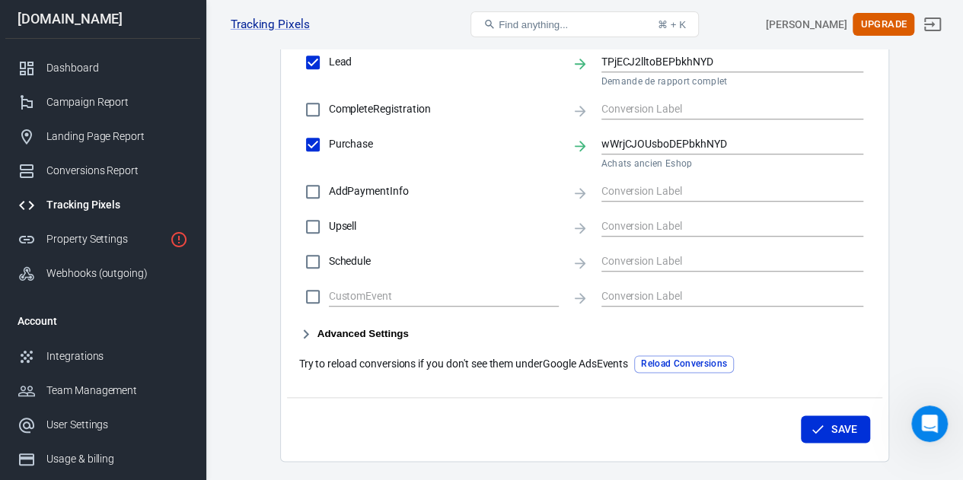
scroll to position [753, 0]
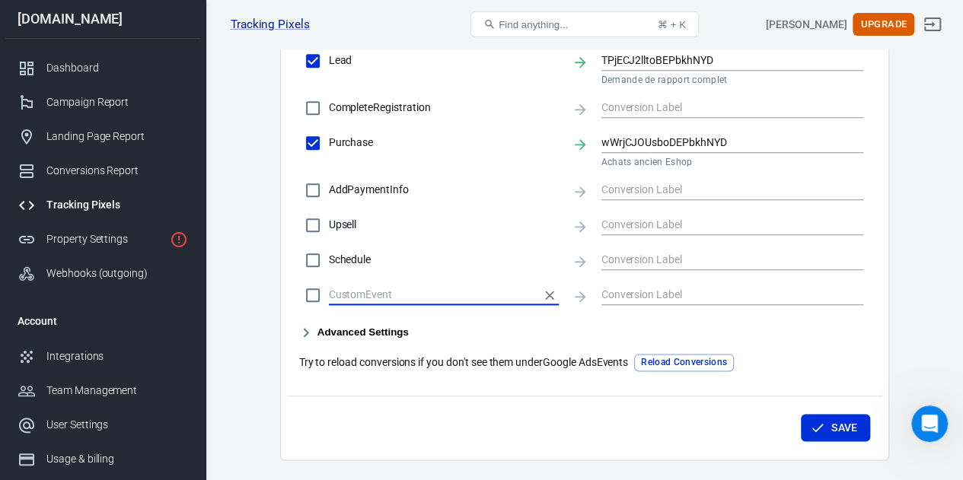
click at [365, 285] on input "text" at bounding box center [433, 294] width 208 height 19
click at [580, 295] on icon at bounding box center [580, 296] width 17 height 17
click at [581, 263] on icon at bounding box center [580, 261] width 17 height 17
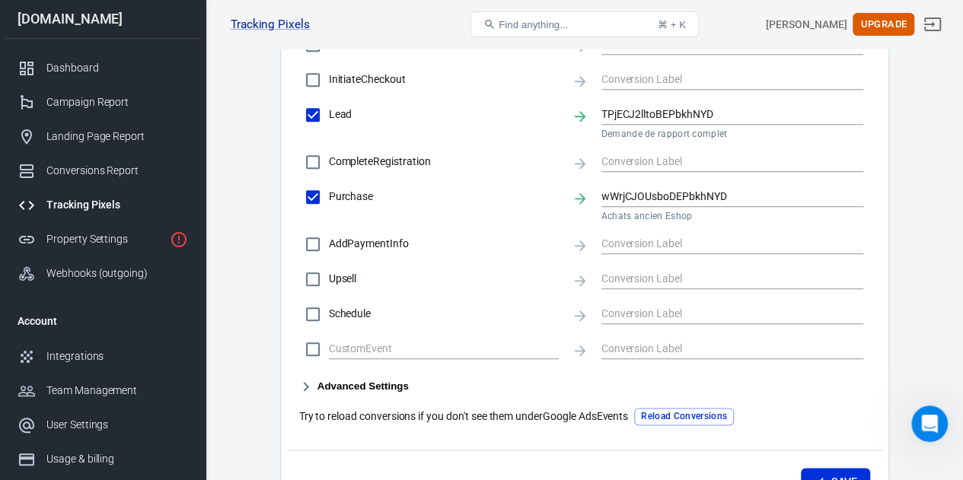
scroll to position [696, 0]
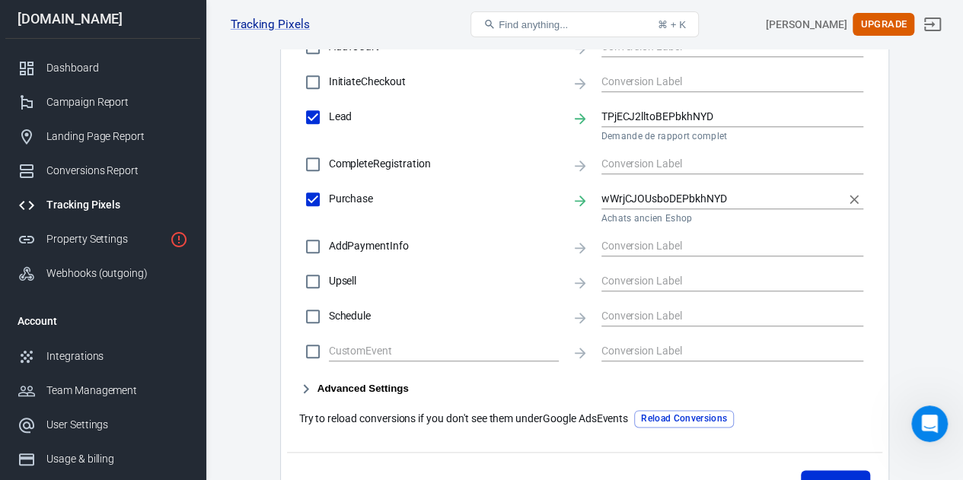
click at [633, 190] on input "wWrjCJOUsboDEPbkhNYD" at bounding box center [721, 199] width 240 height 19
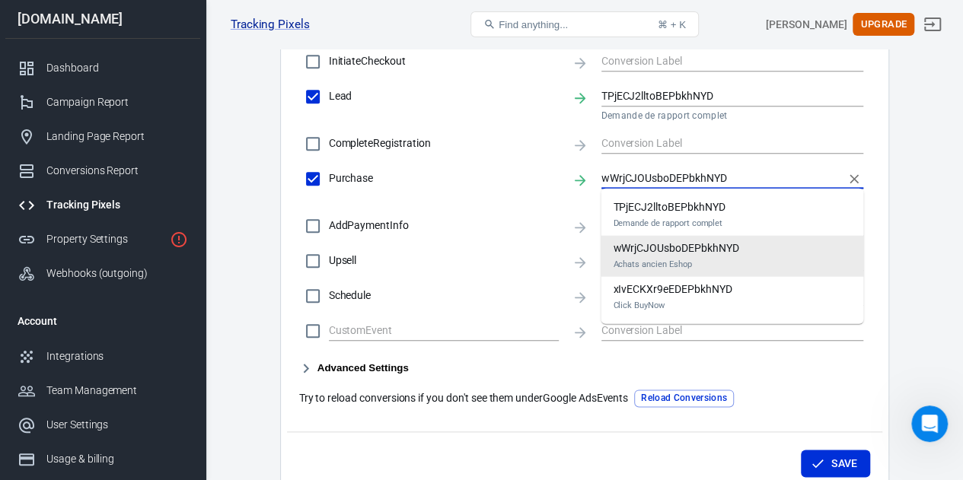
scroll to position [796, 0]
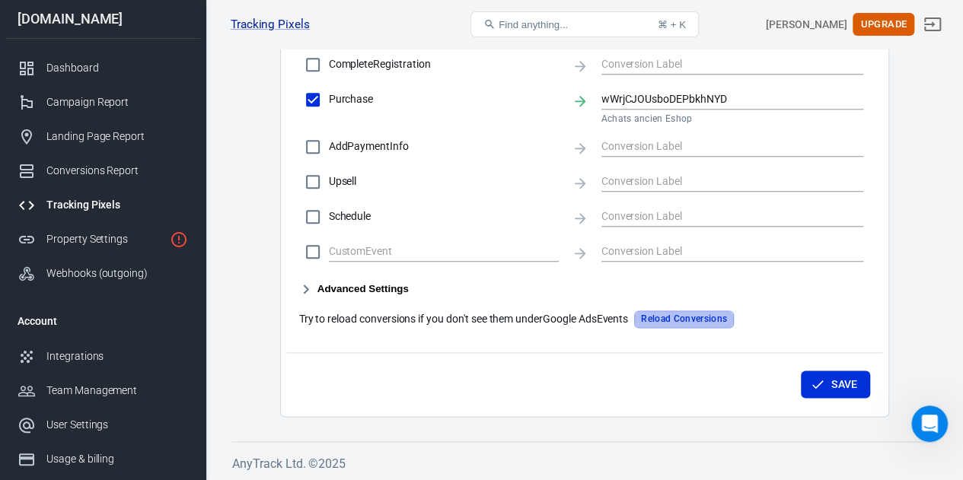
click at [658, 315] on button "Reload Conversions" at bounding box center [684, 320] width 100 height 18
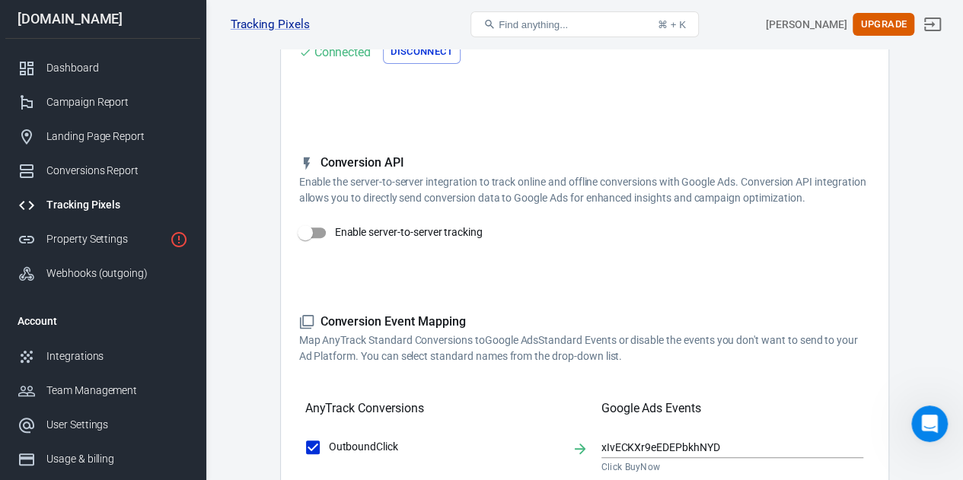
scroll to position [177, 0]
click at [307, 221] on input "Enable server-to-server tracking" at bounding box center [305, 234] width 87 height 29
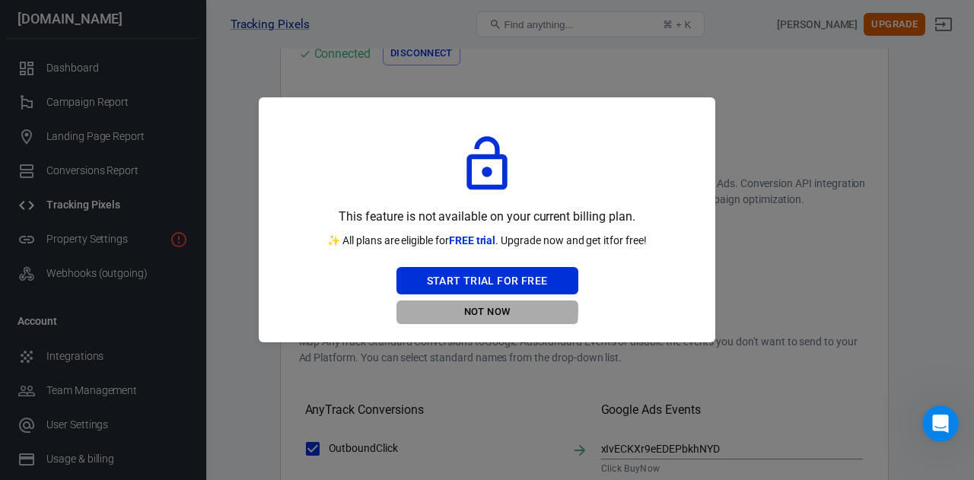
click at [482, 310] on button "Not Now" at bounding box center [488, 313] width 182 height 24
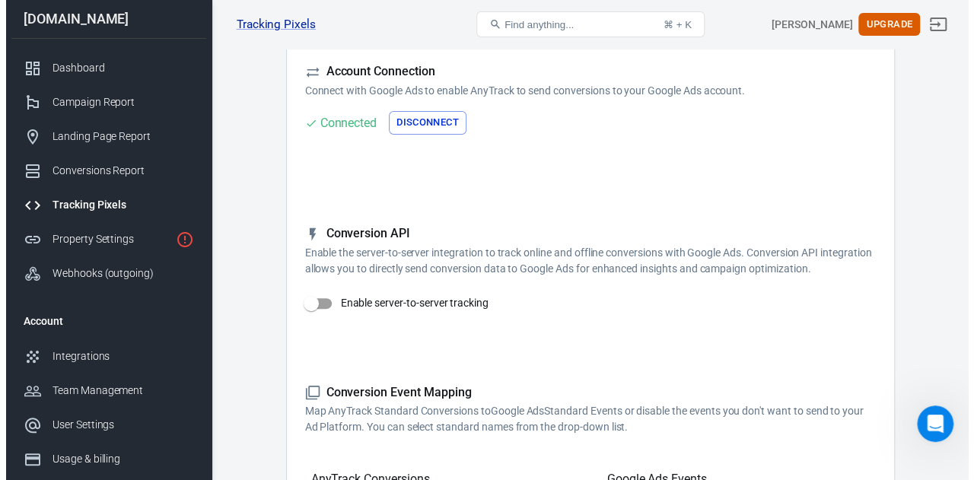
scroll to position [108, 0]
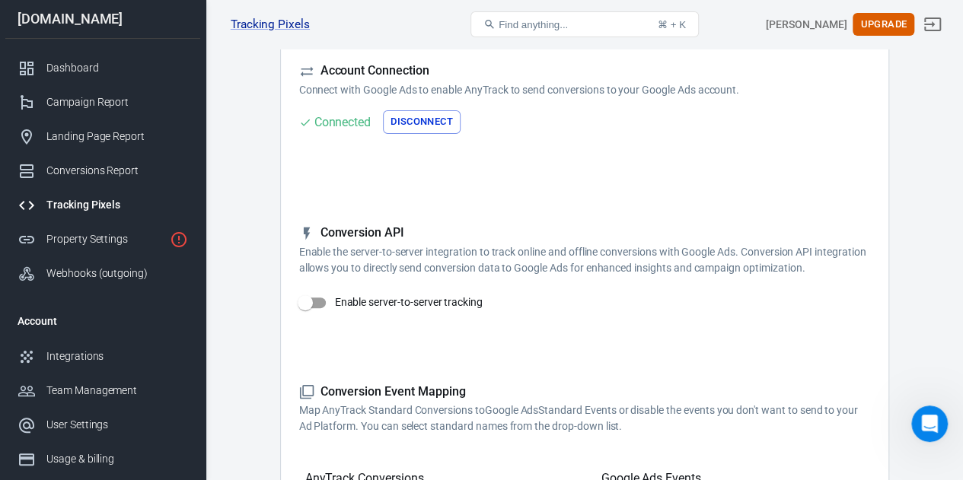
drag, startPoint x: 318, startPoint y: 285, endPoint x: 319, endPoint y: 302, distance: 16.8
click at [319, 302] on div "Conversion API Enable the server-to-server integration to track online and offl…" at bounding box center [584, 283] width 571 height 116
click at [319, 302] on input "Enable server-to-server tracking" at bounding box center [305, 302] width 87 height 29
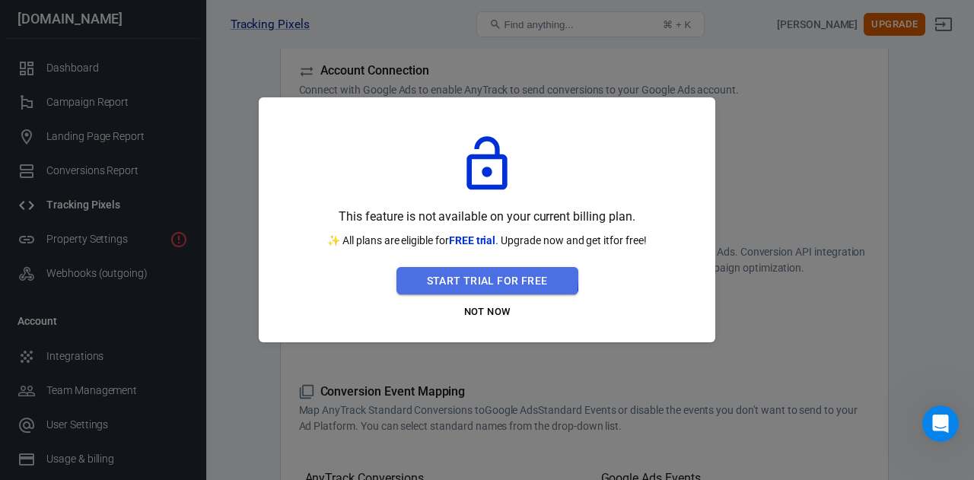
click at [443, 276] on button "Start Trial For Free" at bounding box center [488, 281] width 182 height 28
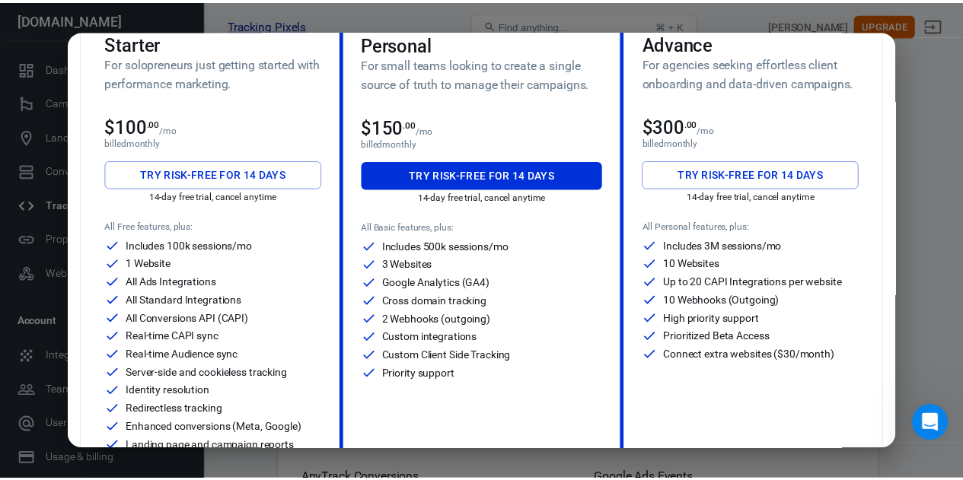
scroll to position [0, 0]
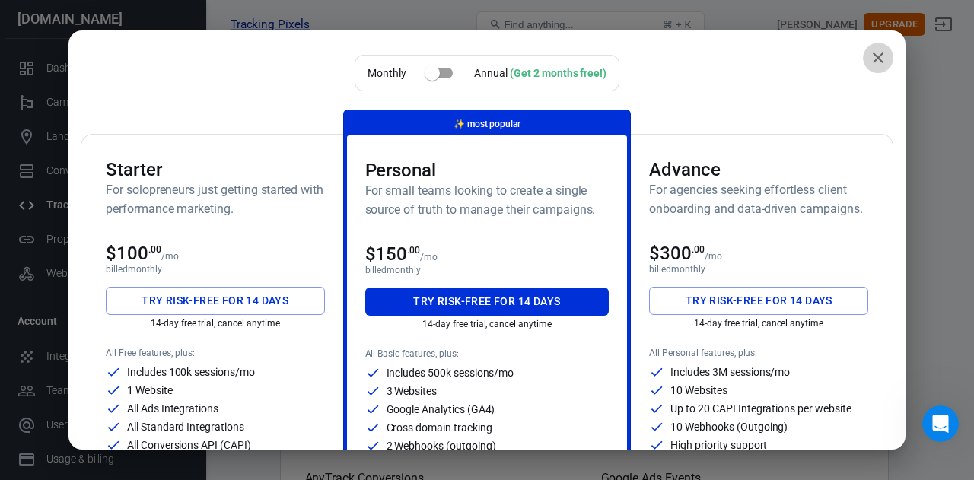
click at [871, 52] on icon "close" at bounding box center [878, 58] width 18 height 18
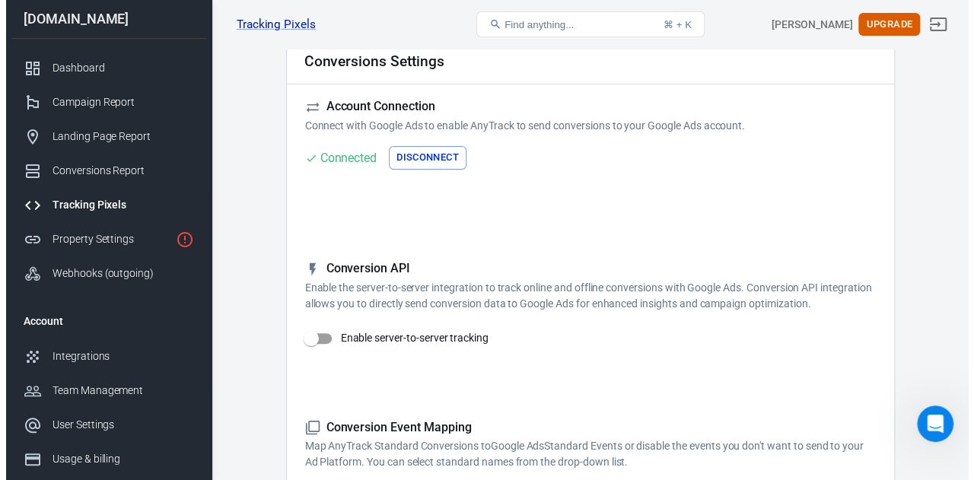
scroll to position [72, 0]
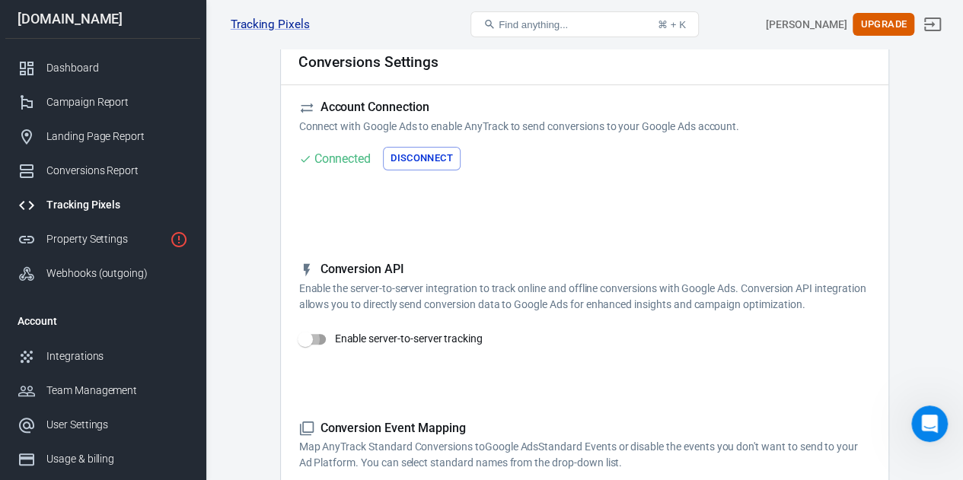
click at [321, 336] on input "Enable server-to-server tracking" at bounding box center [305, 339] width 87 height 29
checkbox input "false"
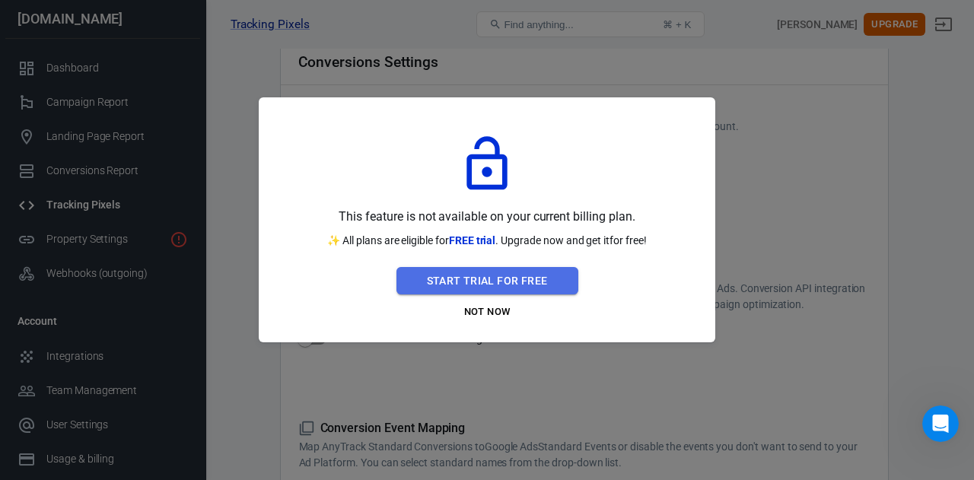
click at [463, 290] on button "Start Trial For Free" at bounding box center [488, 281] width 182 height 28
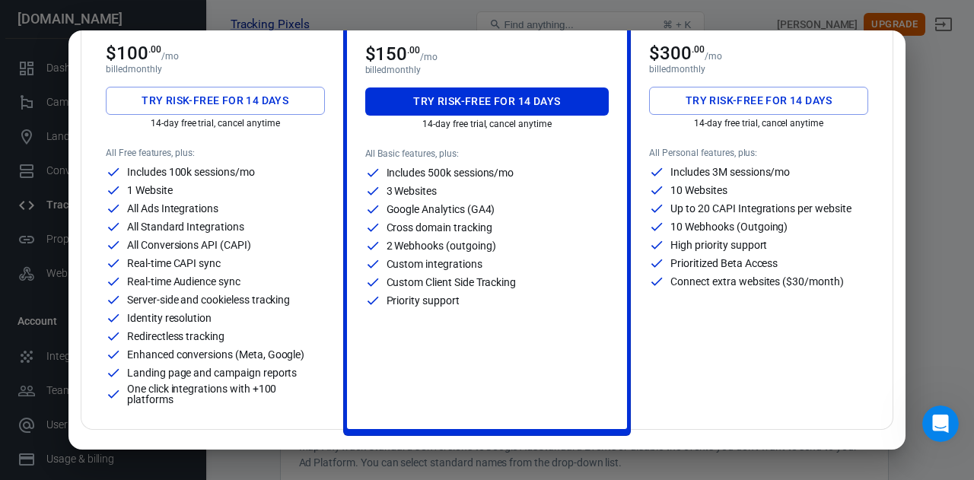
scroll to position [201, 0]
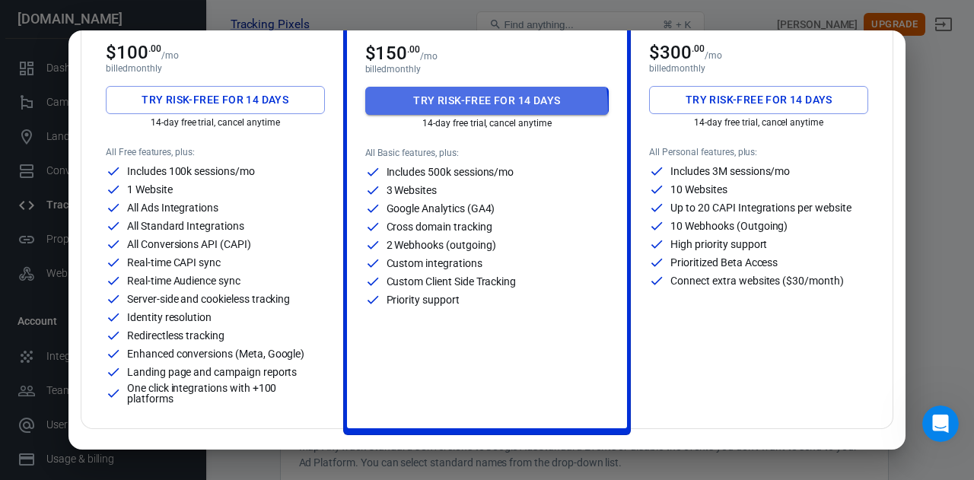
click at [458, 107] on button "Try risk-free for 14 days" at bounding box center [487, 101] width 244 height 28
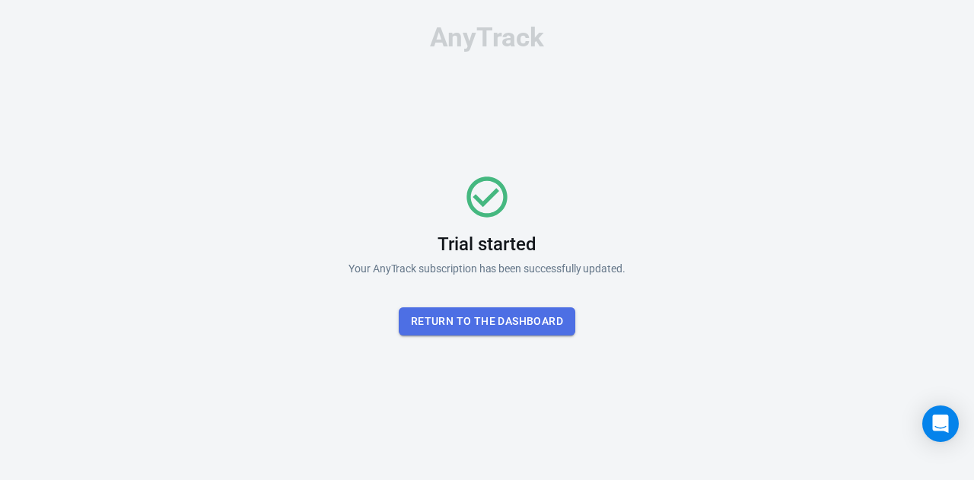
click at [518, 322] on button "Return To the dashboard" at bounding box center [487, 321] width 177 height 28
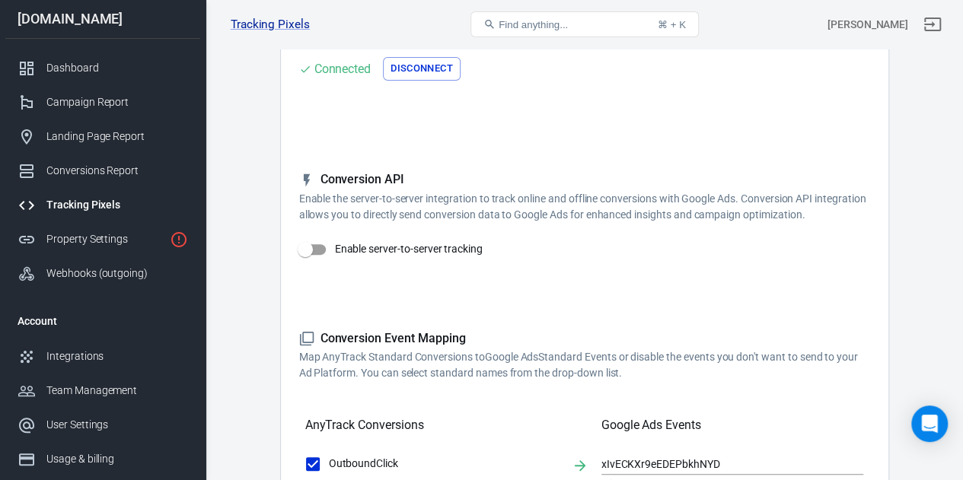
scroll to position [164, 0]
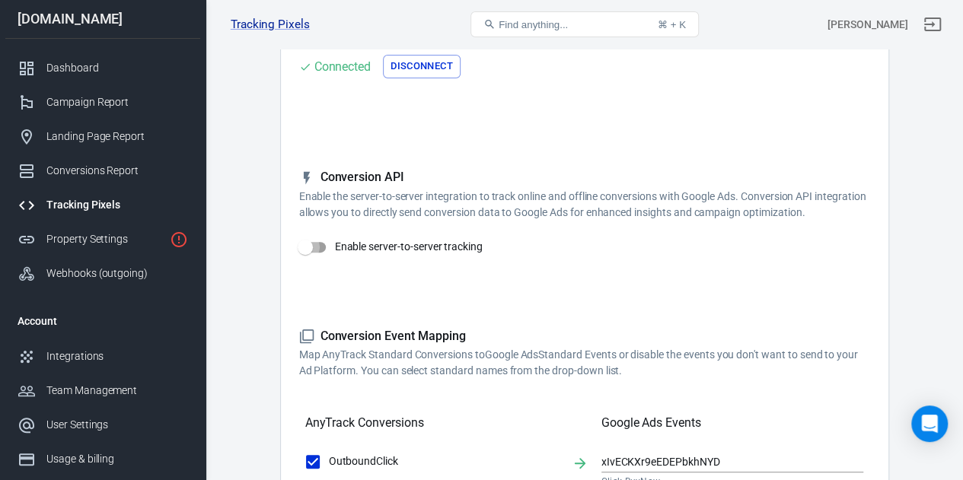
click at [330, 241] on input "Enable server-to-server tracking" at bounding box center [305, 247] width 87 height 29
checkbox input "true"
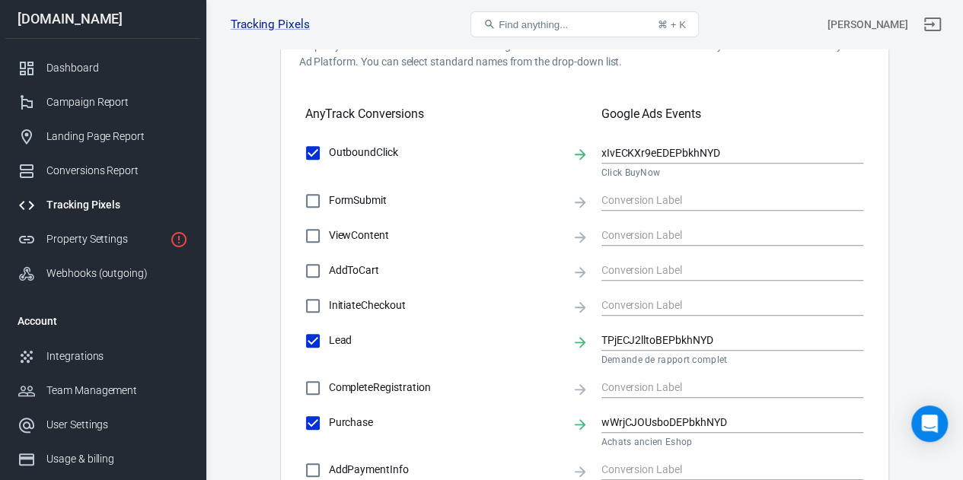
scroll to position [495, 0]
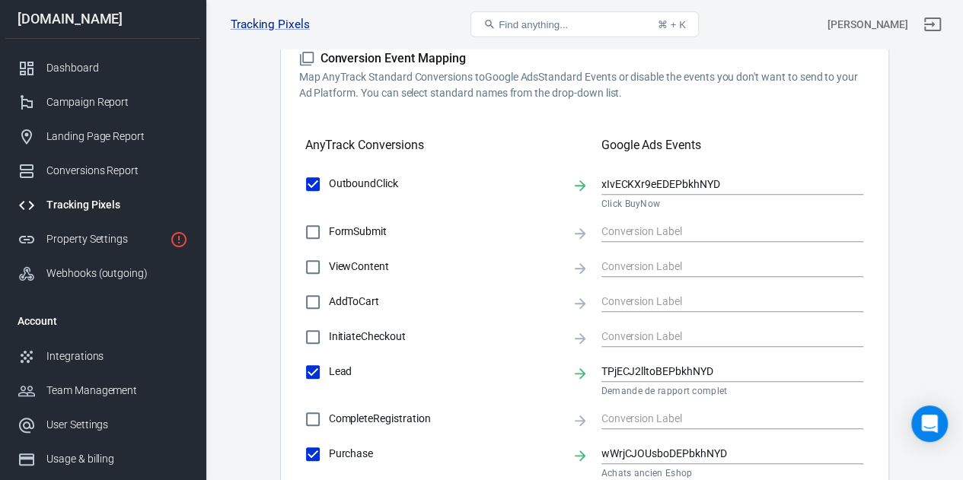
click at [588, 244] on div "FormSubmit" at bounding box center [584, 232] width 559 height 32
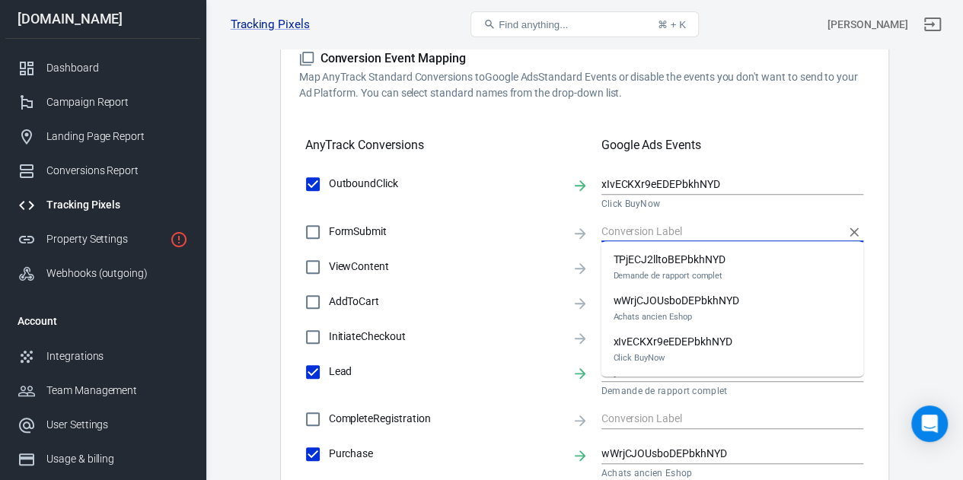
click at [616, 235] on input "text" at bounding box center [721, 231] width 240 height 19
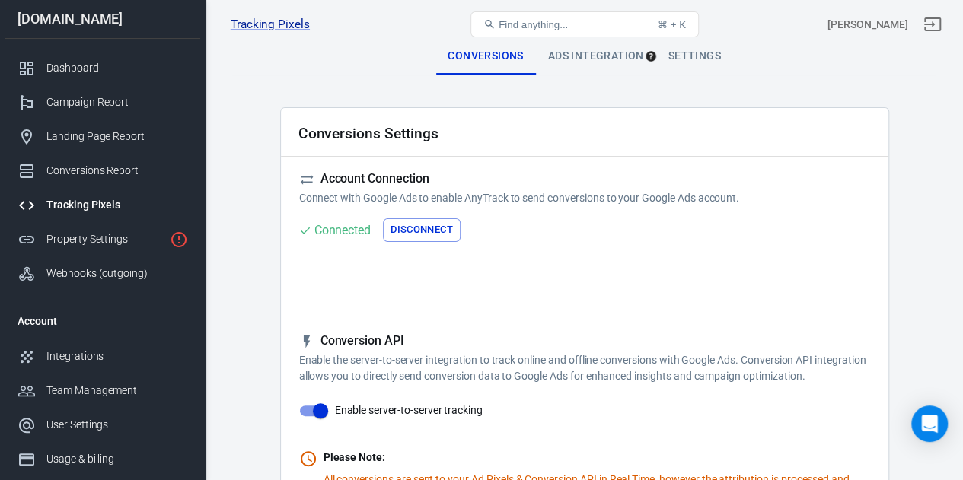
scroll to position [0, 0]
click at [600, 62] on div "Ads Integration" at bounding box center [596, 56] width 120 height 37
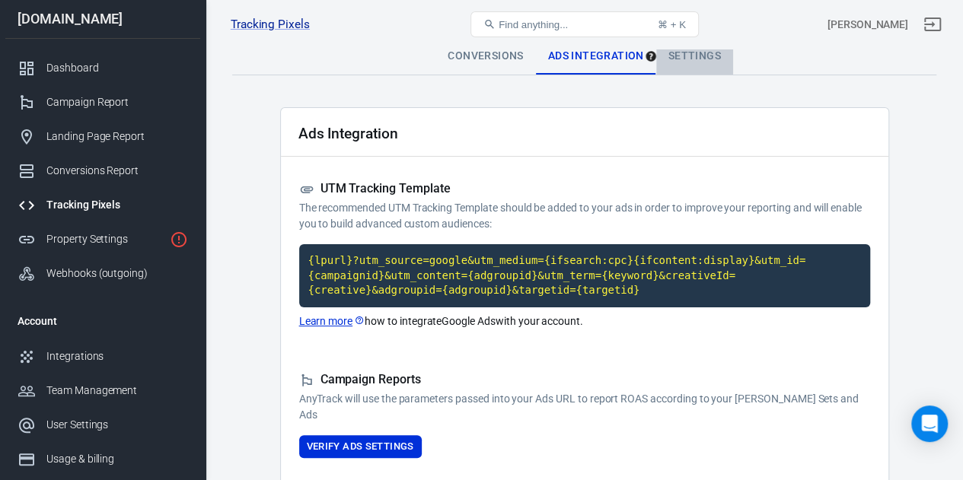
click at [698, 60] on div "Settings" at bounding box center [694, 56] width 77 height 37
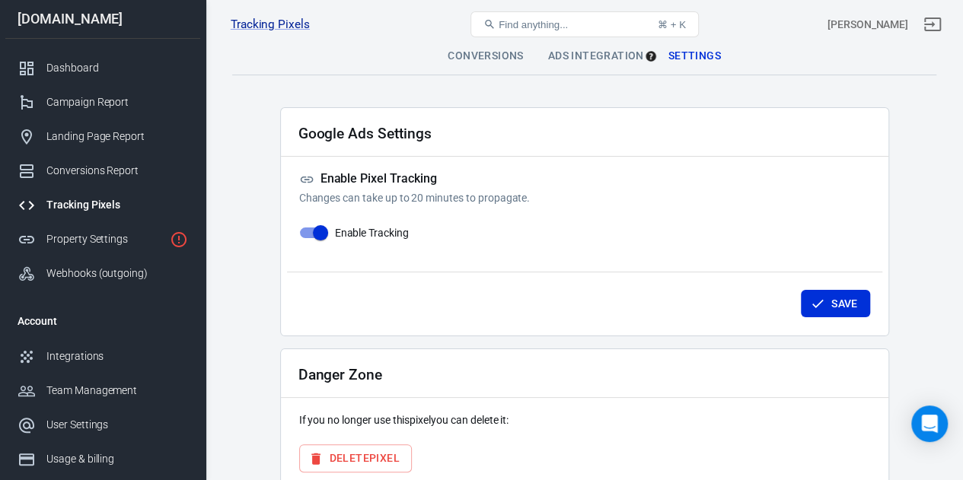
click at [597, 40] on div "Find anything... ⌘ + K" at bounding box center [585, 24] width 236 height 37
click at [615, 57] on div "Ads Integration" at bounding box center [596, 56] width 120 height 37
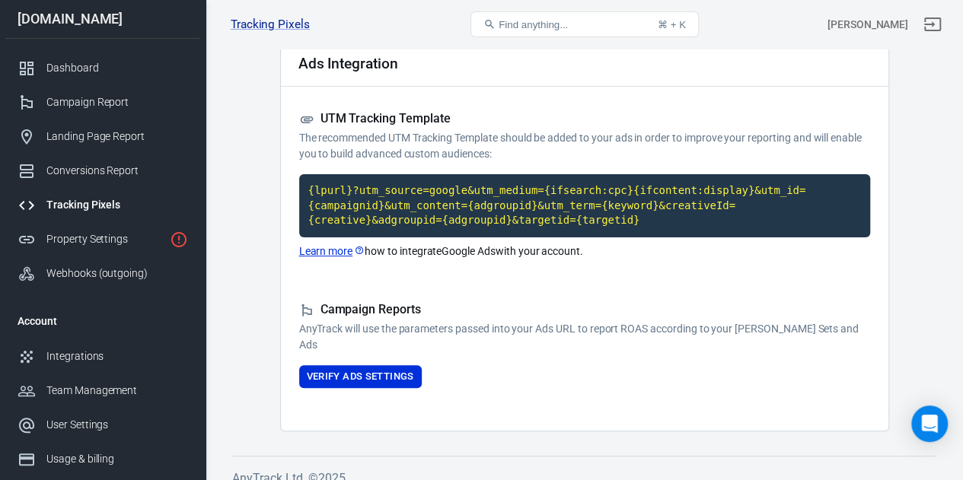
scroll to position [75, 0]
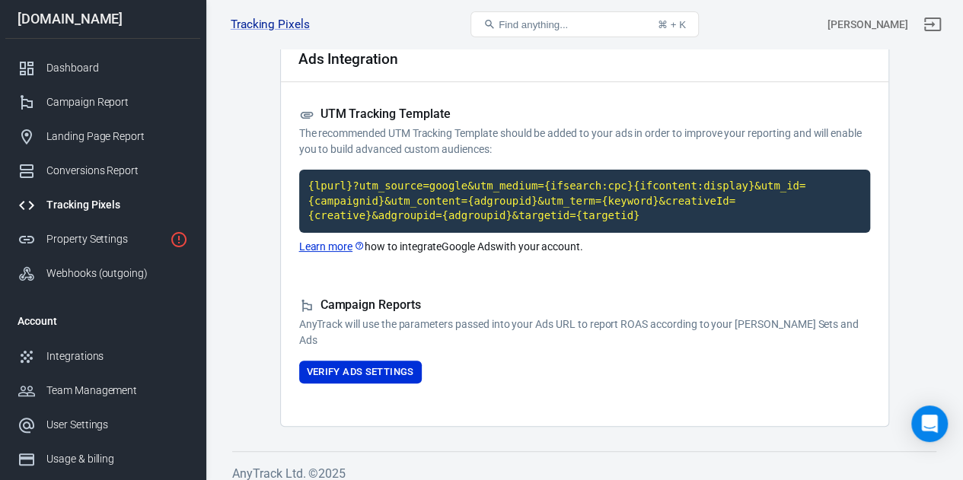
click at [358, 243] on icon at bounding box center [359, 246] width 11 height 11
click at [394, 366] on button "Verify Ads Settings" at bounding box center [360, 373] width 123 height 24
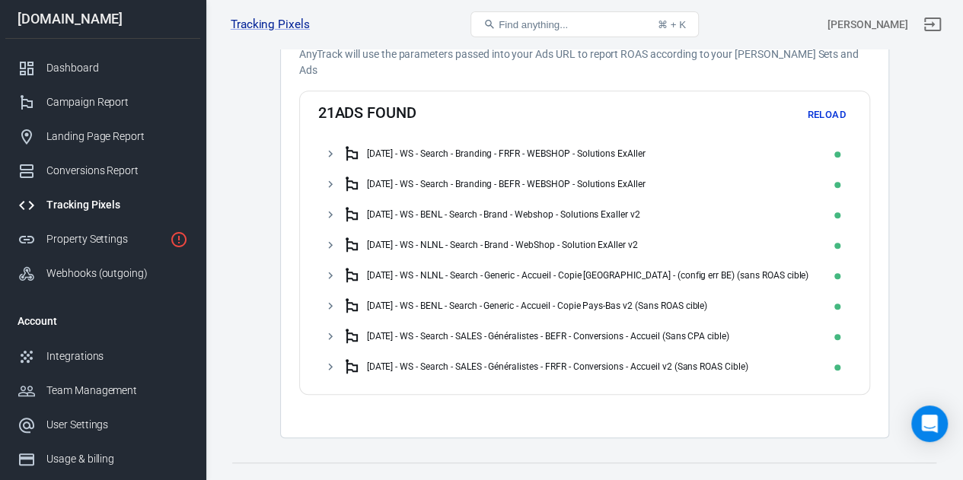
scroll to position [346, 0]
click at [329, 151] on icon at bounding box center [330, 152] width 14 height 14
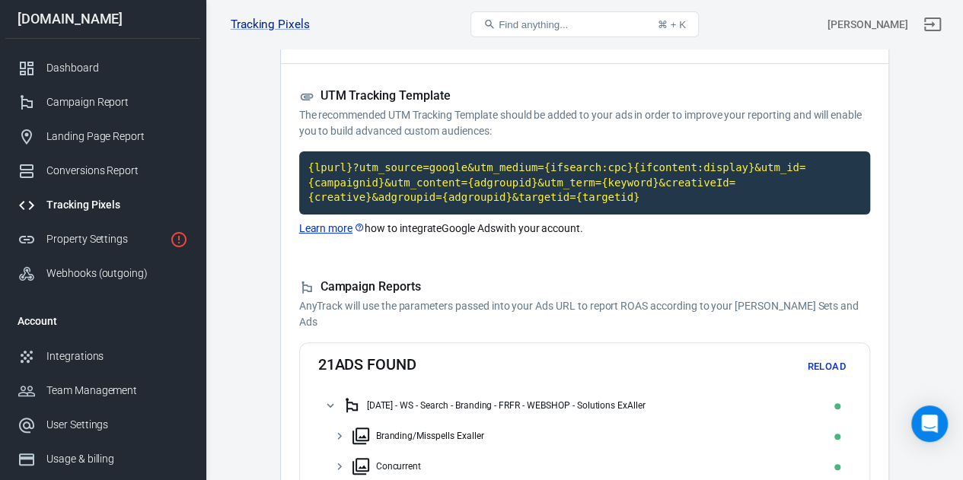
scroll to position [0, 0]
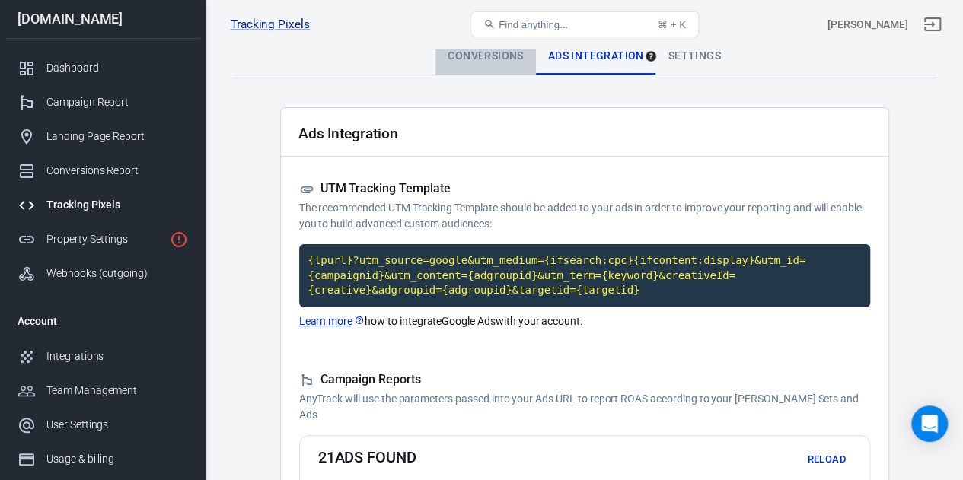
click at [496, 55] on div "Conversions" at bounding box center [485, 56] width 100 height 37
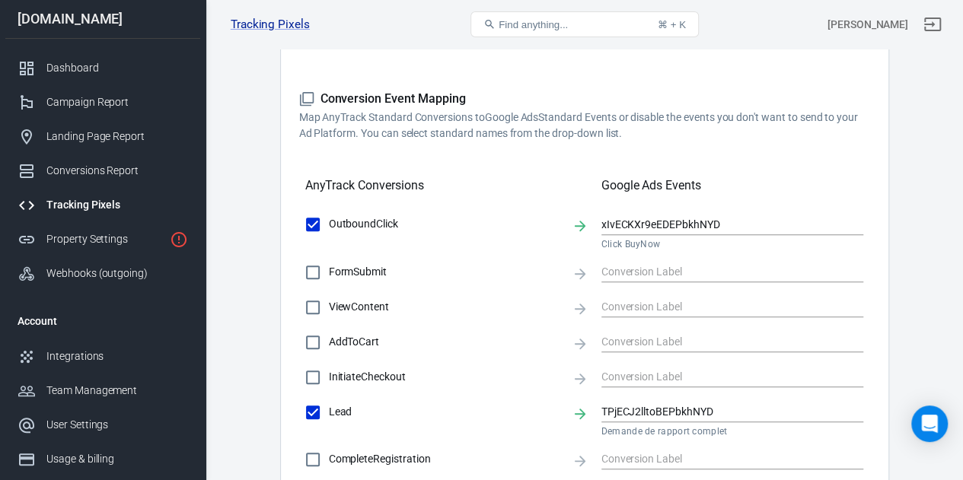
scroll to position [402, 0]
click at [585, 272] on icon at bounding box center [580, 273] width 17 height 17
click at [579, 273] on icon at bounding box center [580, 273] width 11 height 11
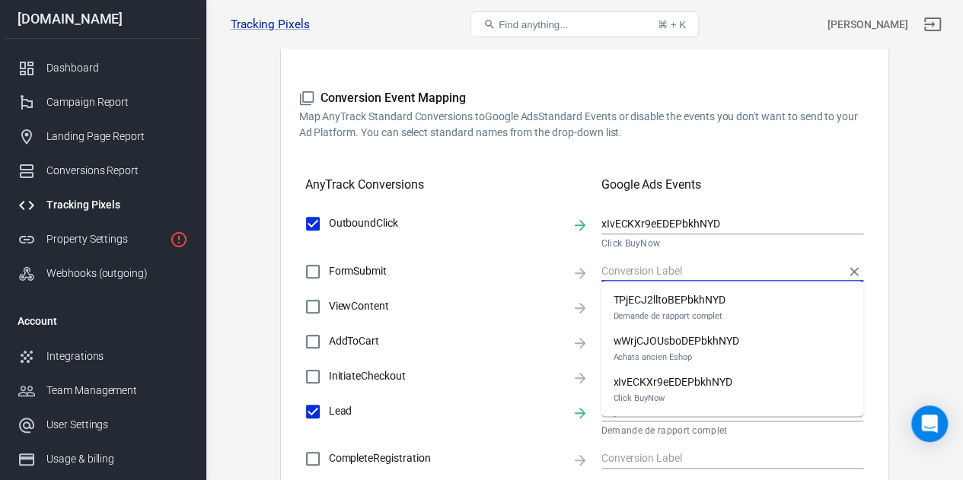
click at [659, 263] on input "text" at bounding box center [721, 271] width 240 height 19
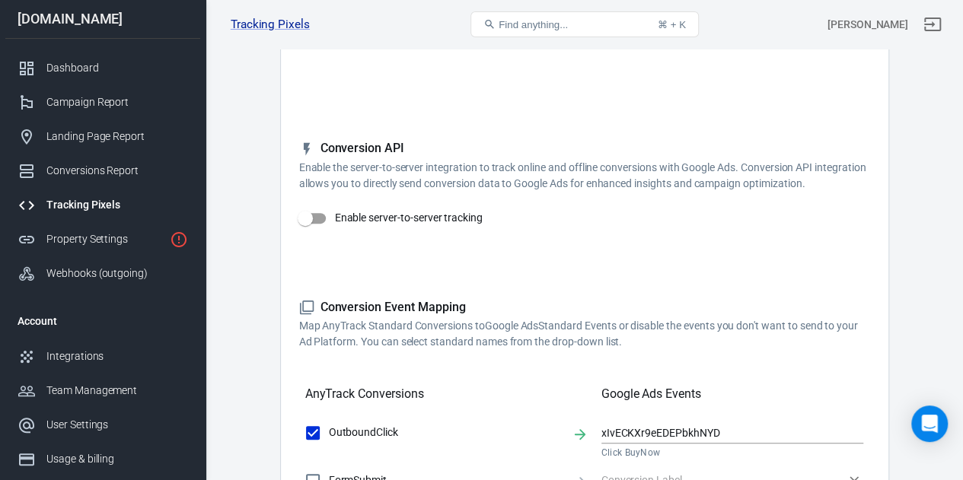
scroll to position [196, 0]
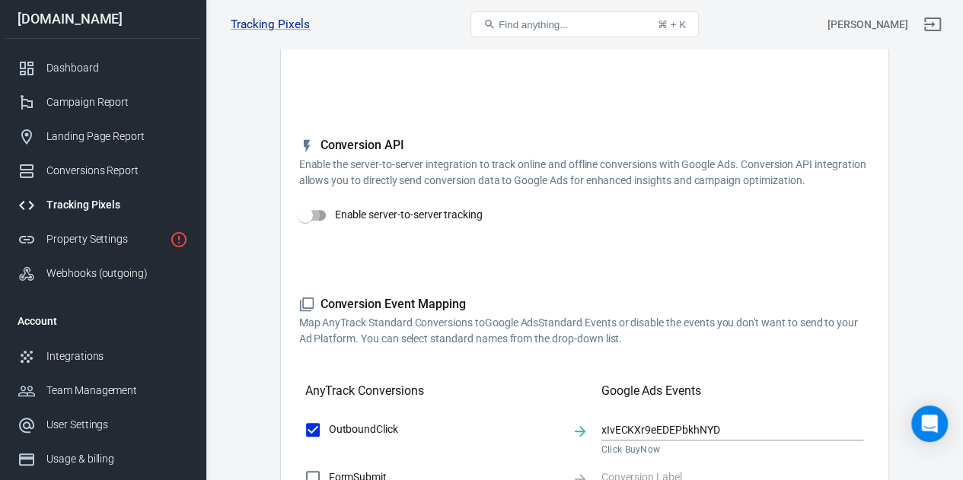
click at [320, 220] on input "Enable server-to-server tracking" at bounding box center [305, 215] width 87 height 29
checkbox input "true"
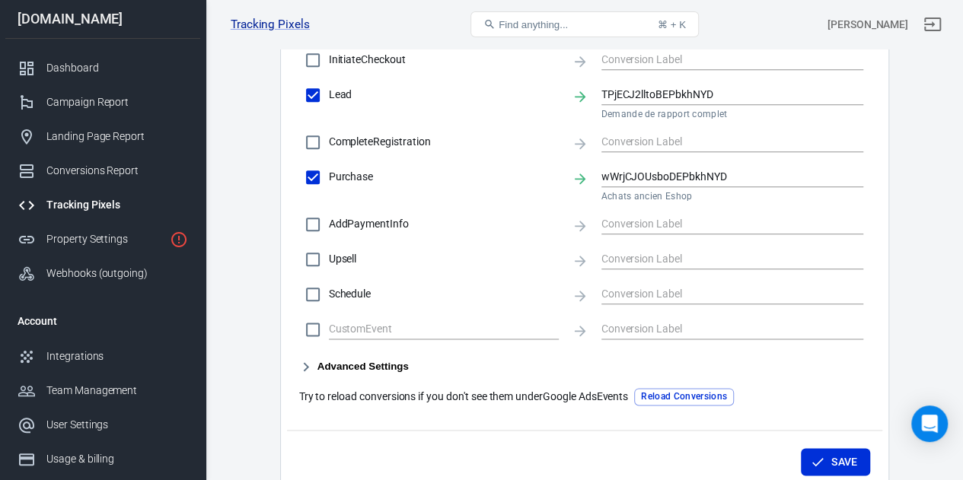
scroll to position [850, 0]
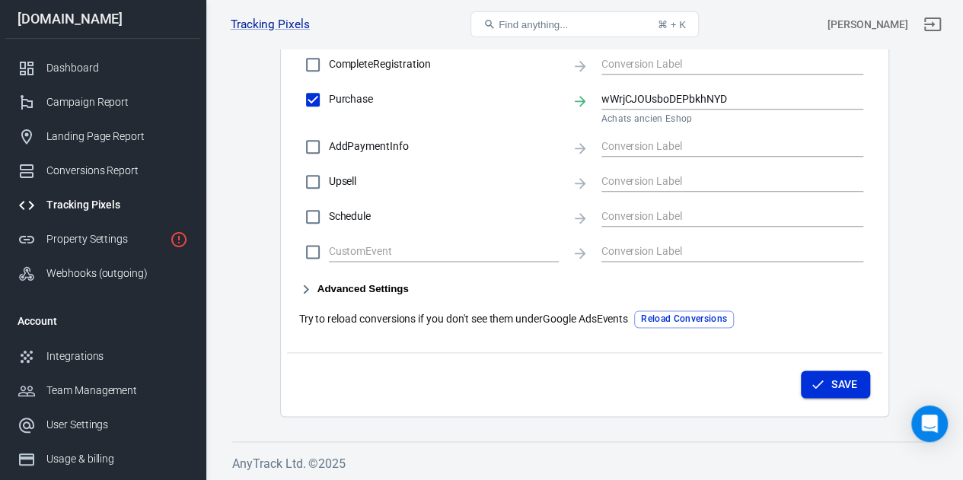
click at [848, 383] on button "Save" at bounding box center [835, 385] width 69 height 28
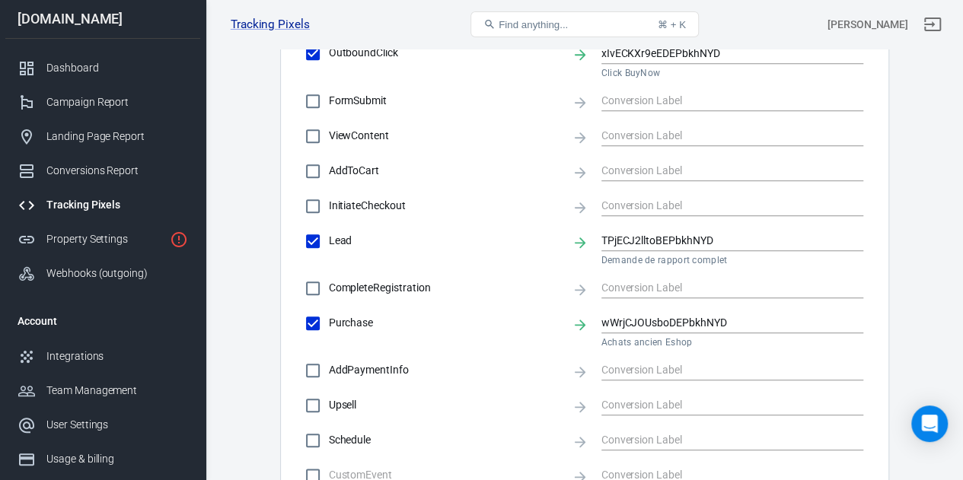
scroll to position [624, 0]
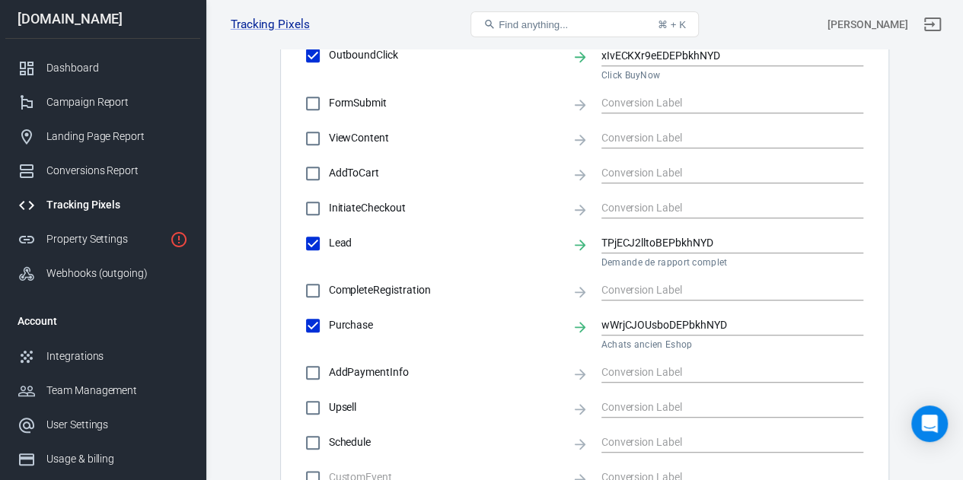
click at [578, 168] on icon at bounding box center [580, 175] width 17 height 17
click at [626, 165] on input "text" at bounding box center [721, 173] width 240 height 19
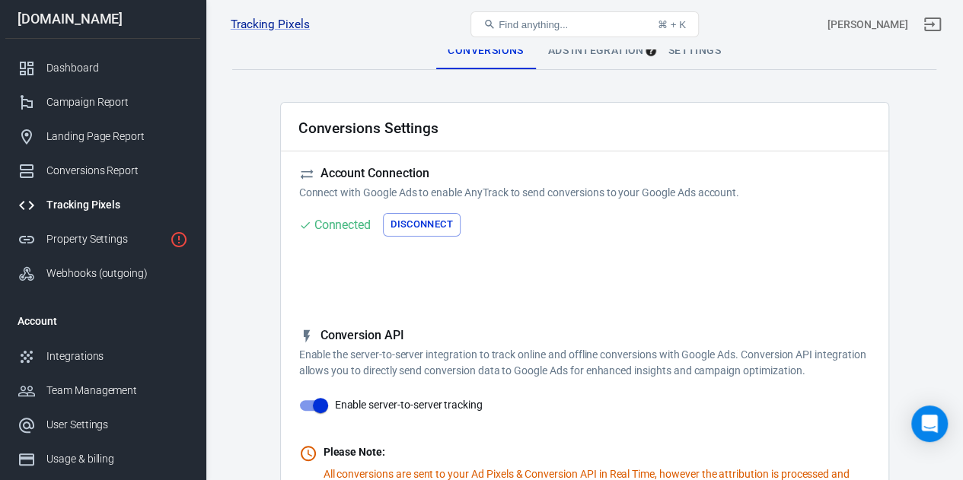
scroll to position [0, 0]
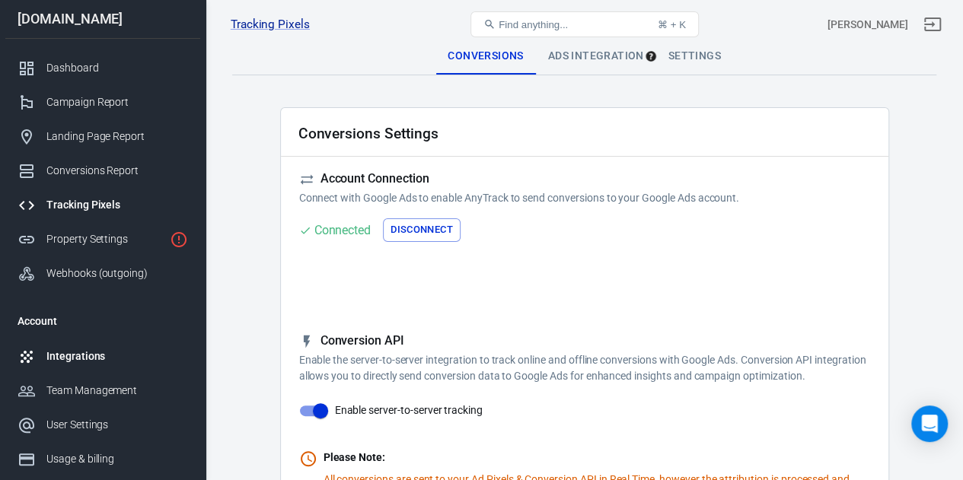
click at [90, 355] on div "Integrations" at bounding box center [117, 357] width 142 height 16
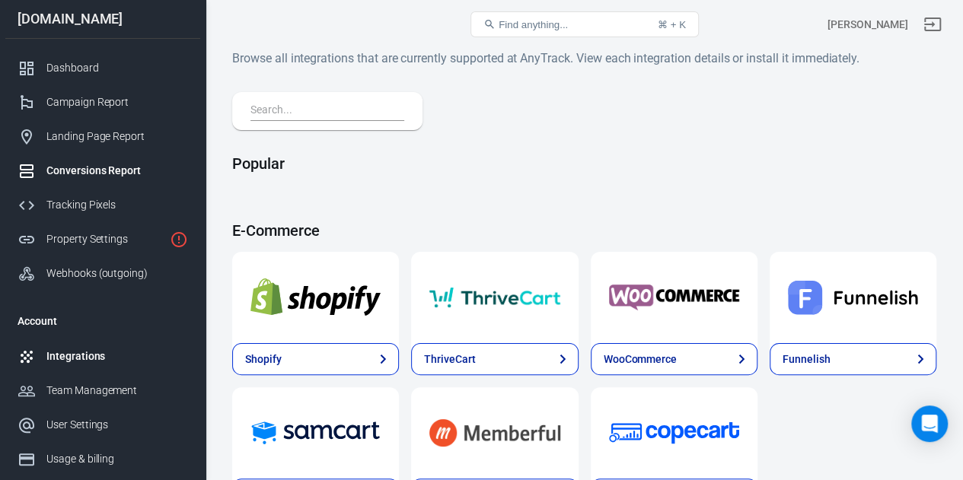
click at [85, 170] on div "Conversions Report" at bounding box center [117, 171] width 142 height 16
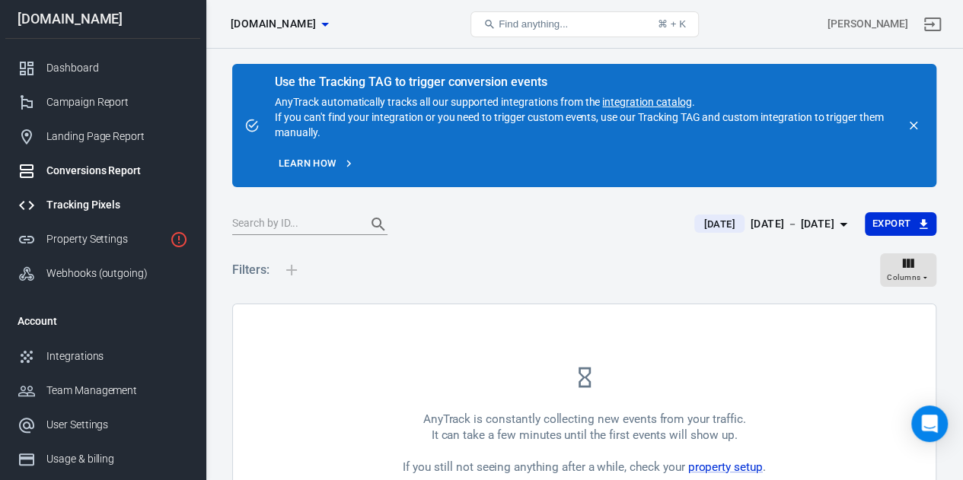
click at [82, 196] on link "Tracking Pixels" at bounding box center [102, 205] width 195 height 34
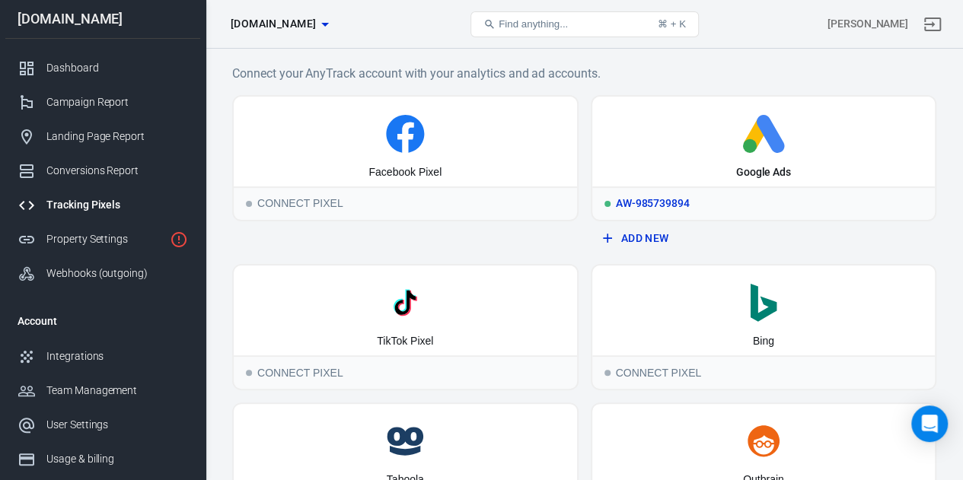
click at [655, 204] on div "AW-985739894" at bounding box center [763, 202] width 343 height 33
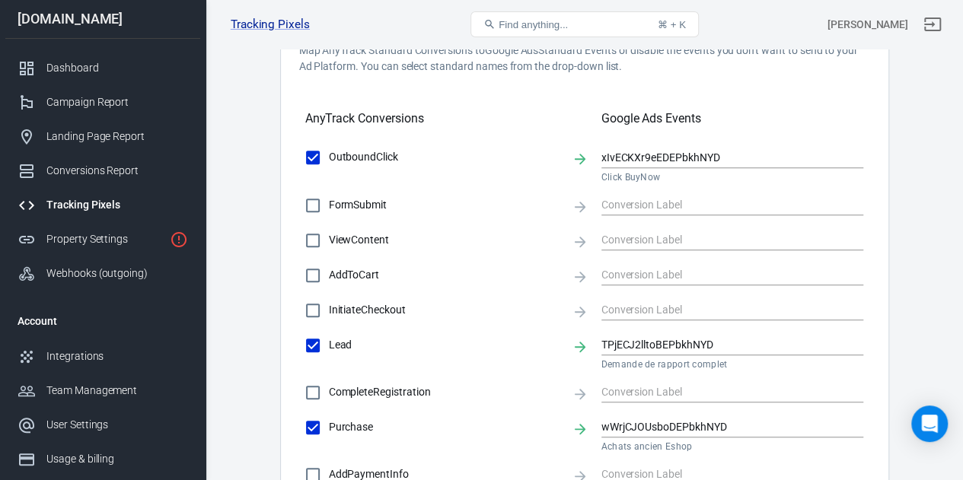
scroll to position [469, 0]
click at [594, 197] on div "FormSubmit" at bounding box center [584, 205] width 559 height 32
click at [580, 206] on icon at bounding box center [580, 206] width 11 height 11
click at [644, 191] on div at bounding box center [732, 203] width 263 height 29
checkbox input "true"
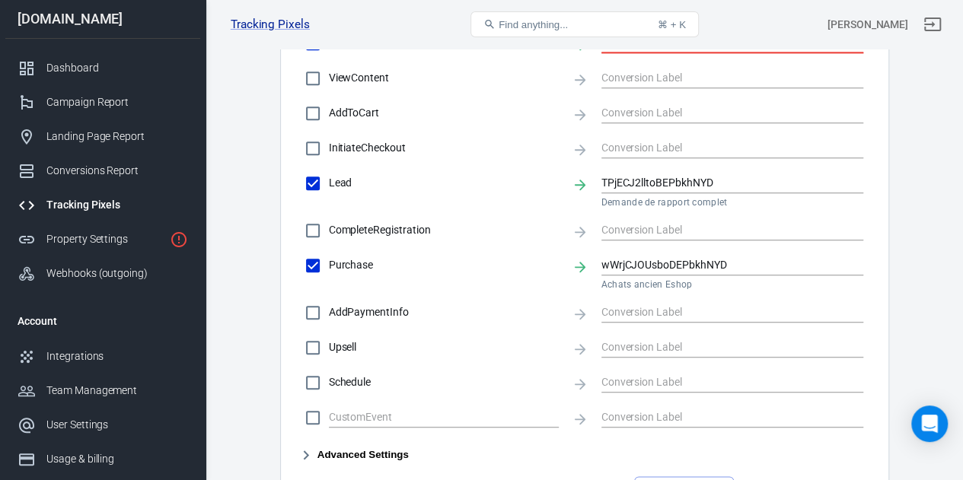
scroll to position [796, 0]
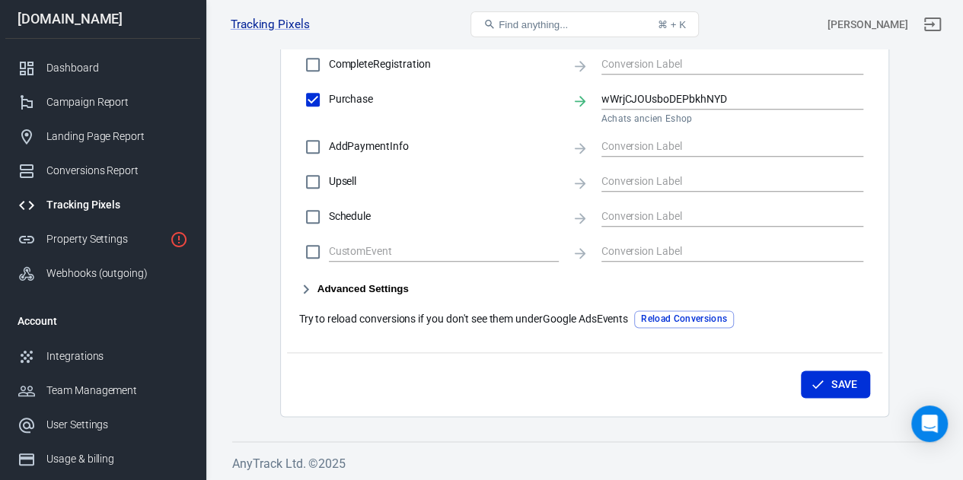
click at [679, 316] on button "Reload Conversions" at bounding box center [684, 320] width 100 height 18
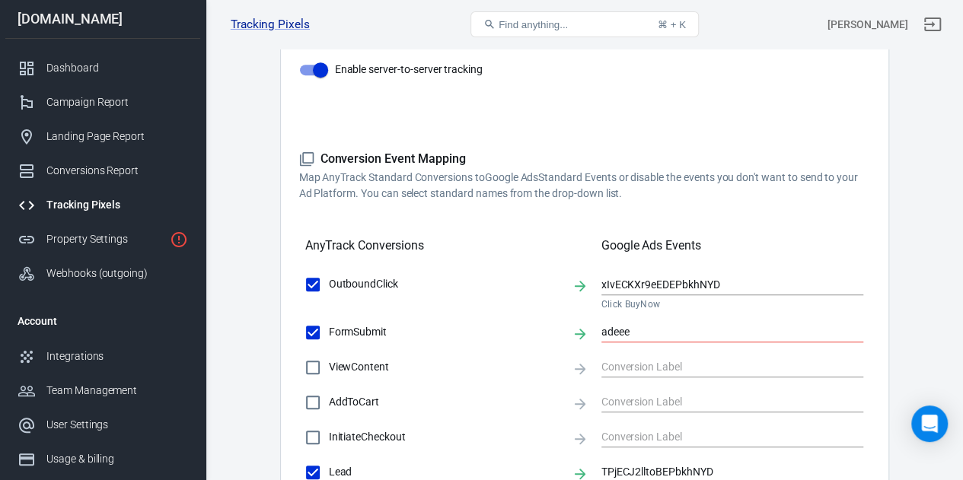
scroll to position [256, 0]
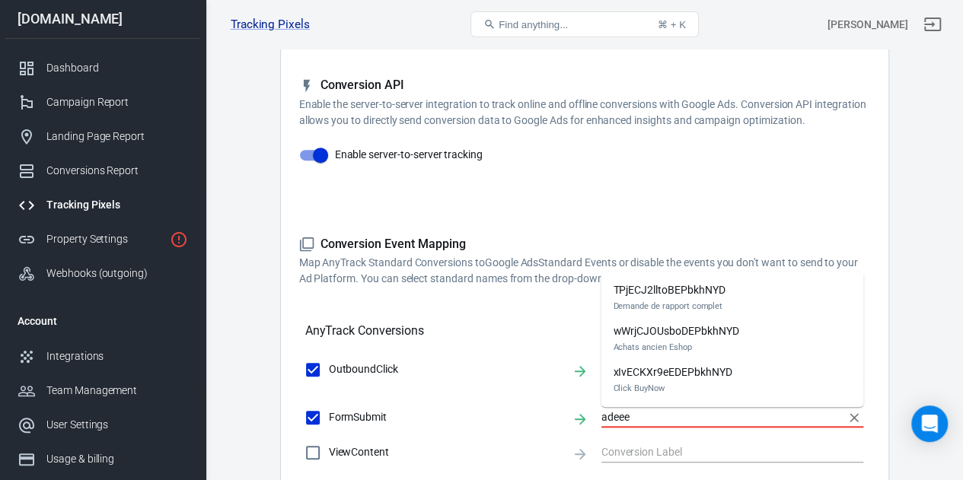
click at [649, 415] on input "adeee" at bounding box center [721, 417] width 240 height 19
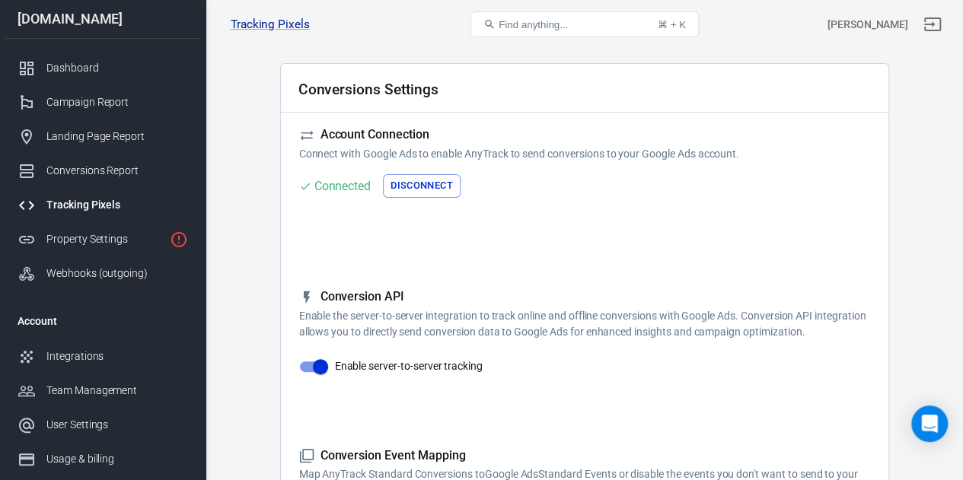
scroll to position [0, 0]
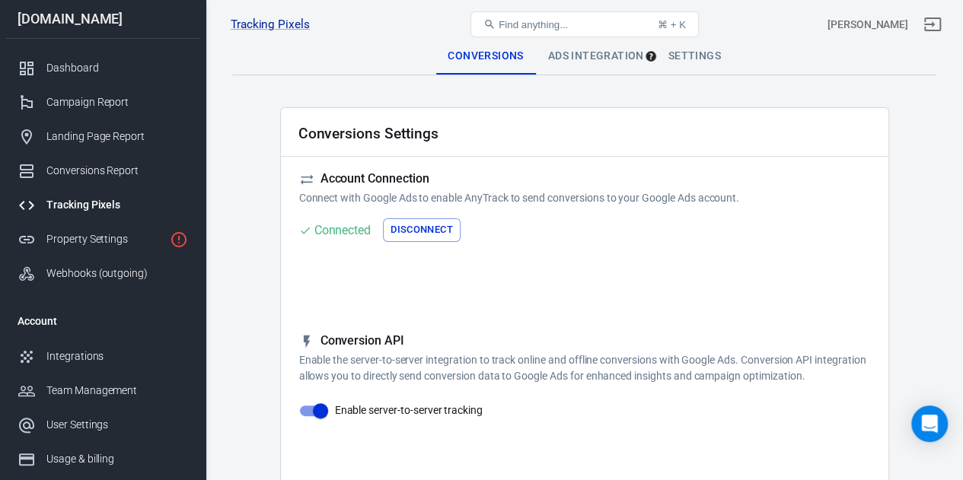
type input "achat"
drag, startPoint x: 350, startPoint y: 223, endPoint x: 684, endPoint y: 69, distance: 367.8
click at [684, 69] on div "Settings" at bounding box center [694, 56] width 77 height 37
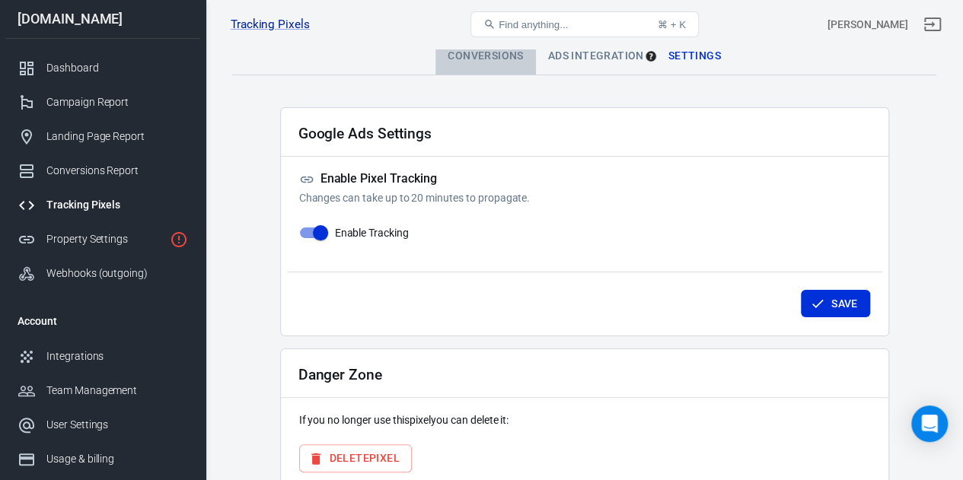
click at [511, 55] on div "Conversions" at bounding box center [485, 56] width 100 height 37
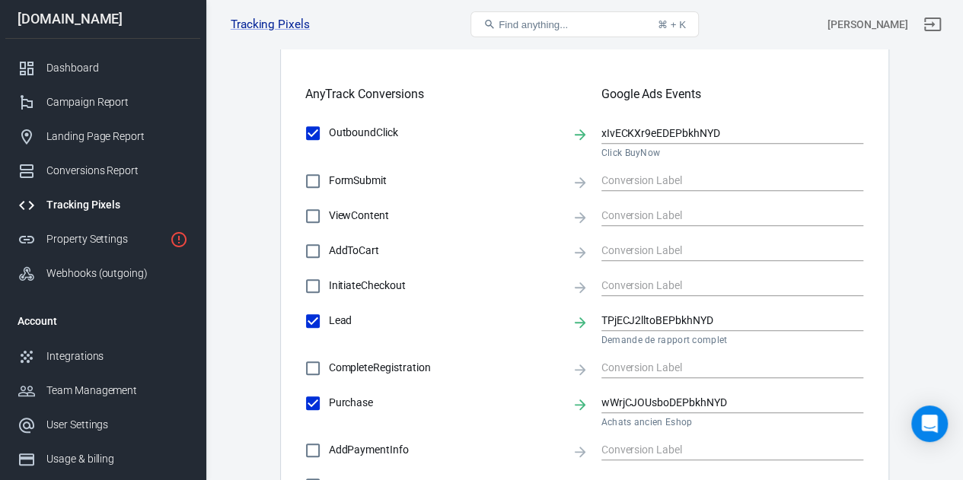
scroll to position [511, 0]
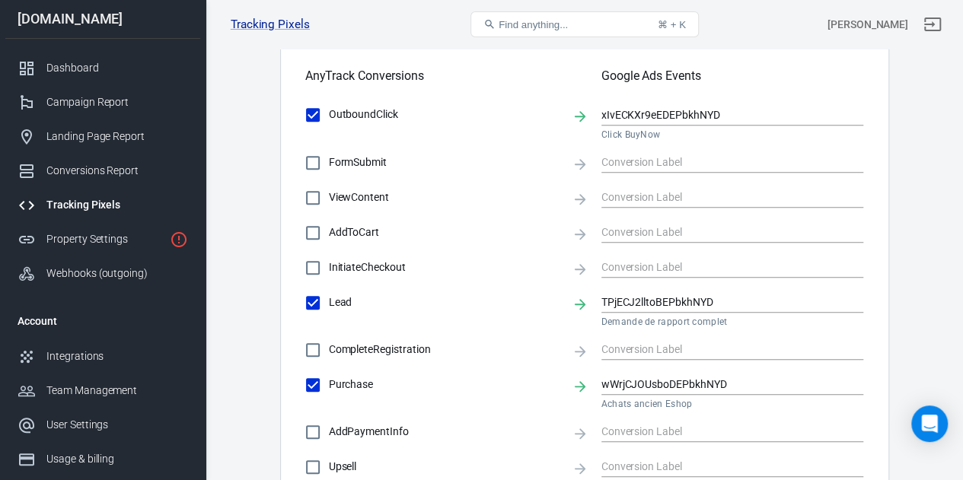
click at [580, 164] on icon at bounding box center [580, 164] width 17 height 17
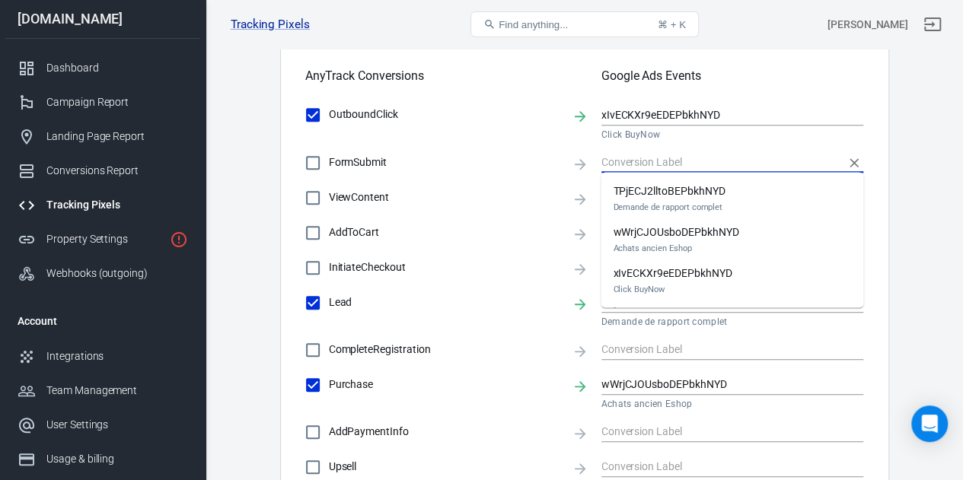
click at [629, 162] on input "text" at bounding box center [721, 162] width 240 height 19
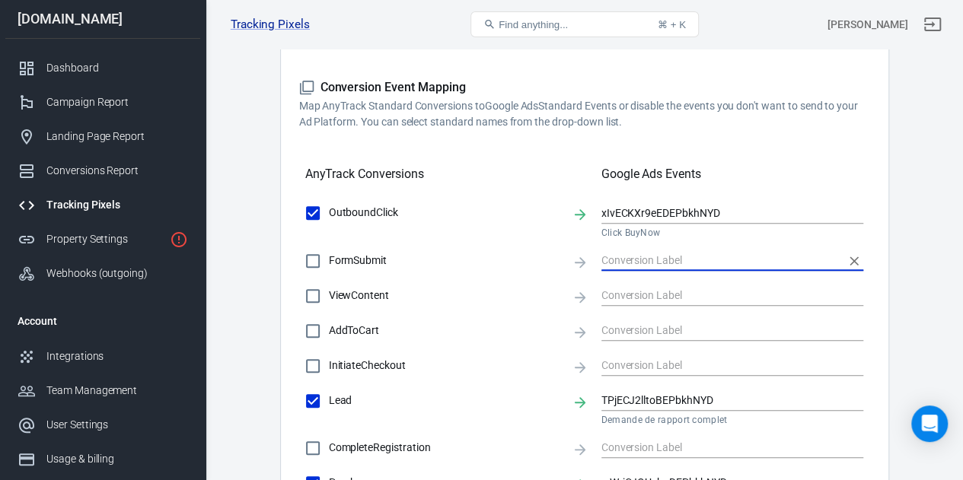
scroll to position [417, 0]
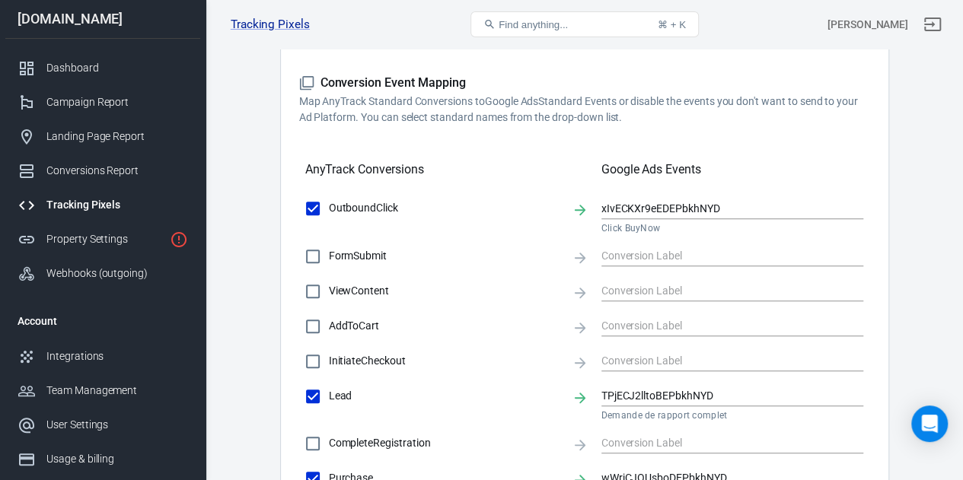
click at [581, 253] on icon at bounding box center [580, 258] width 17 height 17
click at [579, 258] on icon at bounding box center [580, 258] width 11 height 11
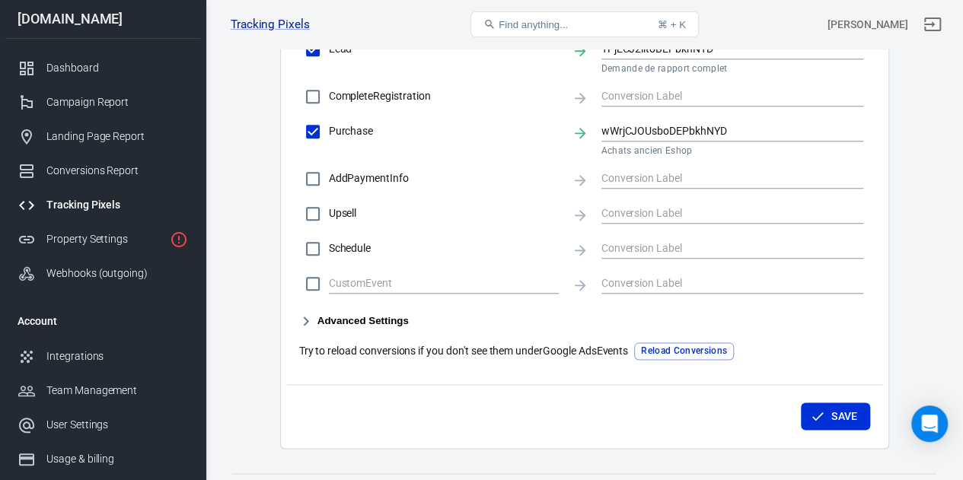
click at [335, 317] on button "Advanced Settings" at bounding box center [354, 321] width 110 height 18
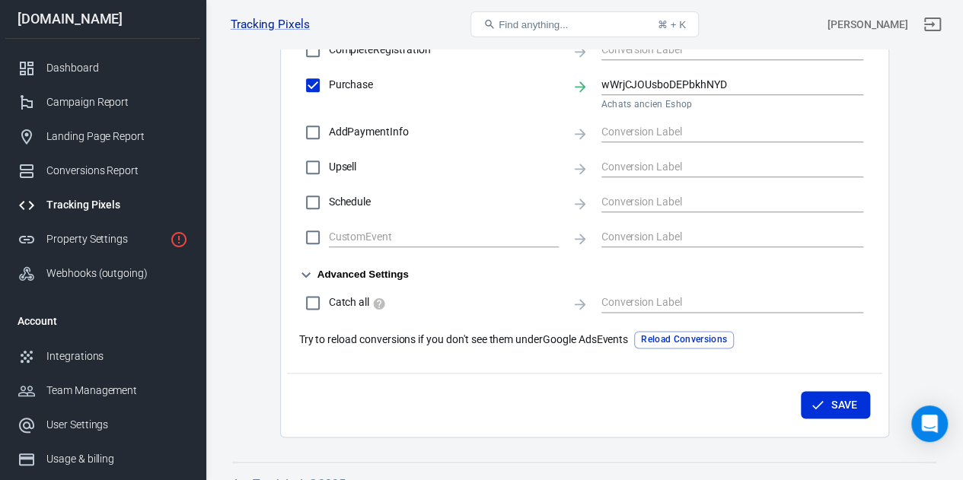
scroll to position [811, 0]
click at [311, 309] on input "Catch all" at bounding box center [313, 302] width 32 height 32
checkbox input "true"
click at [581, 304] on icon at bounding box center [580, 303] width 11 height 11
click at [613, 304] on input "text" at bounding box center [721, 301] width 240 height 19
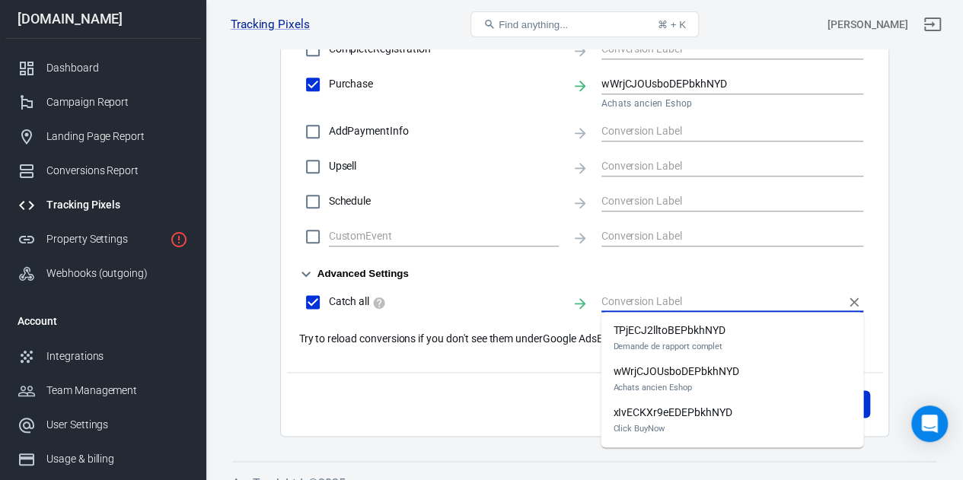
click at [613, 304] on input "text" at bounding box center [721, 301] width 240 height 19
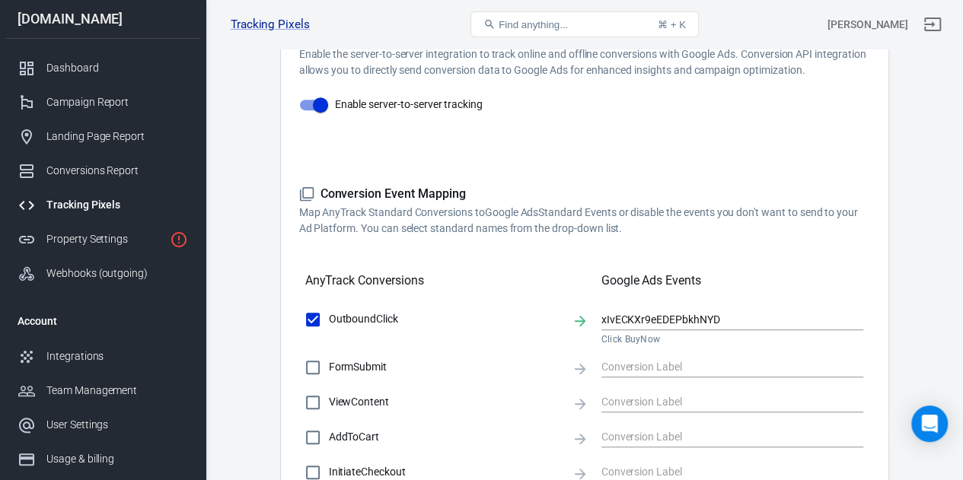
scroll to position [0, 0]
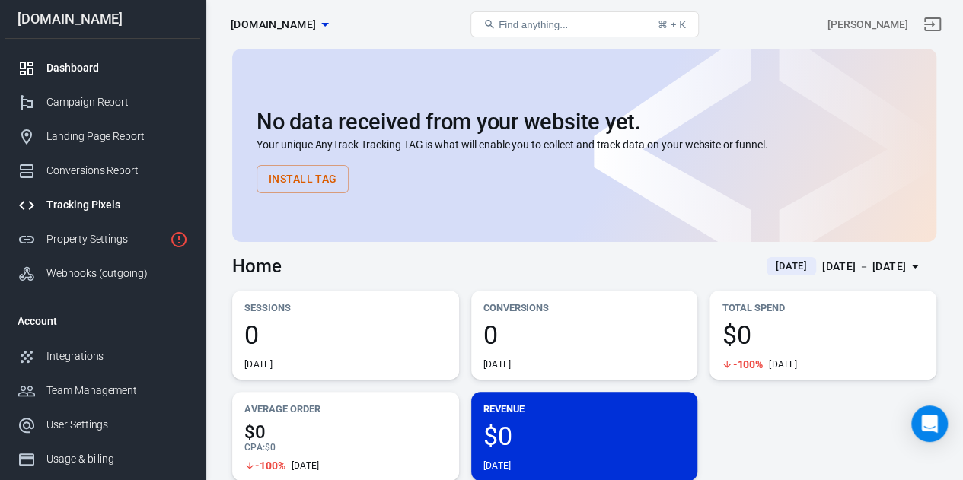
click at [84, 206] on div "Tracking Pixels" at bounding box center [117, 205] width 142 height 16
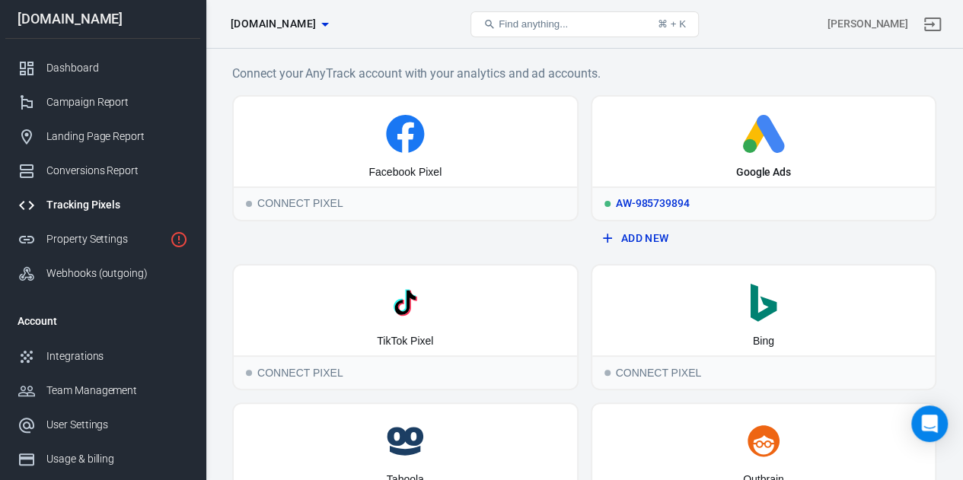
click at [715, 161] on div "Google Ads" at bounding box center [763, 142] width 343 height 90
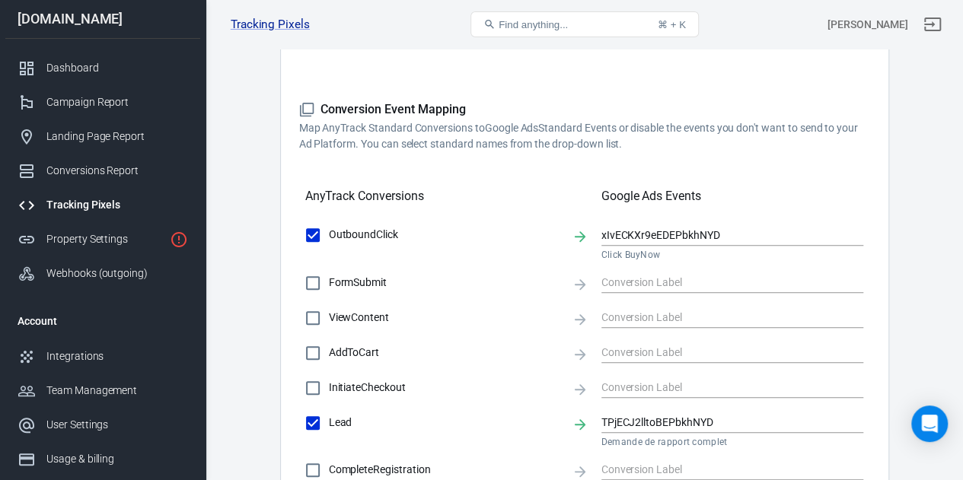
scroll to position [391, 0]
click at [588, 278] on icon at bounding box center [580, 284] width 17 height 17
click at [582, 279] on icon at bounding box center [580, 284] width 17 height 17
click at [626, 246] on div "xIvECKXr9eEDEPbkhNYD Click BuyNow" at bounding box center [732, 242] width 263 height 35
click at [579, 237] on icon at bounding box center [580, 236] width 17 height 17
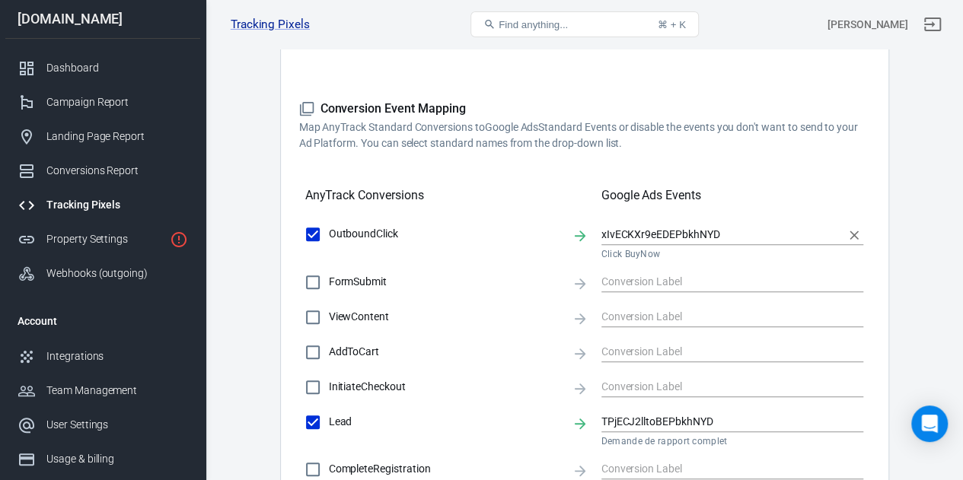
click at [633, 221] on div "xIvECKXr9eEDEPbkhNYD Click BuyNow" at bounding box center [732, 240] width 263 height 44
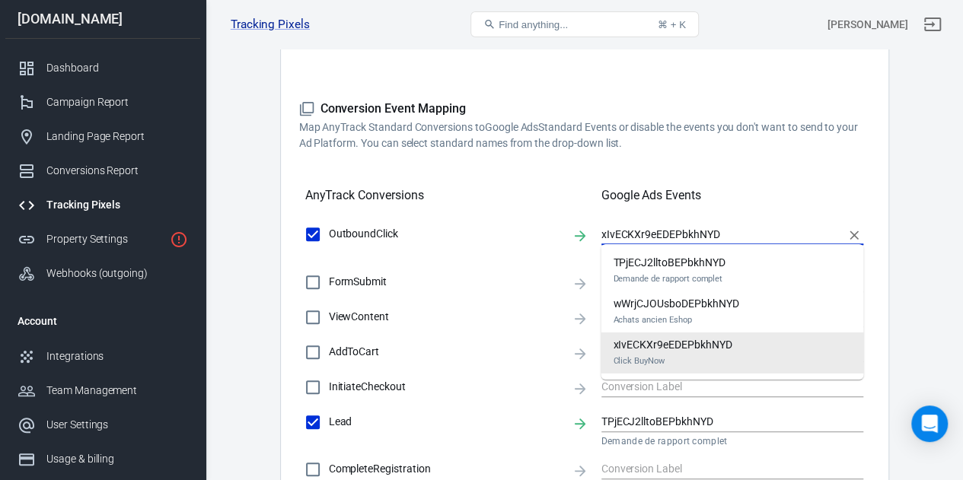
click at [638, 231] on input "xIvECKXr9eEDEPbkhNYD" at bounding box center [721, 234] width 240 height 19
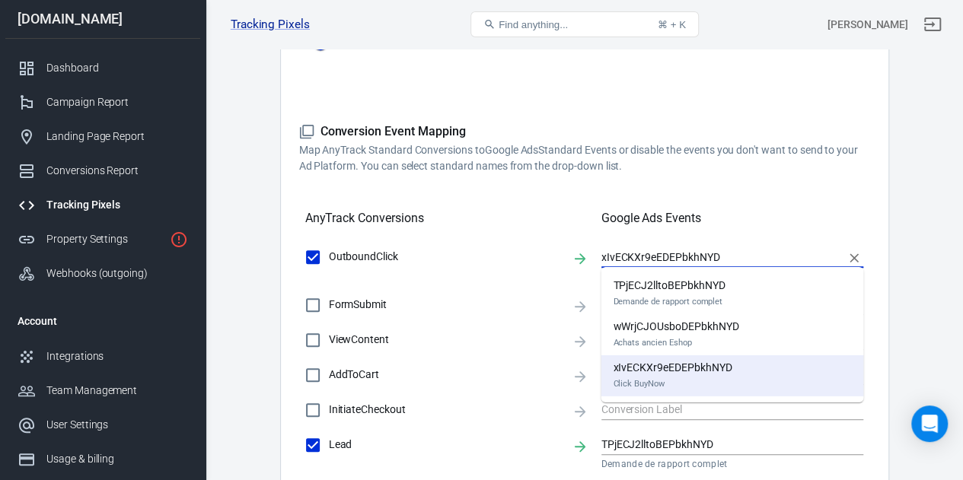
scroll to position [369, 0]
click at [639, 295] on em "Demande de rapport complet" at bounding box center [669, 301] width 112 height 16
type input "TPjECJ2lltoBEPbkhNYD"
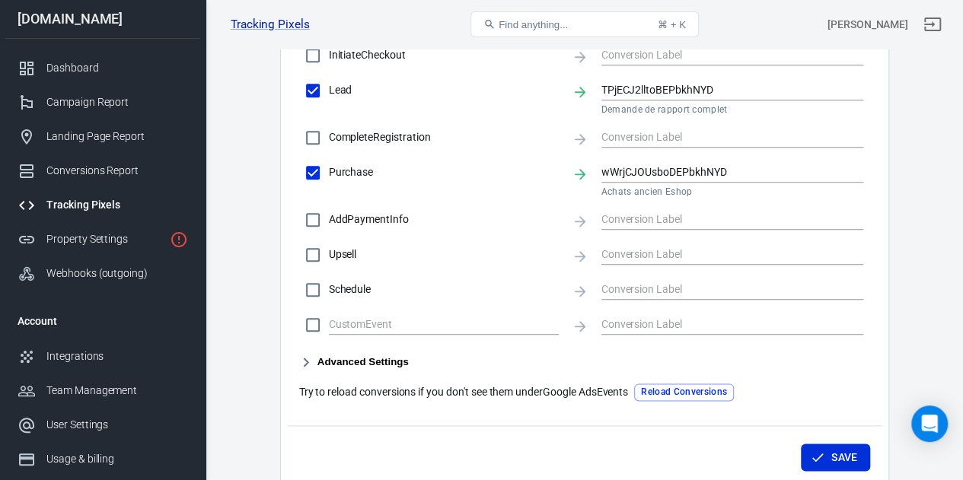
scroll to position [796, 0]
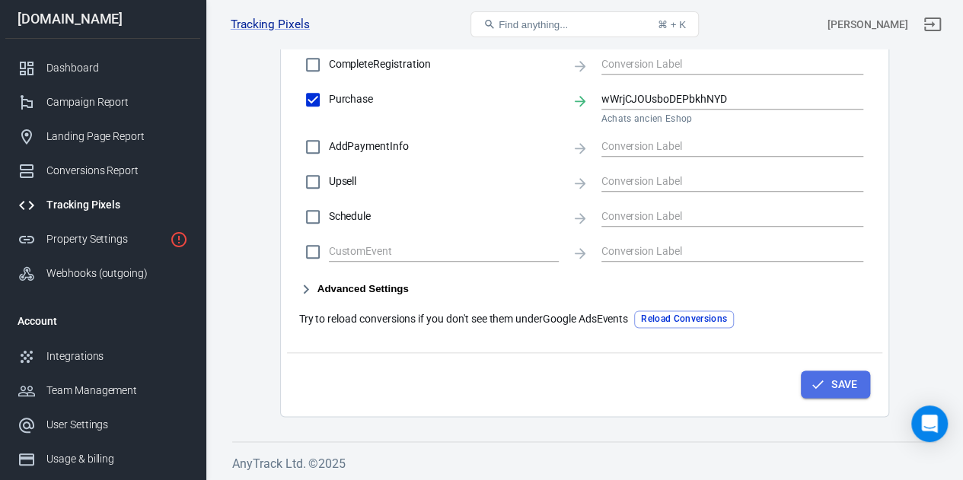
click at [804, 372] on button "Save" at bounding box center [835, 385] width 69 height 28
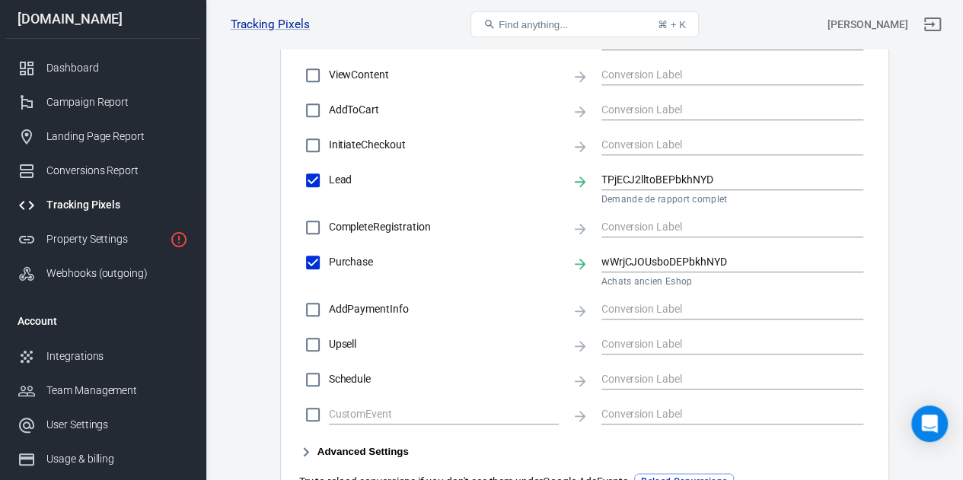
scroll to position [629, 0]
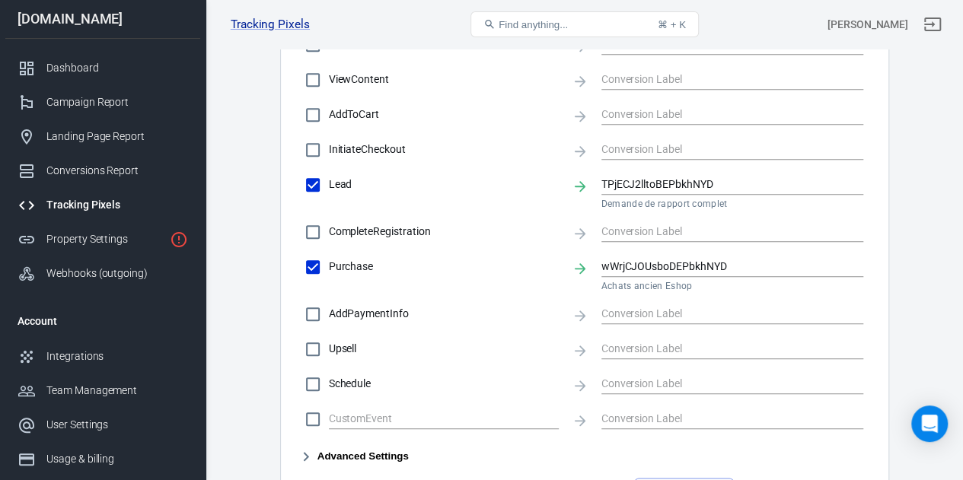
click at [589, 183] on div "Lead TPjECJ2lltoBEPbkhNYD Demande de rapport complet" at bounding box center [584, 191] width 559 height 44
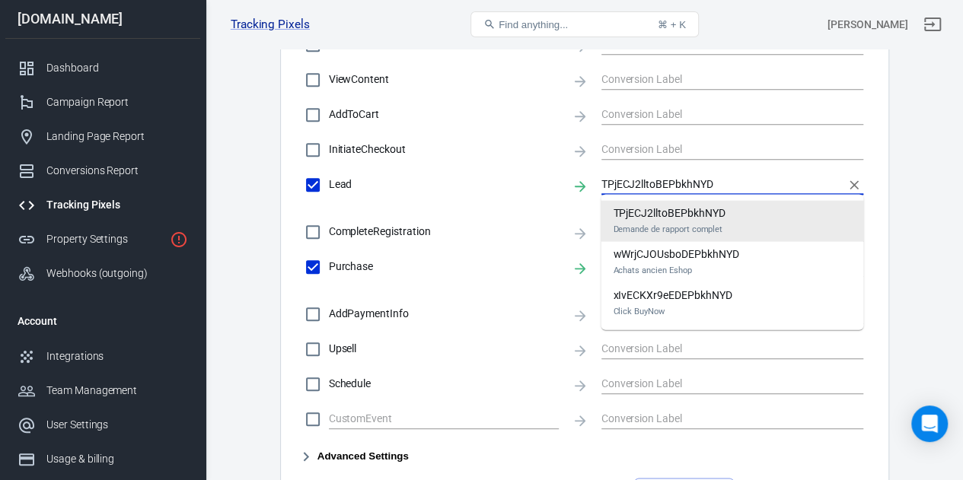
click at [632, 183] on input "TPjECJ2lltoBEPbkhNYD" at bounding box center [721, 184] width 240 height 19
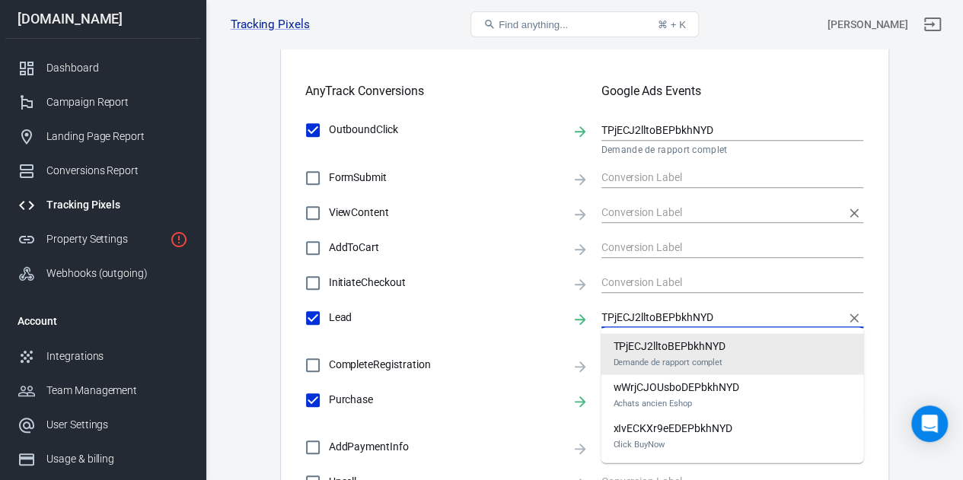
scroll to position [496, 0]
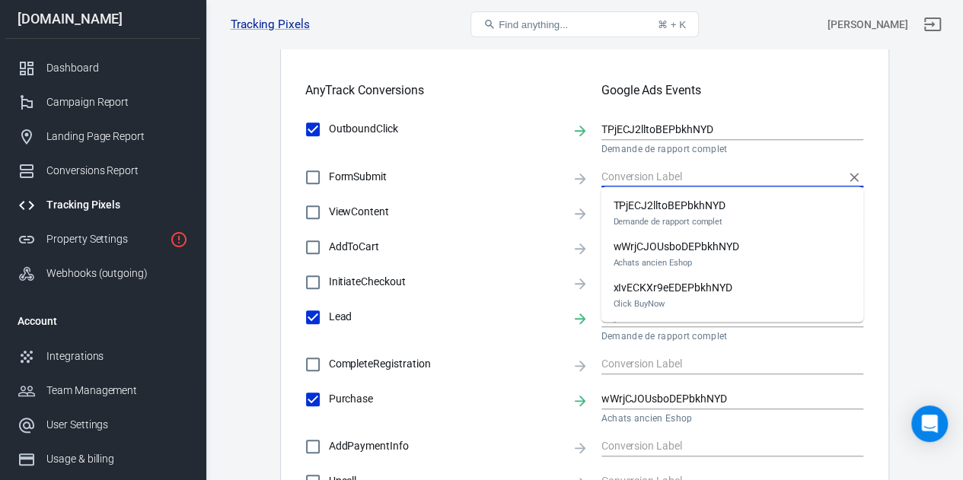
click at [675, 183] on input "text" at bounding box center [721, 176] width 240 height 19
paste input "<!-- Google tag (gtag.js) event --> <script> gtag('event', 'conversion_event_pu…"
checkbox input "true"
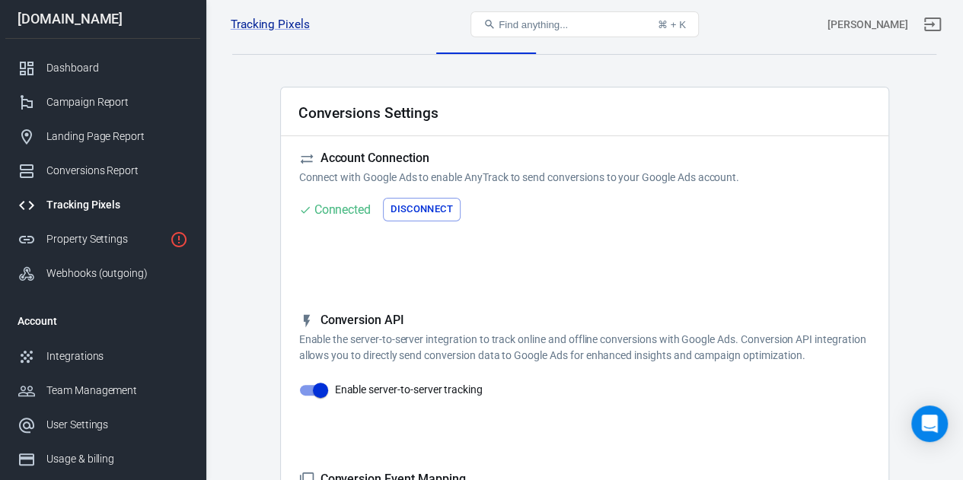
scroll to position [0, 0]
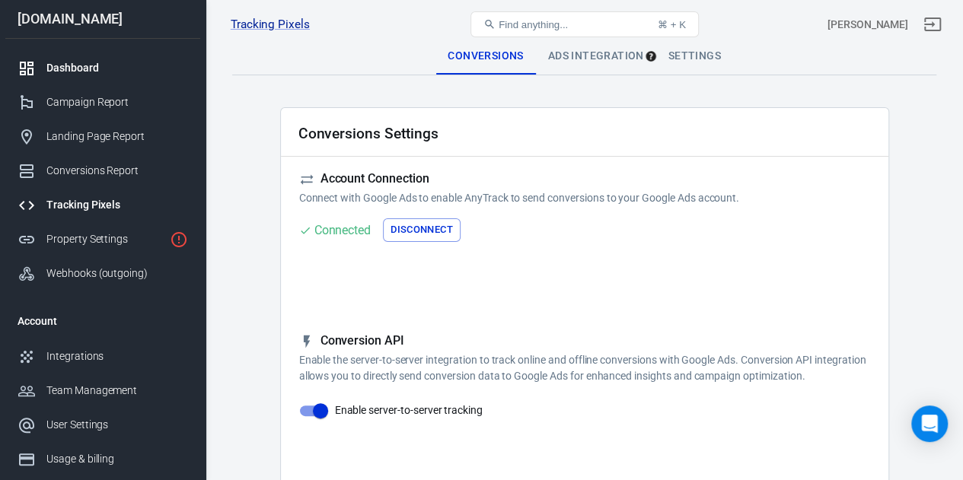
type input "<!-- Google tag (gtag.js) event --> <script> gtag('event', 'conversion_event_pu…"
click at [61, 75] on link "Dashboard" at bounding box center [102, 68] width 195 height 34
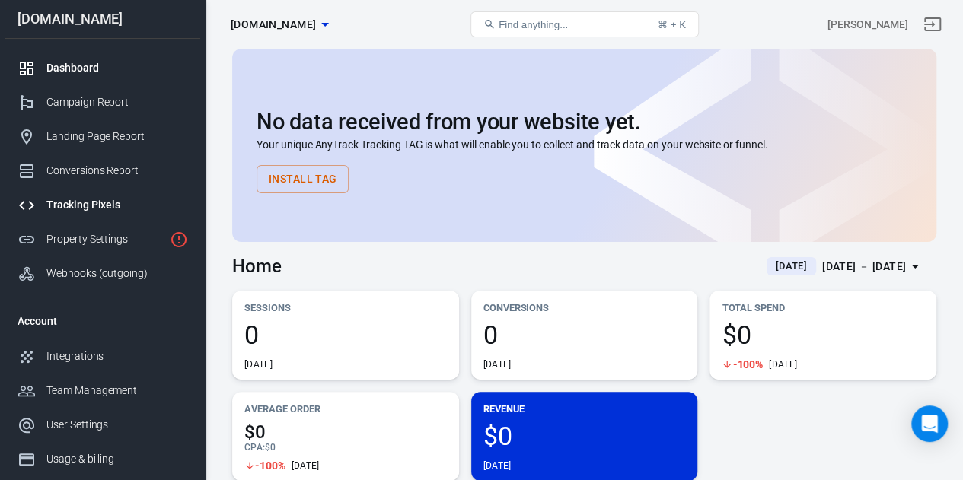
click at [93, 196] on link "Tracking Pixels" at bounding box center [102, 205] width 195 height 34
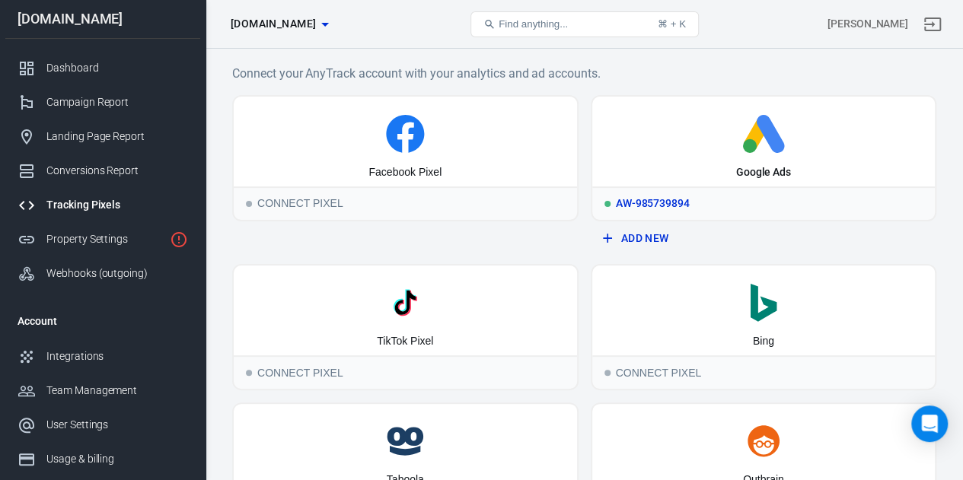
click at [747, 126] on icon at bounding box center [763, 134] width 331 height 38
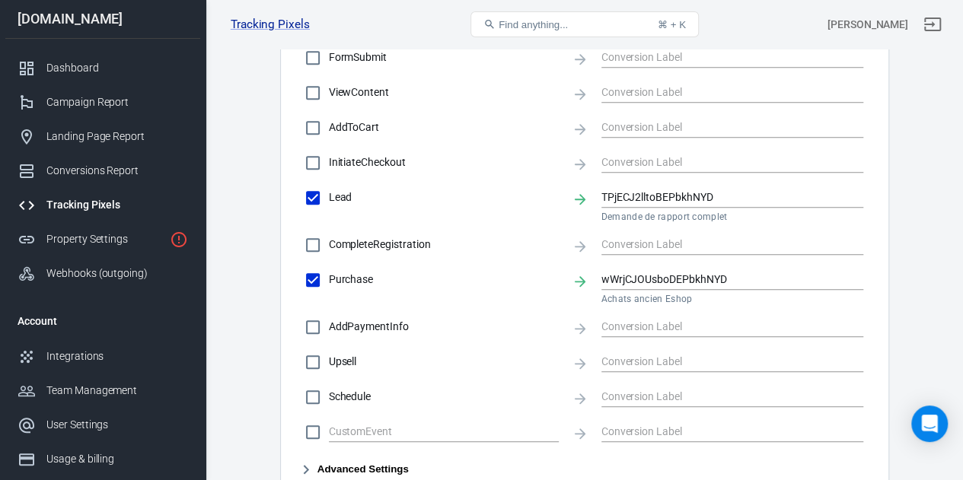
scroll to position [796, 0]
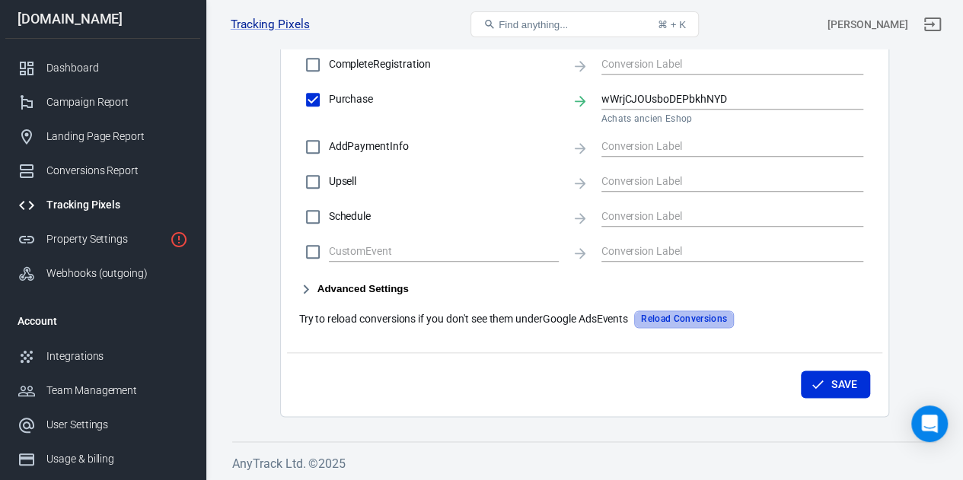
click at [708, 323] on button "Reload Conversions" at bounding box center [684, 320] width 100 height 18
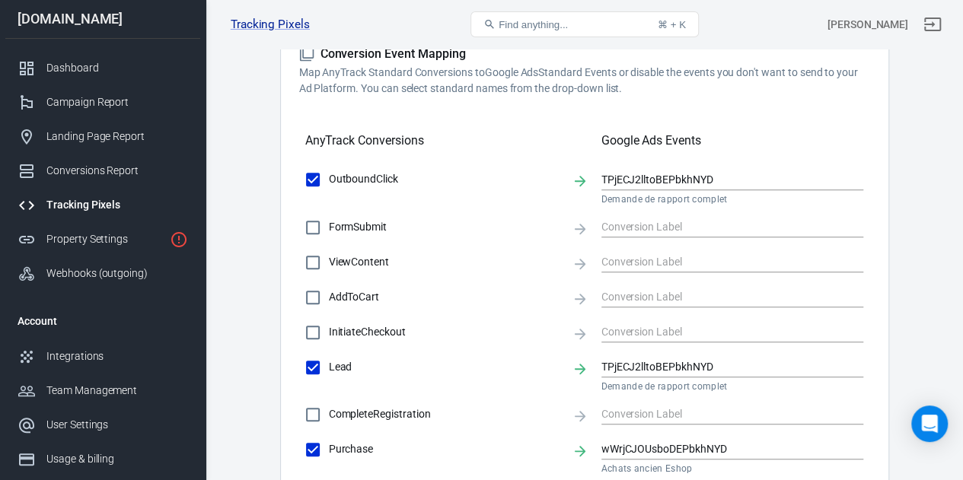
scroll to position [412, 0]
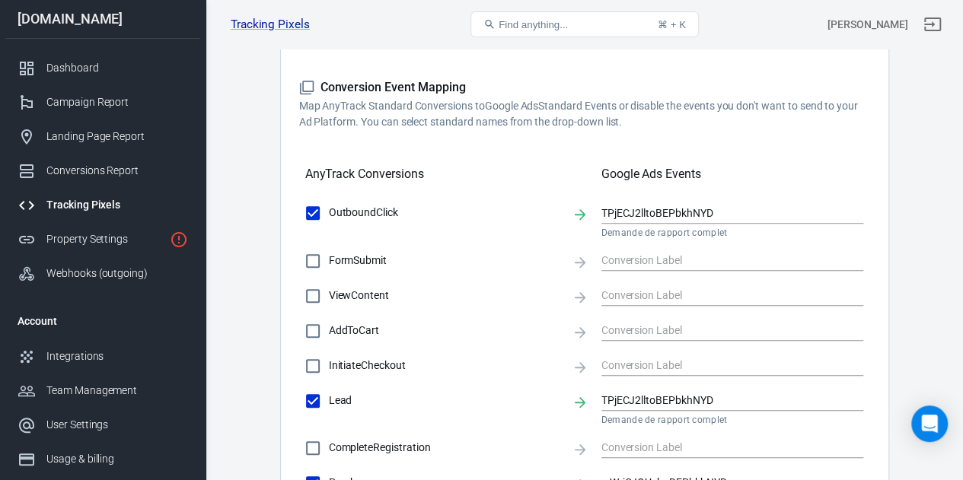
click at [583, 256] on icon at bounding box center [580, 262] width 17 height 17
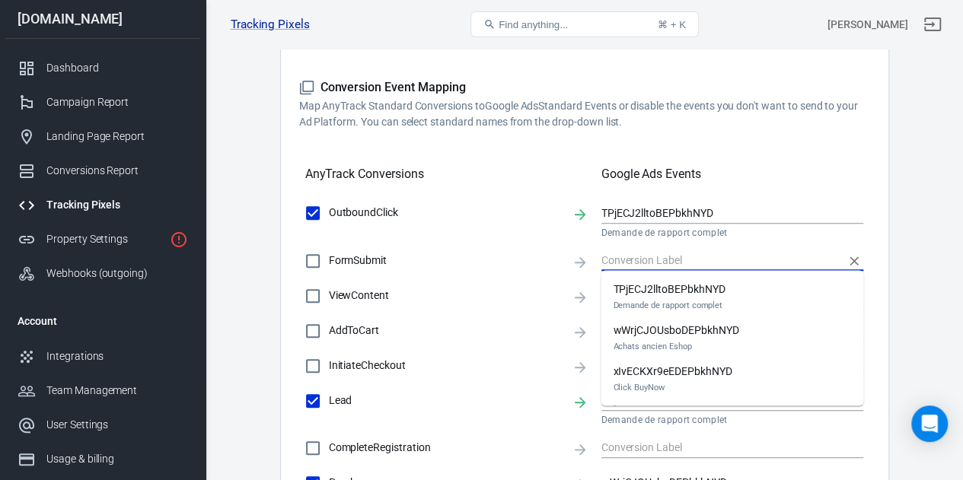
click at [632, 258] on input "text" at bounding box center [721, 260] width 240 height 19
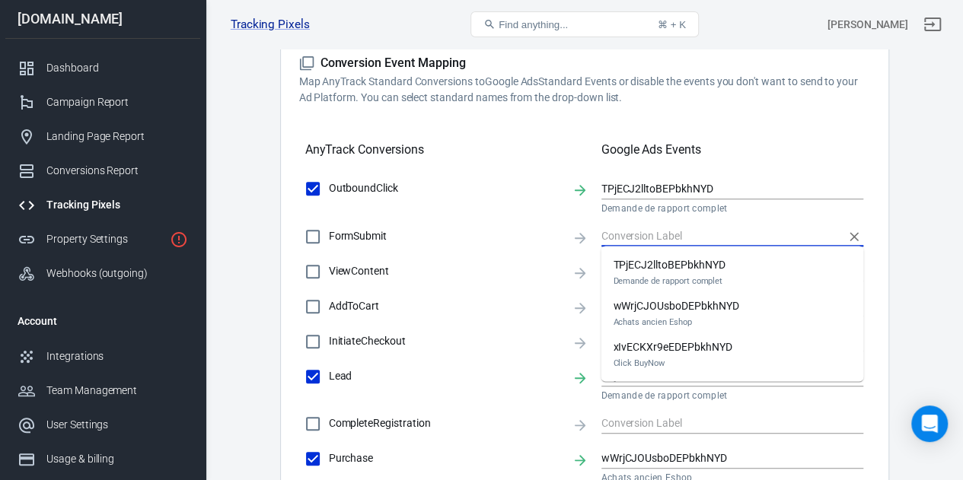
scroll to position [438, 0]
paste input "<!-- Google tag (gtag.js) event --> <script> gtag('event', 'conversion_event_pu…"
checkbox input "true"
type input "<!-- Google tag (gtag.js) event --> <script> gtag('event', 'conversion_event_pu…"
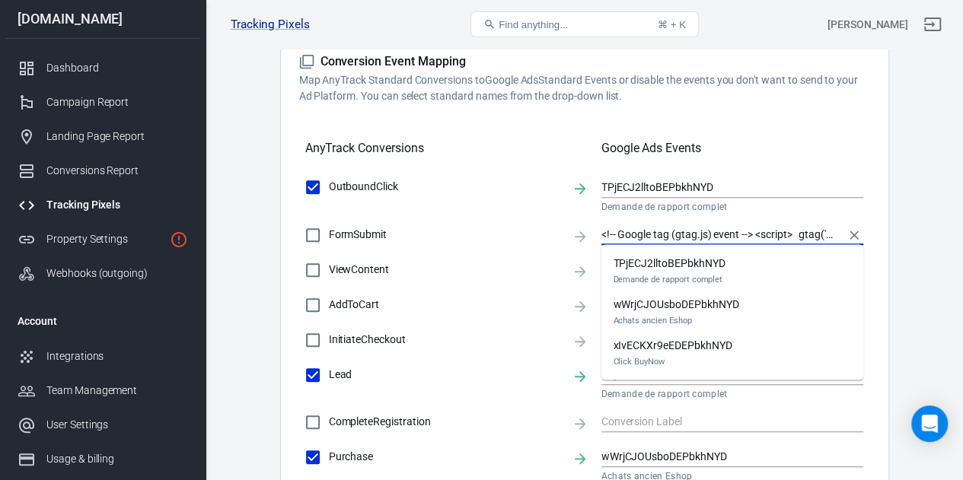
scroll to position [0, 352]
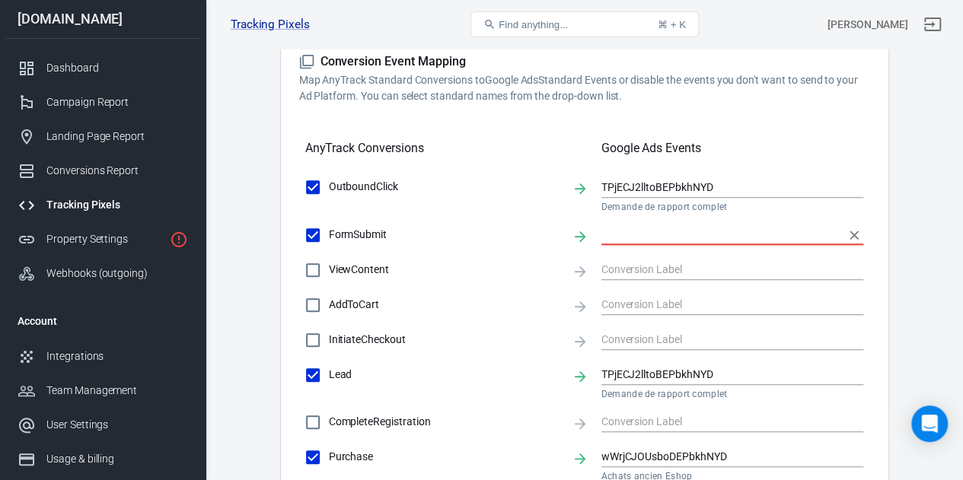
click at [623, 237] on input "<!-- Google tag (gtag.js) event --> <script> gtag('event', 'conversion_event_pu…" at bounding box center [721, 234] width 240 height 19
checkbox input "false"
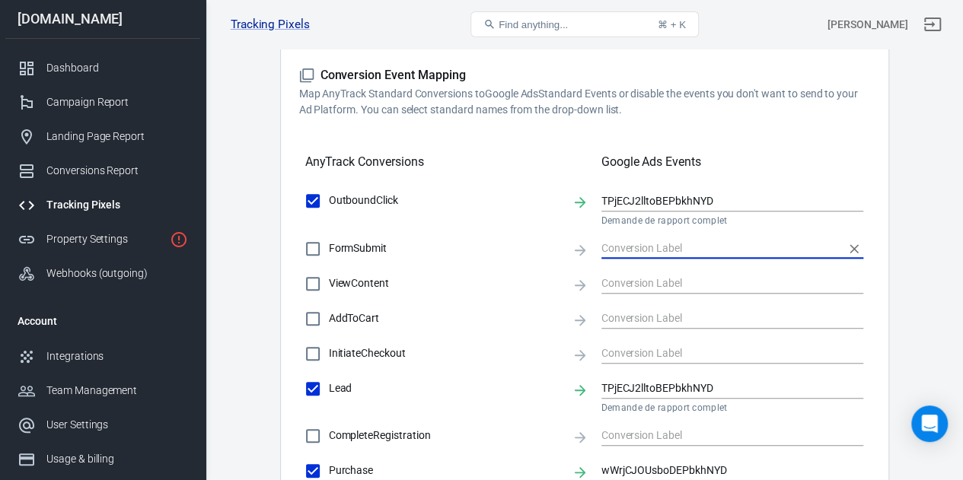
scroll to position [425, 0]
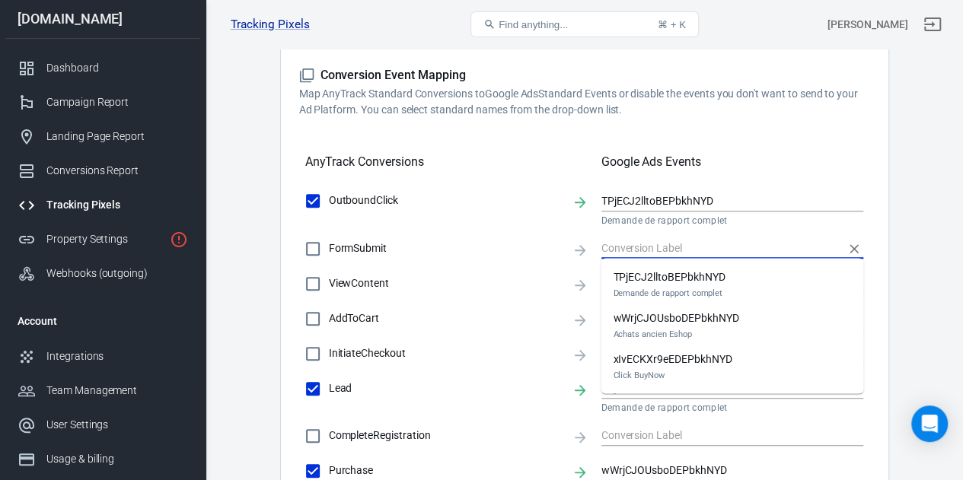
click at [676, 244] on input "text" at bounding box center [721, 248] width 240 height 19
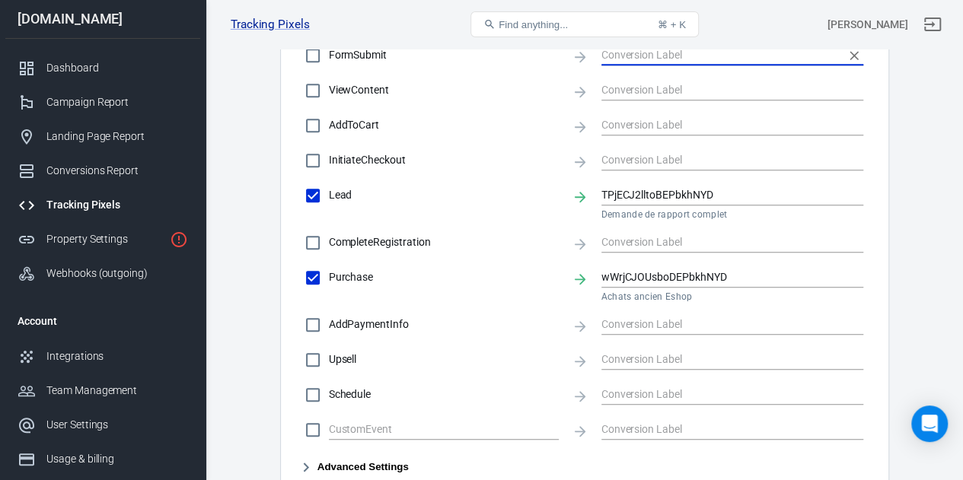
scroll to position [618, 0]
click at [581, 281] on icon at bounding box center [580, 279] width 11 height 11
click at [572, 277] on icon at bounding box center [580, 279] width 17 height 17
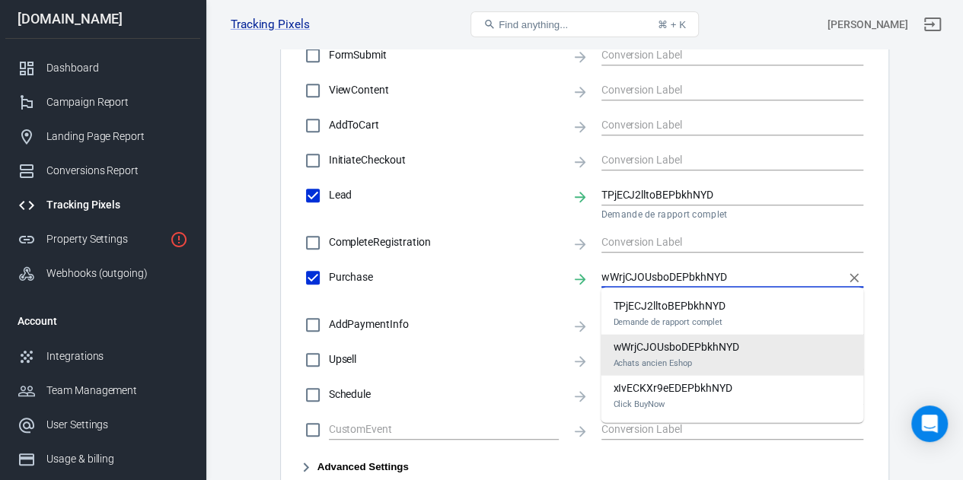
click at [634, 276] on input "wWrjCJOUsboDEPbkhNYD" at bounding box center [721, 277] width 240 height 19
